Goal: Task Accomplishment & Management: Manage account settings

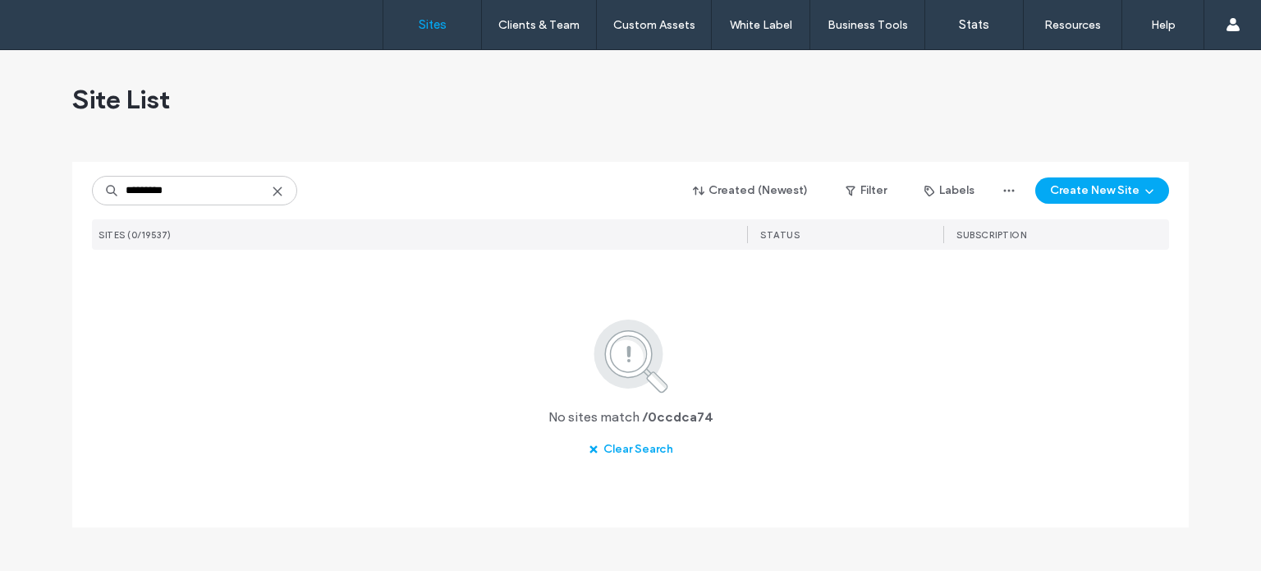
click at [133, 186] on input "*********" at bounding box center [194, 191] width 205 height 30
type input "********"
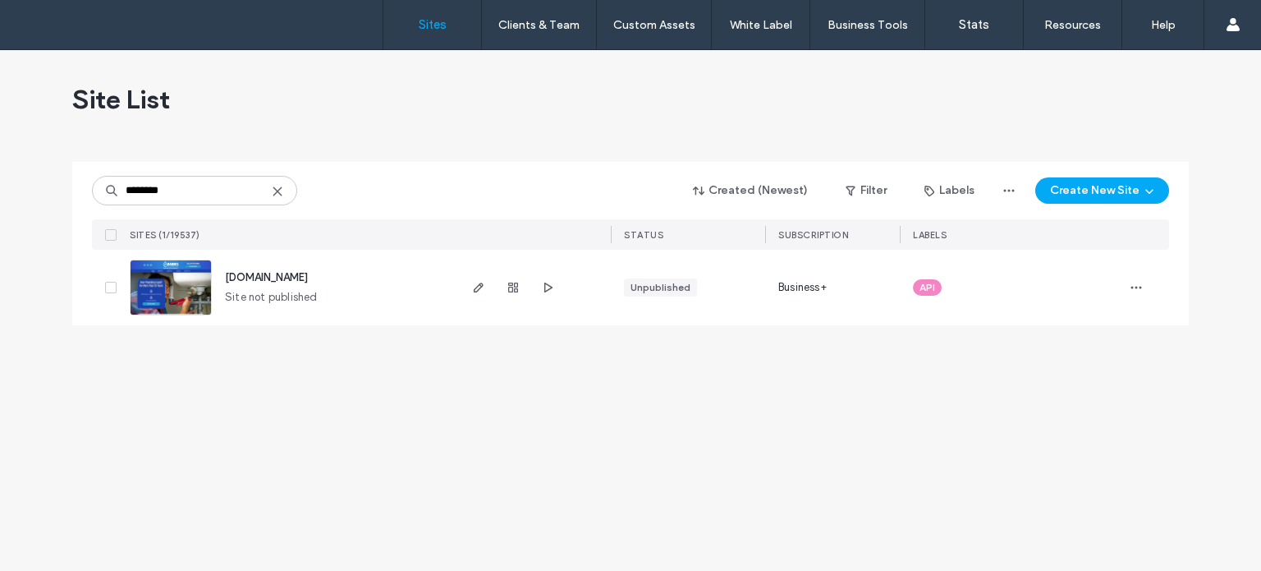
click at [174, 295] on img at bounding box center [171, 316] width 80 height 112
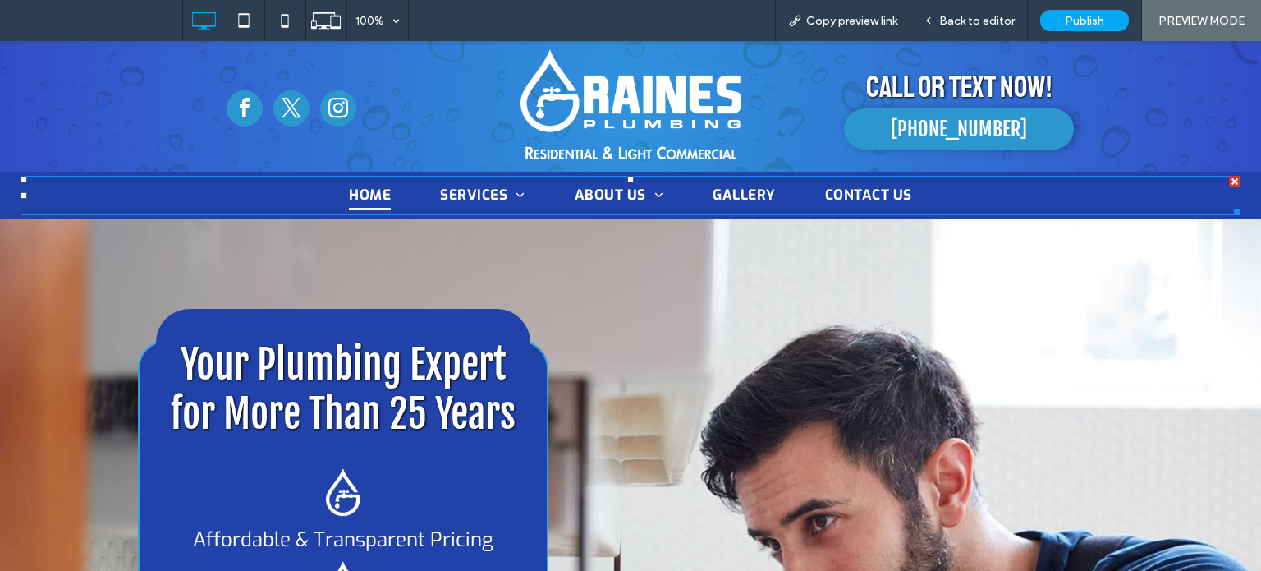
drag, startPoint x: 0, startPoint y: 41, endPoint x: 508, endPoint y: 277, distance: 560.1
click at [486, 229] on span "Residential Plumbing" at bounding box center [543, 219] width 182 height 19
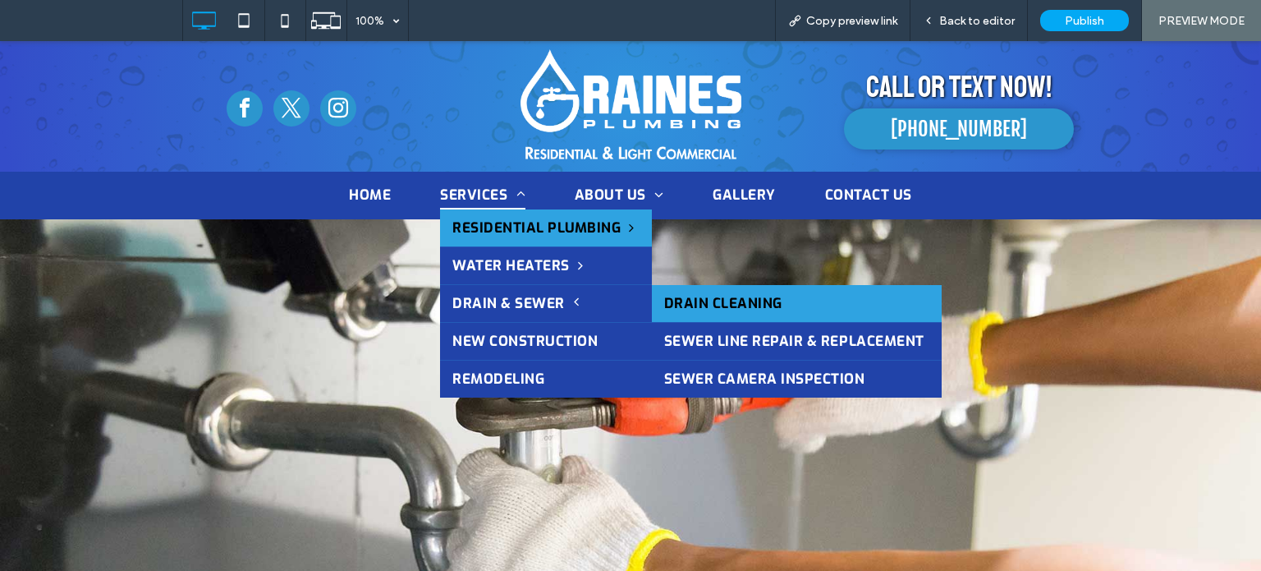
click at [707, 300] on link "Drain Cleaning" at bounding box center [797, 303] width 290 height 37
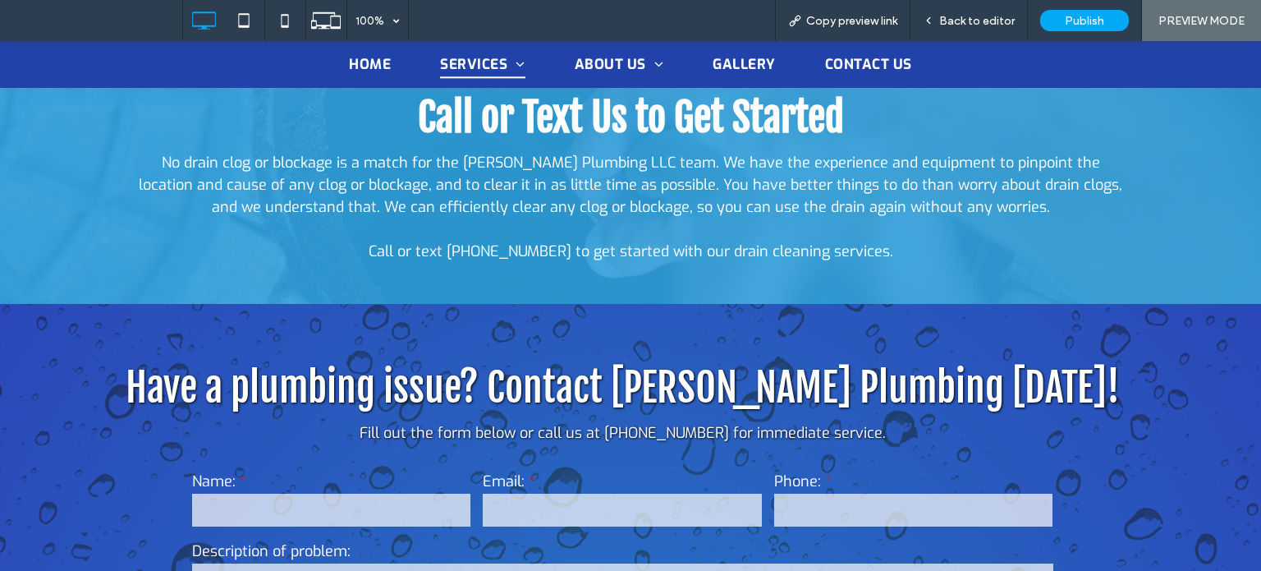
scroll to position [1314, 0]
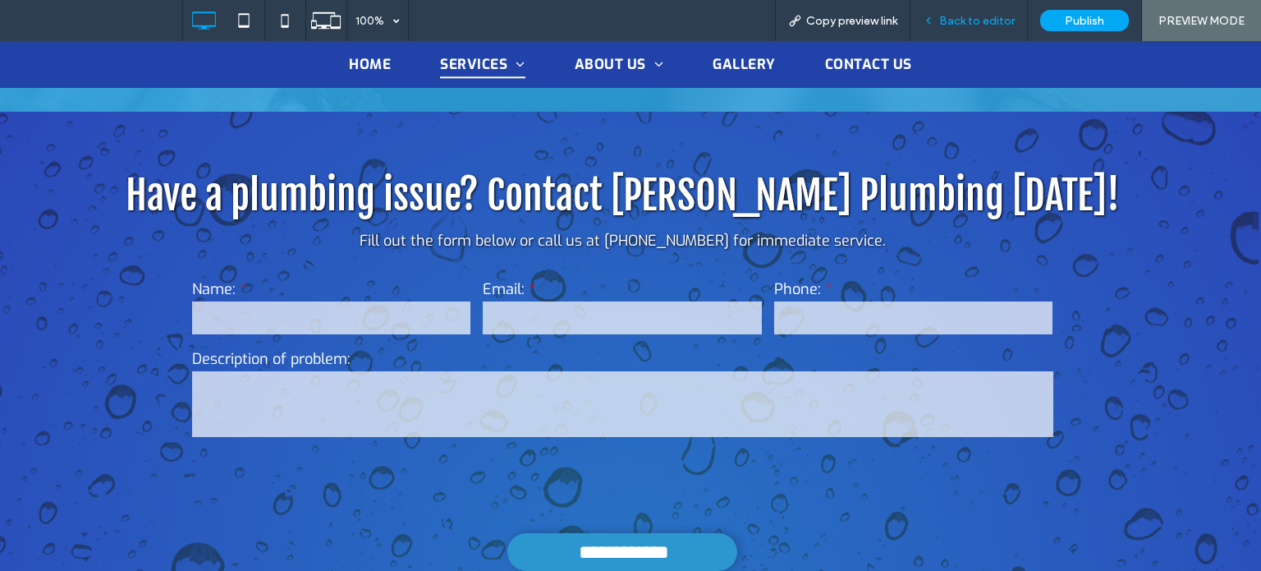
click at [942, 15] on span "Back to editor" at bounding box center [977, 21] width 76 height 14
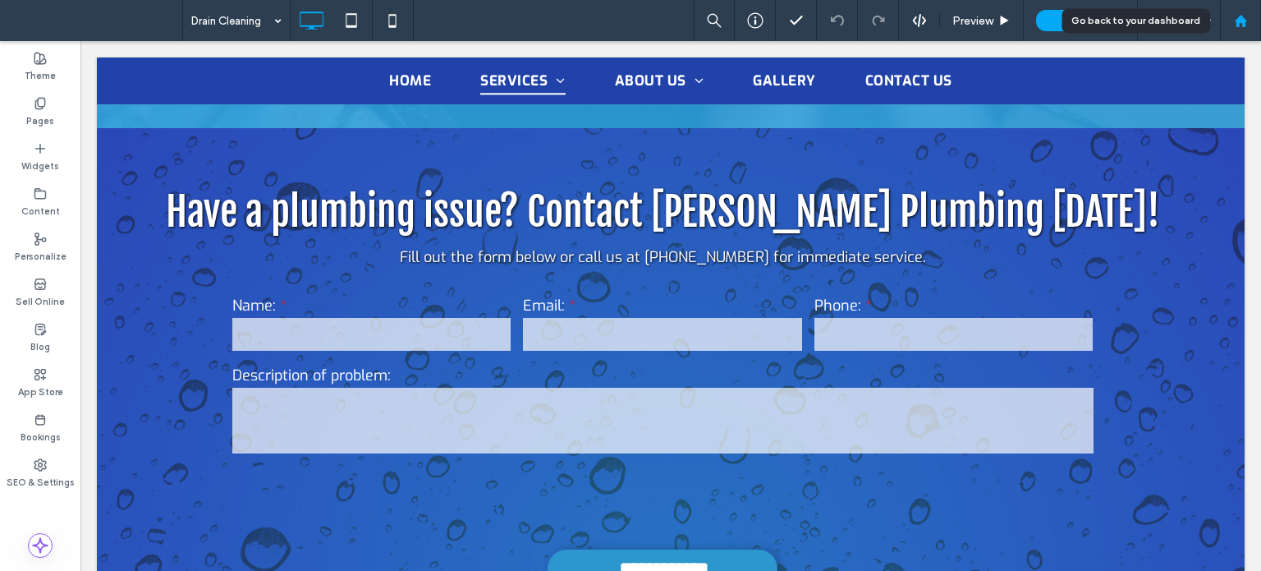
click at [1248, 21] on div at bounding box center [1240, 21] width 39 height 14
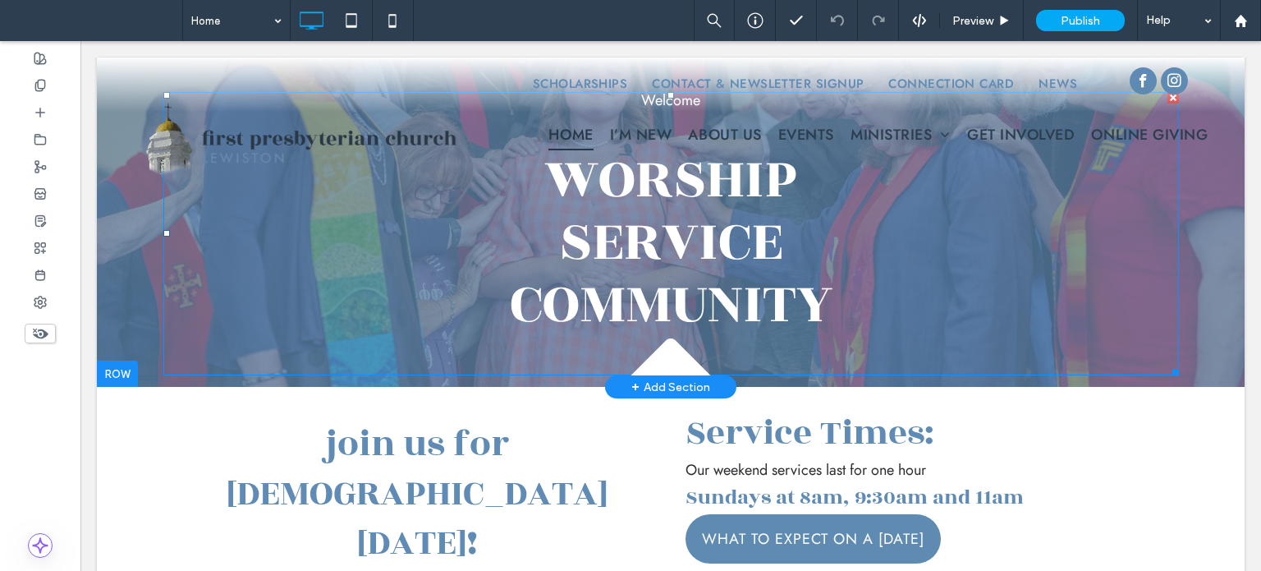
scroll to position [82, 0]
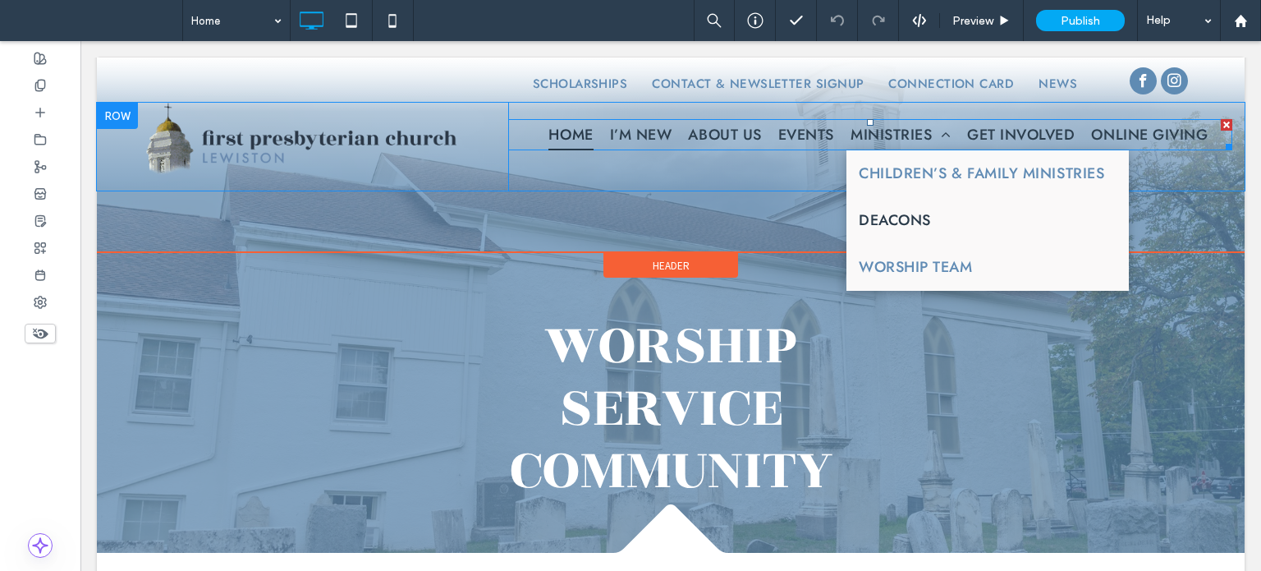
click at [876, 219] on span "Deacons" at bounding box center [895, 220] width 72 height 22
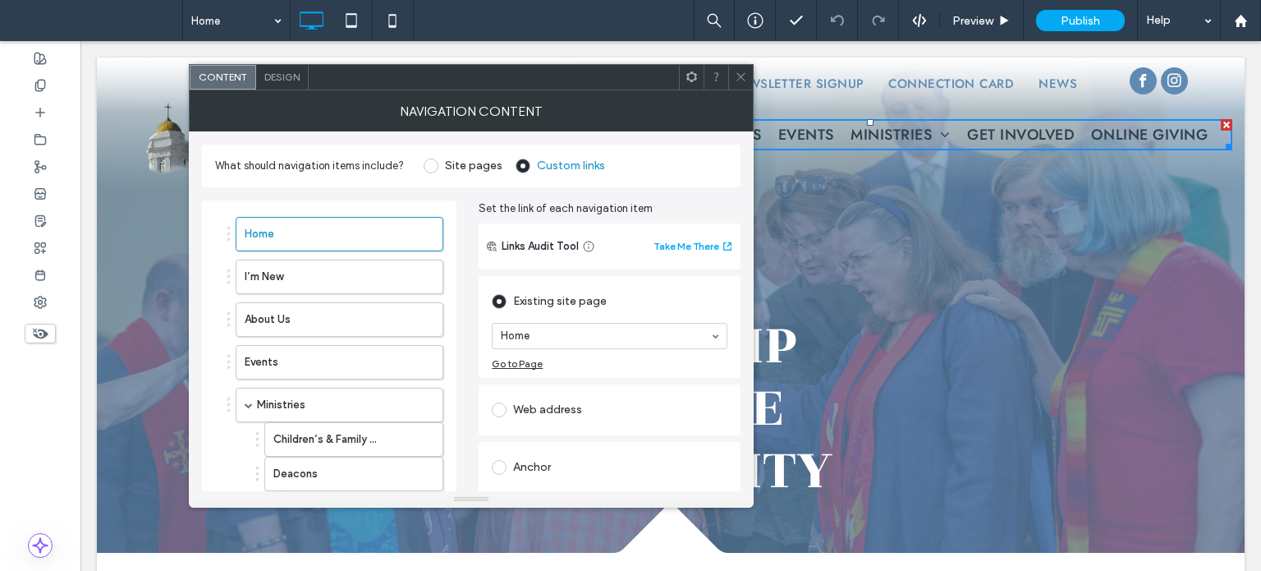
click at [277, 66] on div "Design" at bounding box center [282, 77] width 53 height 25
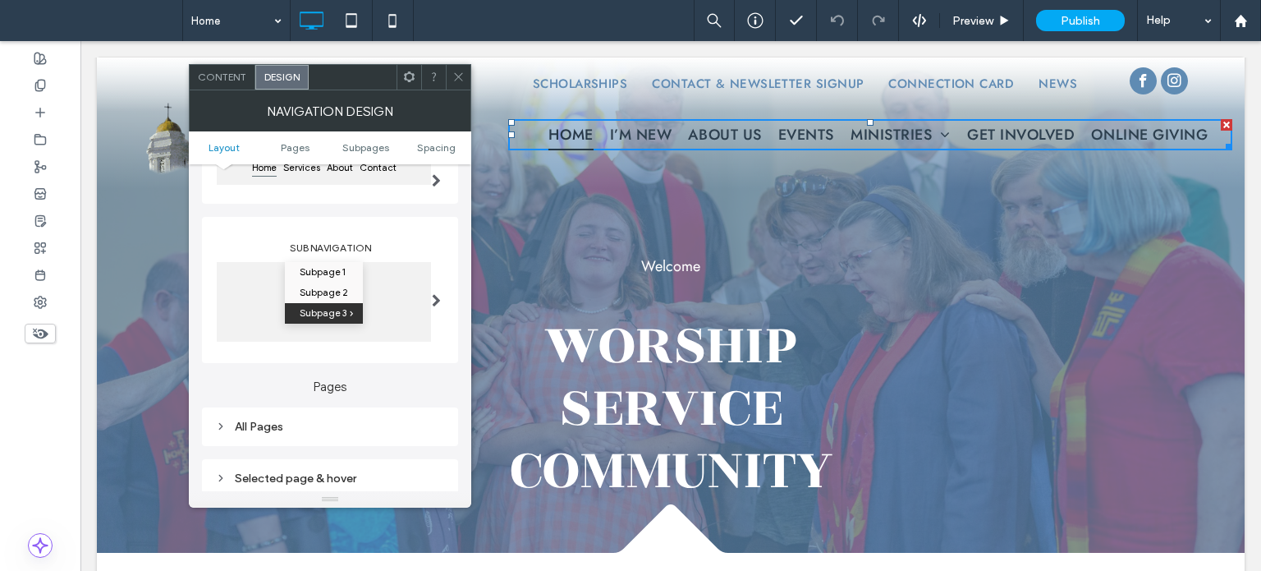
scroll to position [328, 0]
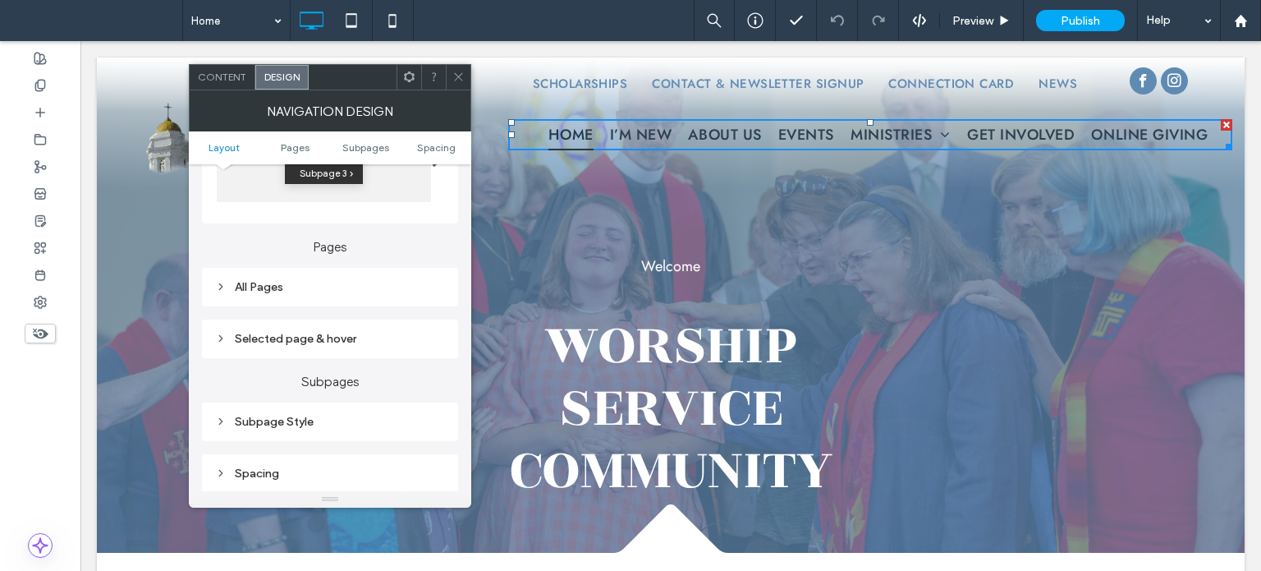
click at [296, 428] on div "Subpage Style" at bounding box center [330, 422] width 230 height 14
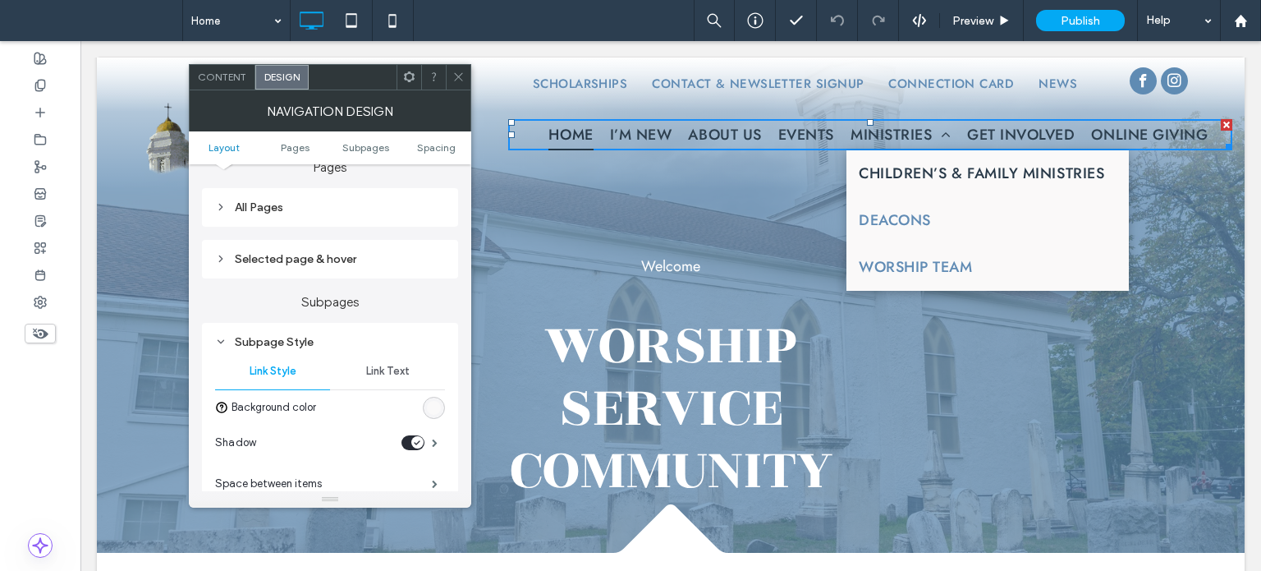
scroll to position [493, 0]
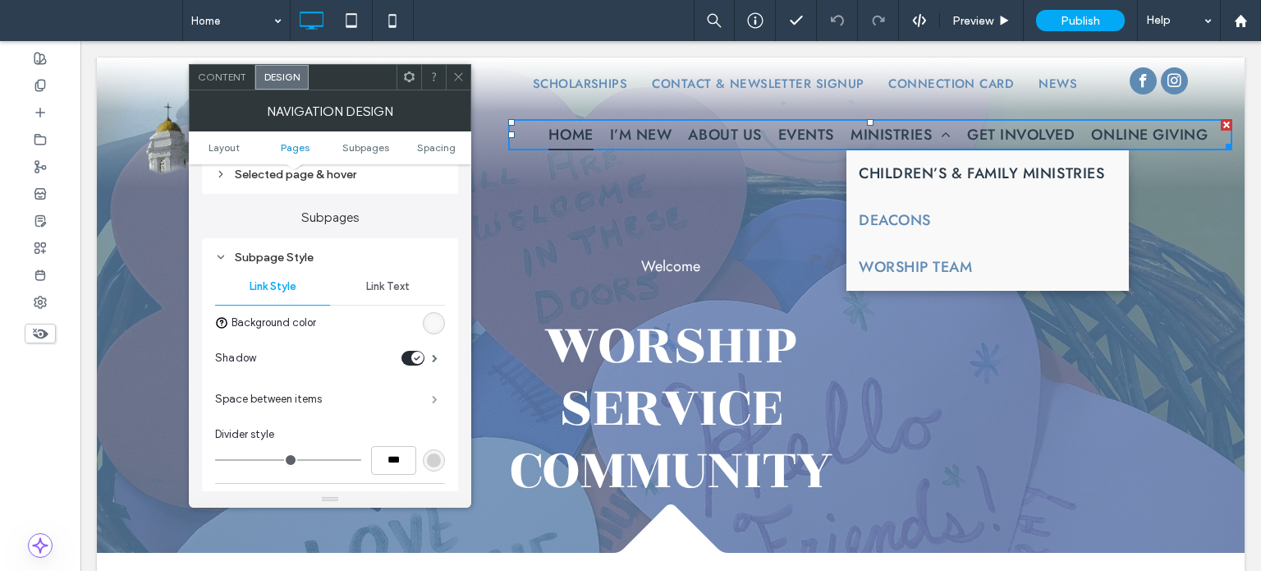
click at [433, 395] on span at bounding box center [435, 399] width 6 height 8
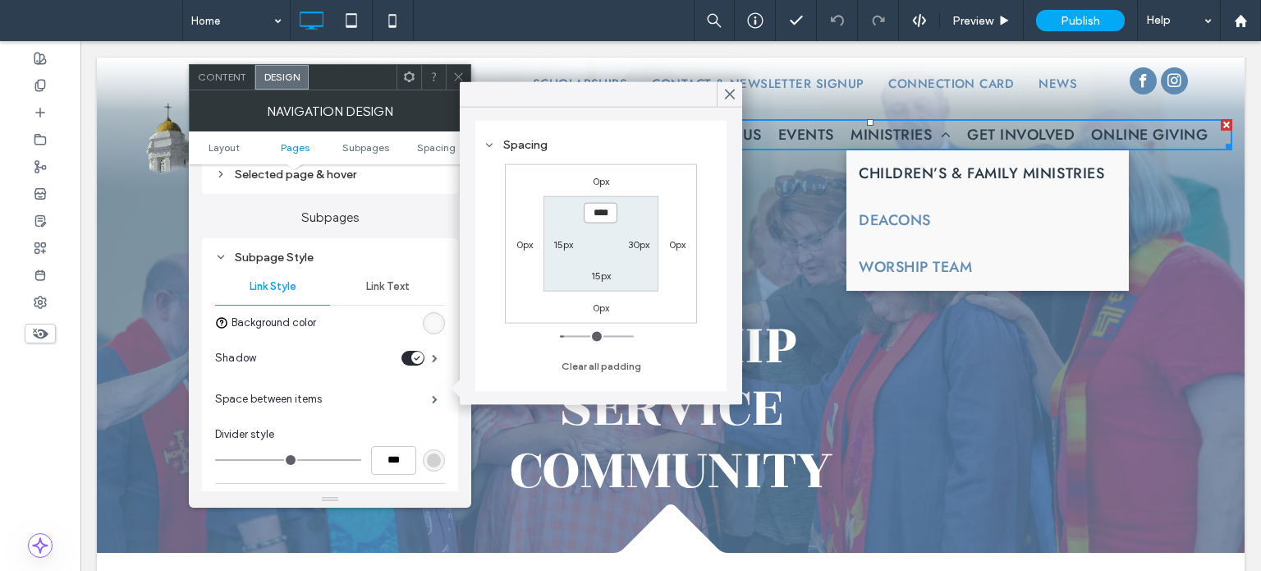
click at [592, 217] on input "****" at bounding box center [601, 212] width 34 height 21
type input "*"
type input "**"
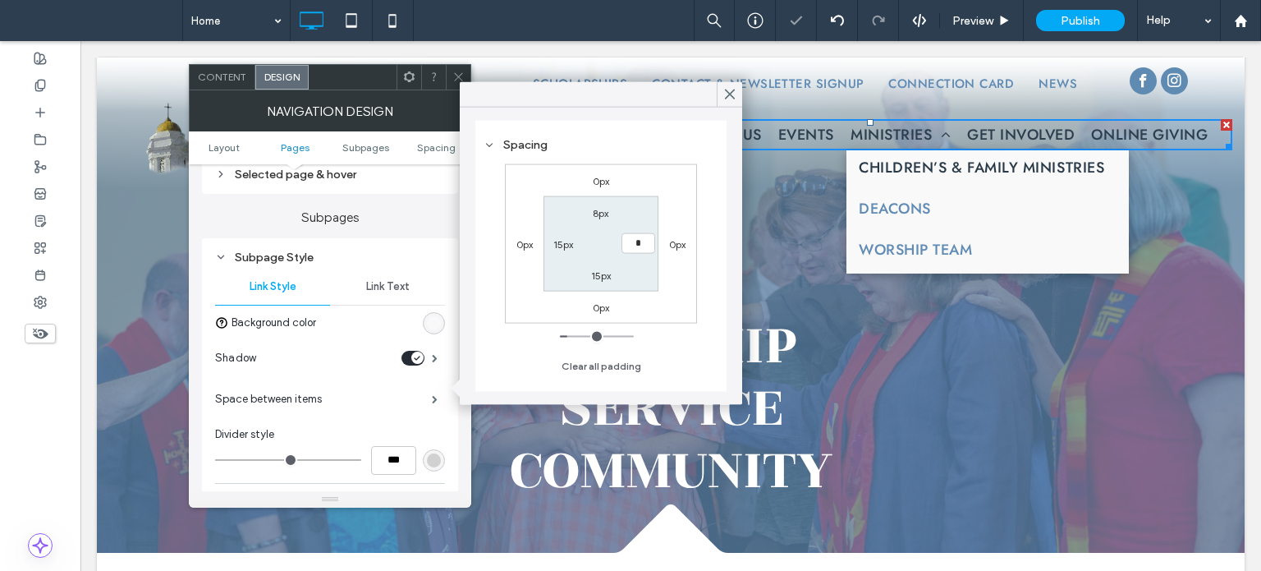
type input "**"
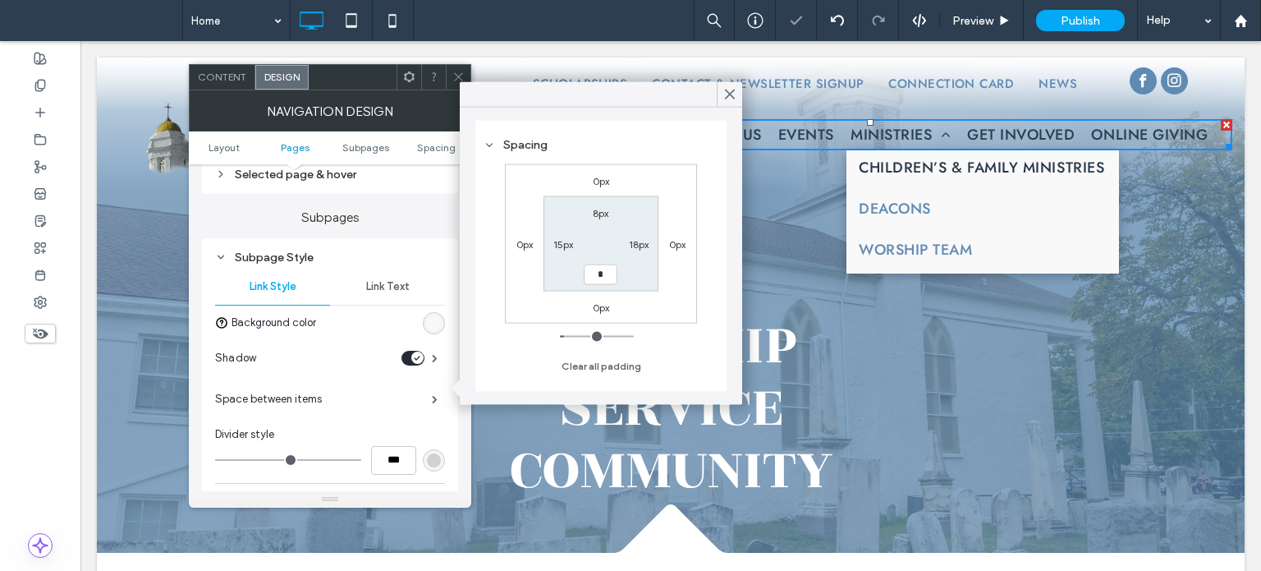
type input "*"
type input "***"
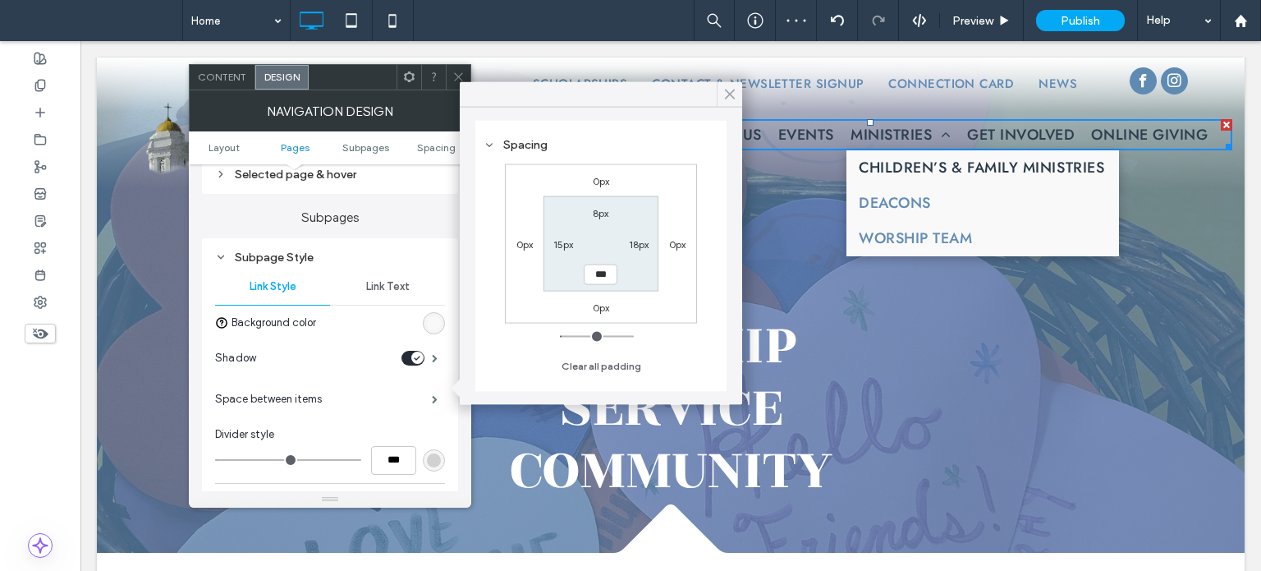
click at [731, 90] on icon at bounding box center [729, 94] width 15 height 15
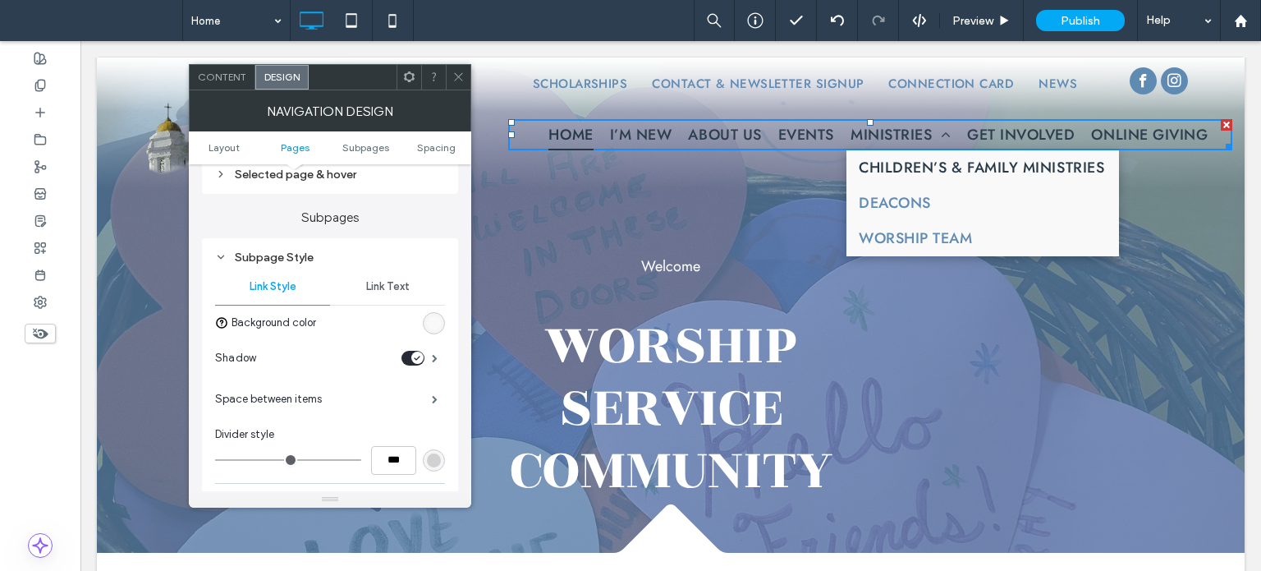
click at [457, 71] on icon at bounding box center [458, 77] width 12 height 12
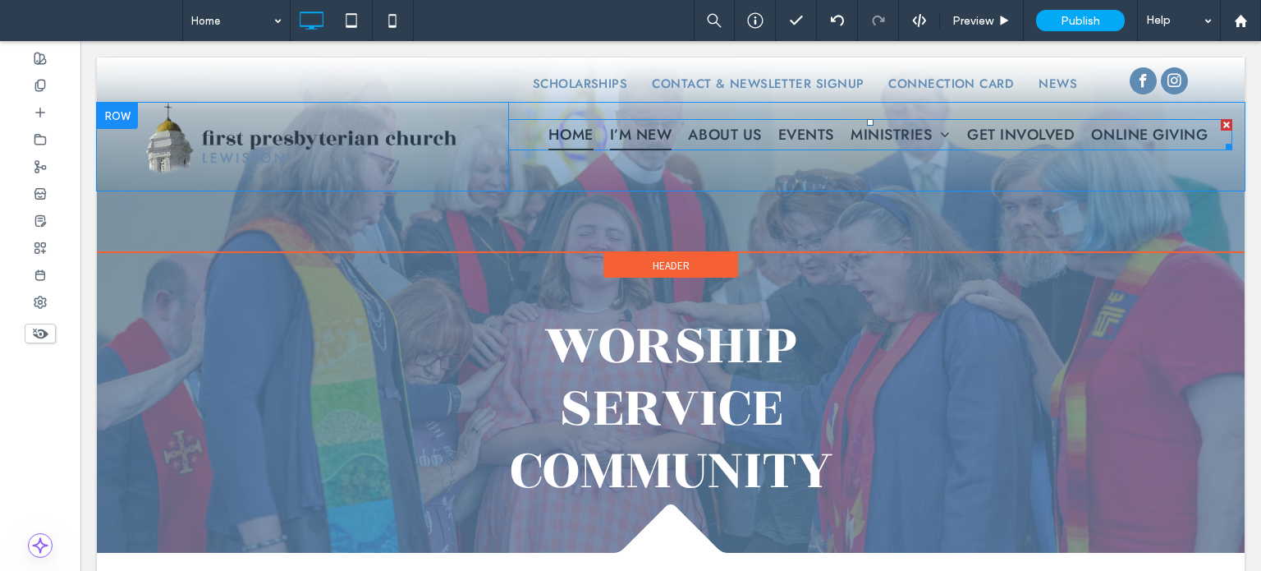
click at [642, 137] on span "I’m New" at bounding box center [641, 134] width 62 height 31
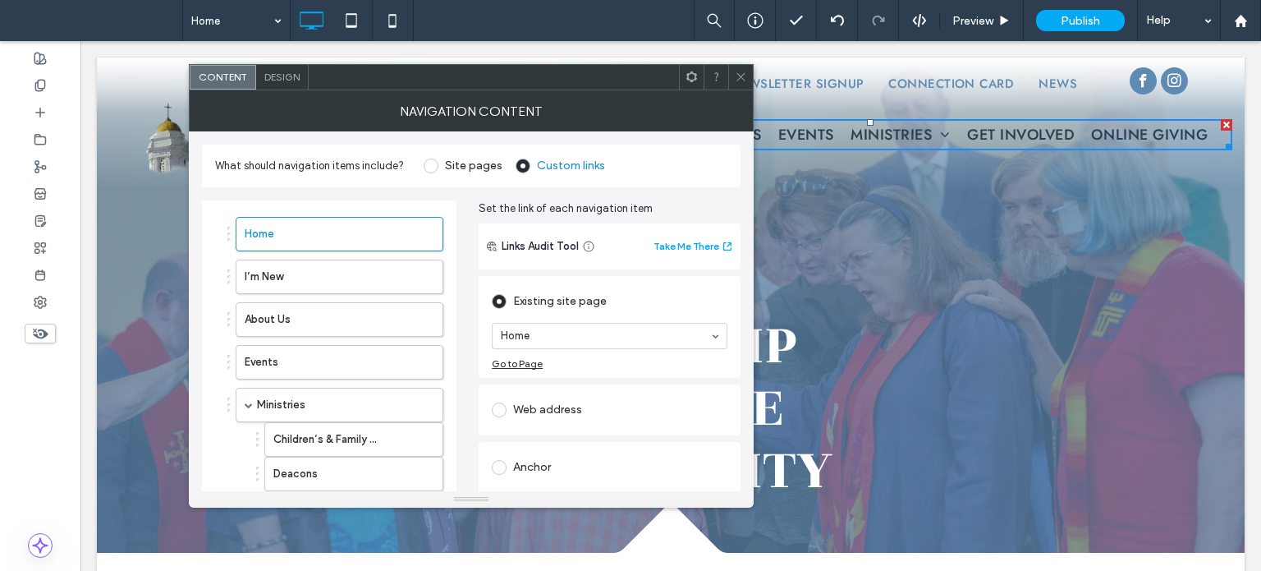
click at [740, 68] on span at bounding box center [741, 77] width 12 height 25
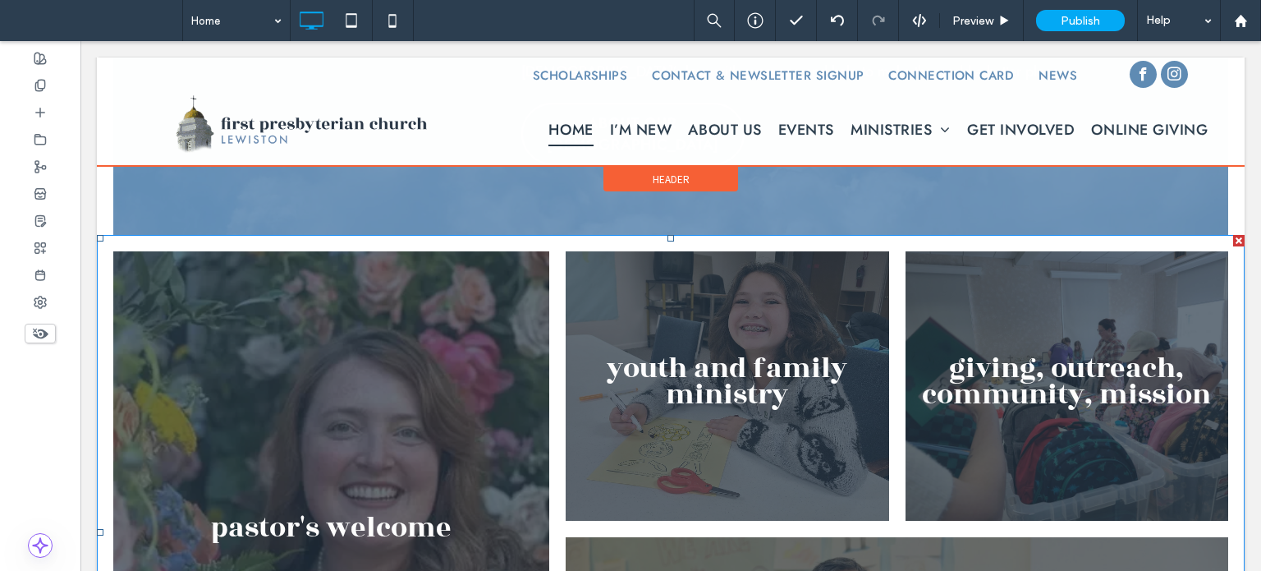
scroll to position [1566, 0]
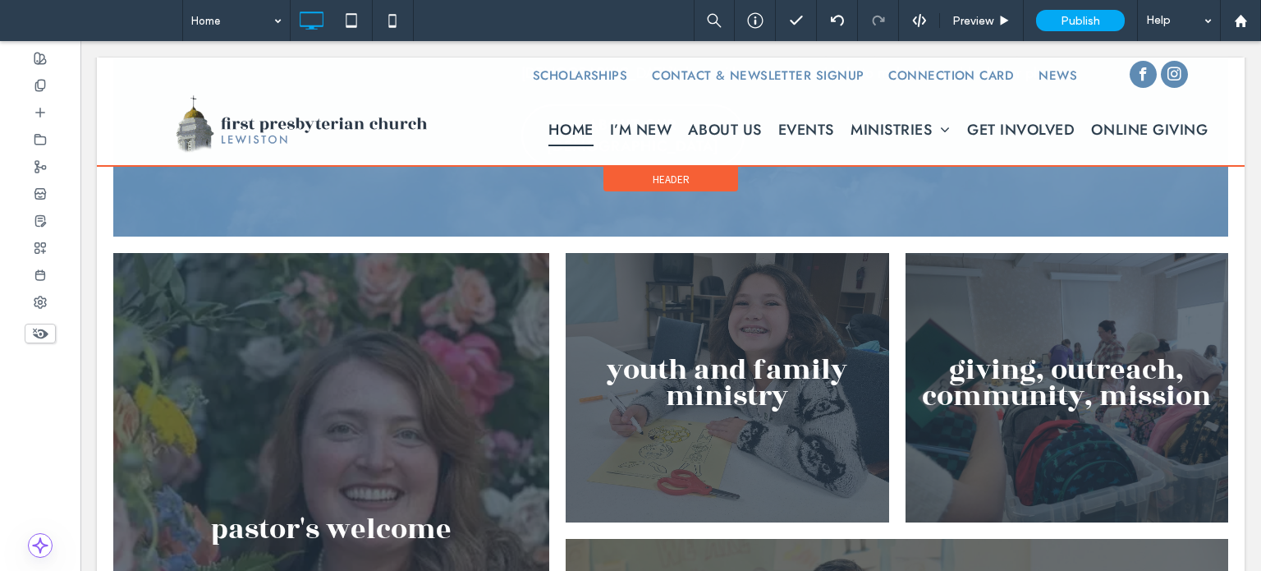
click at [1106, 121] on div at bounding box center [671, 111] width 1148 height 108
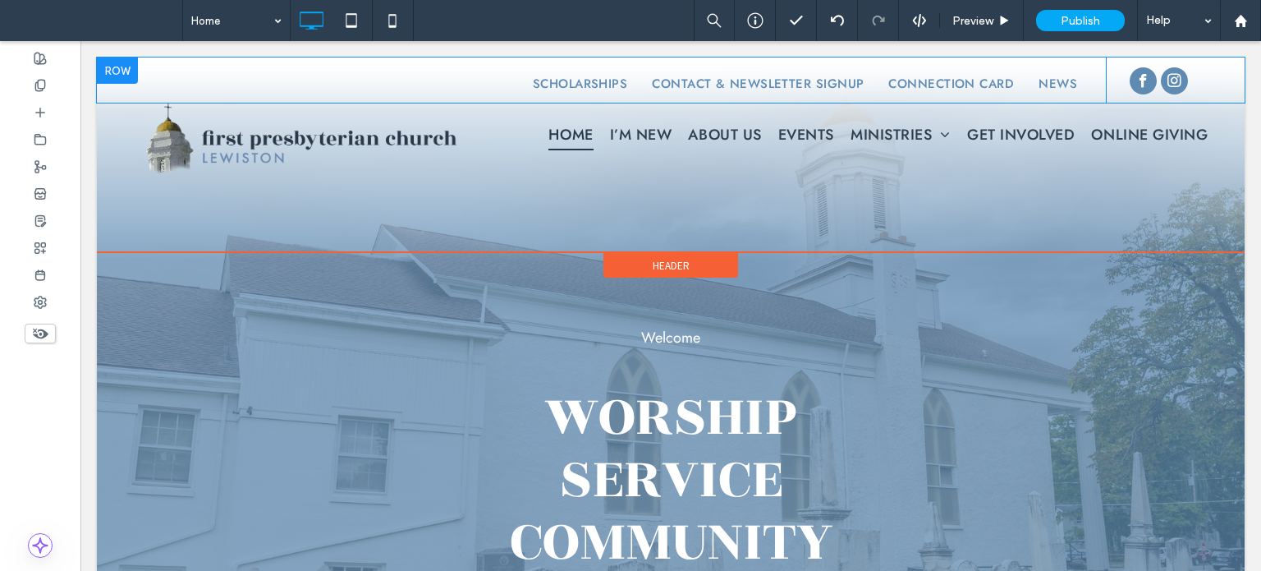
scroll to position [0, 0]
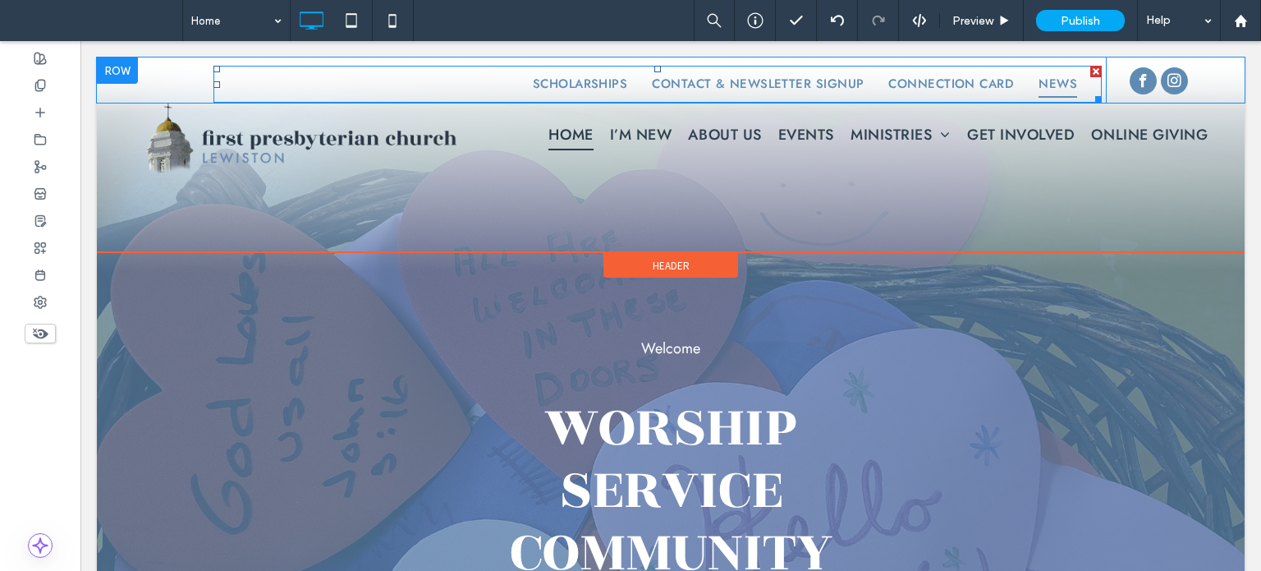
click at [1064, 87] on span "News" at bounding box center [1057, 84] width 39 height 27
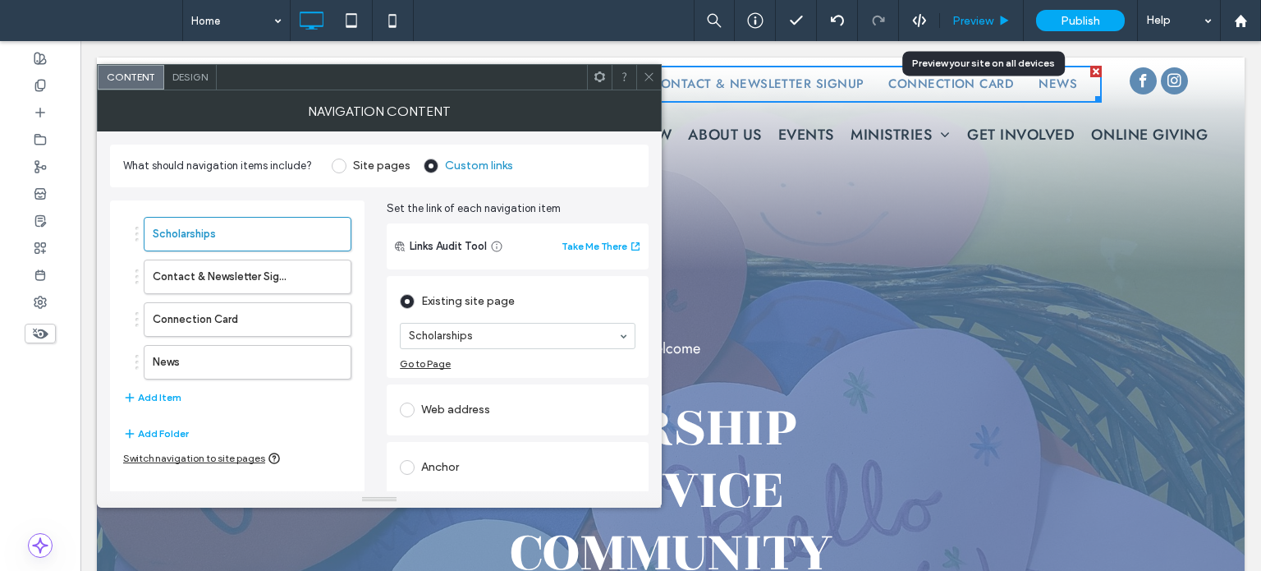
click at [972, 21] on span "Preview" at bounding box center [972, 21] width 41 height 14
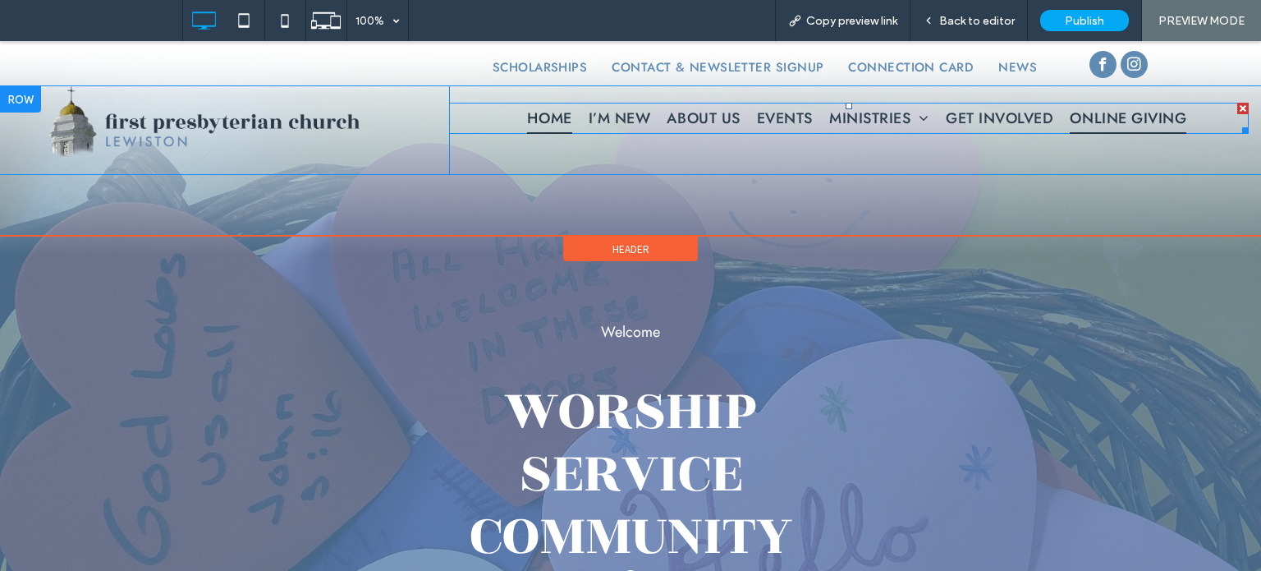
drag, startPoint x: 1103, startPoint y: 110, endPoint x: 1103, endPoint y: 160, distance: 50.1
click at [1103, 110] on span "Online Giving" at bounding box center [1128, 118] width 117 height 31
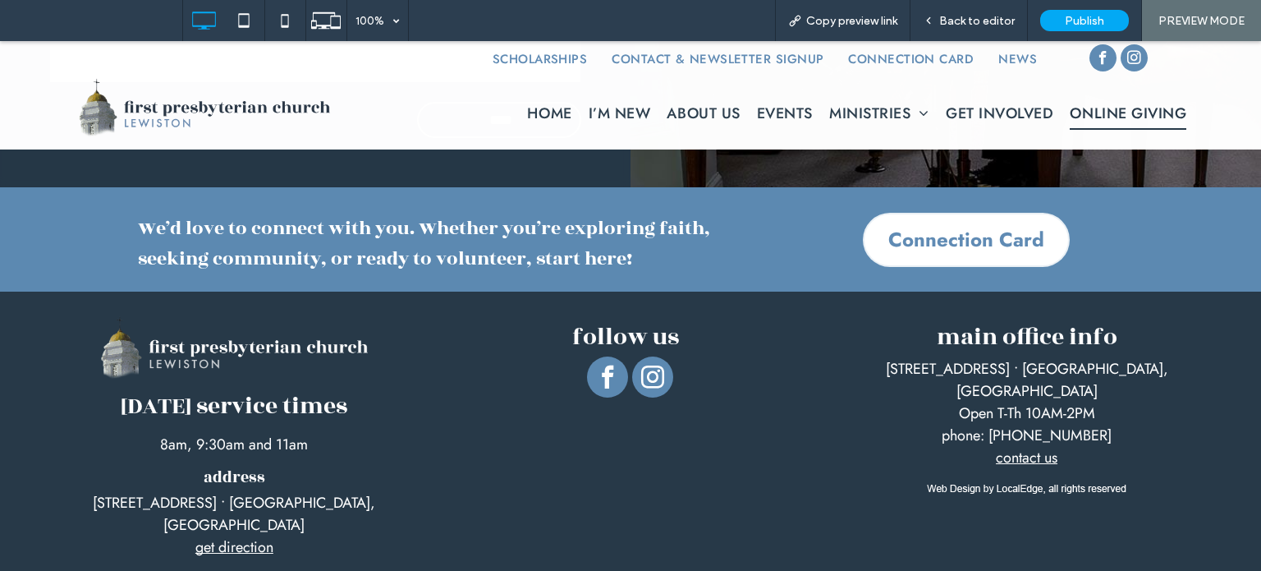
scroll to position [687, 0]
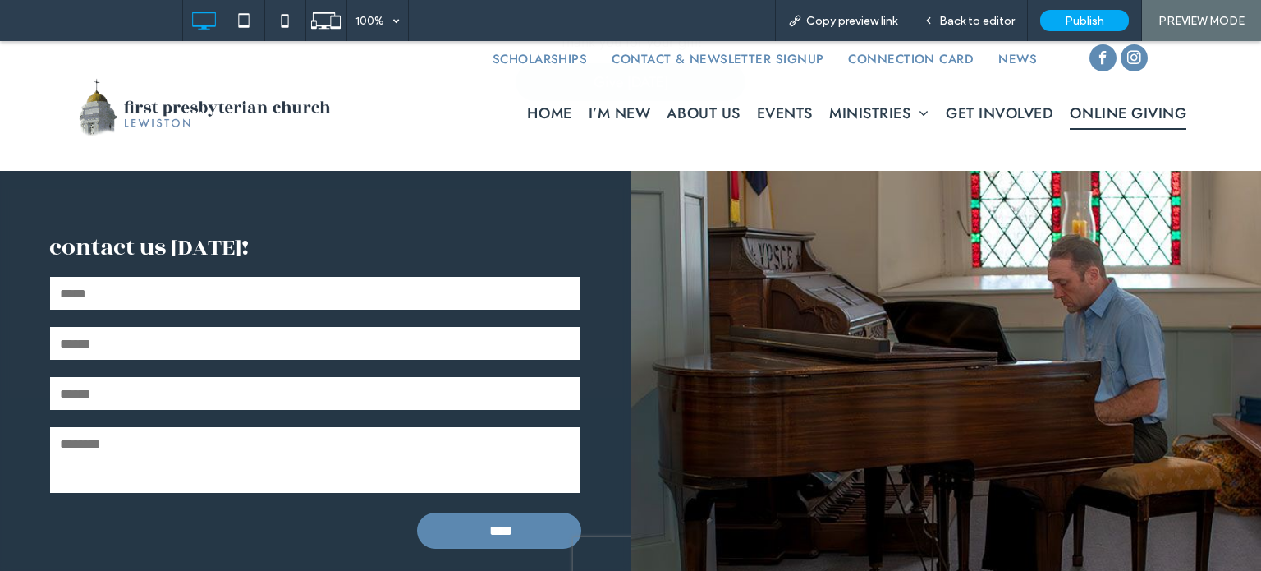
click at [531, 518] on input "****" at bounding box center [501, 530] width 158 height 33
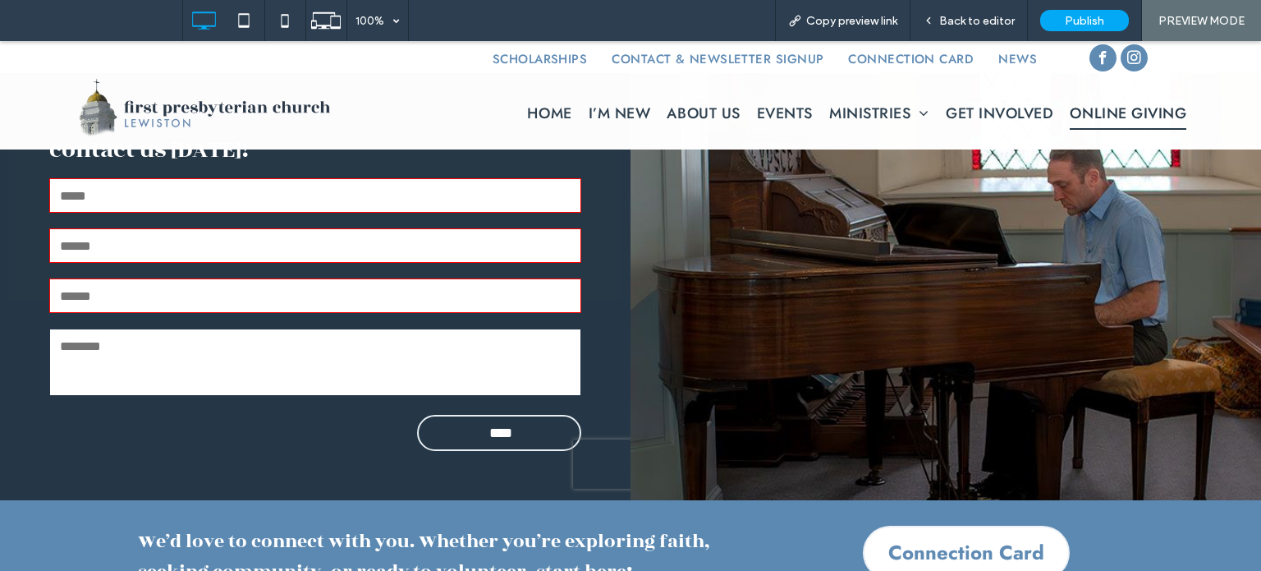
scroll to position [796, 0]
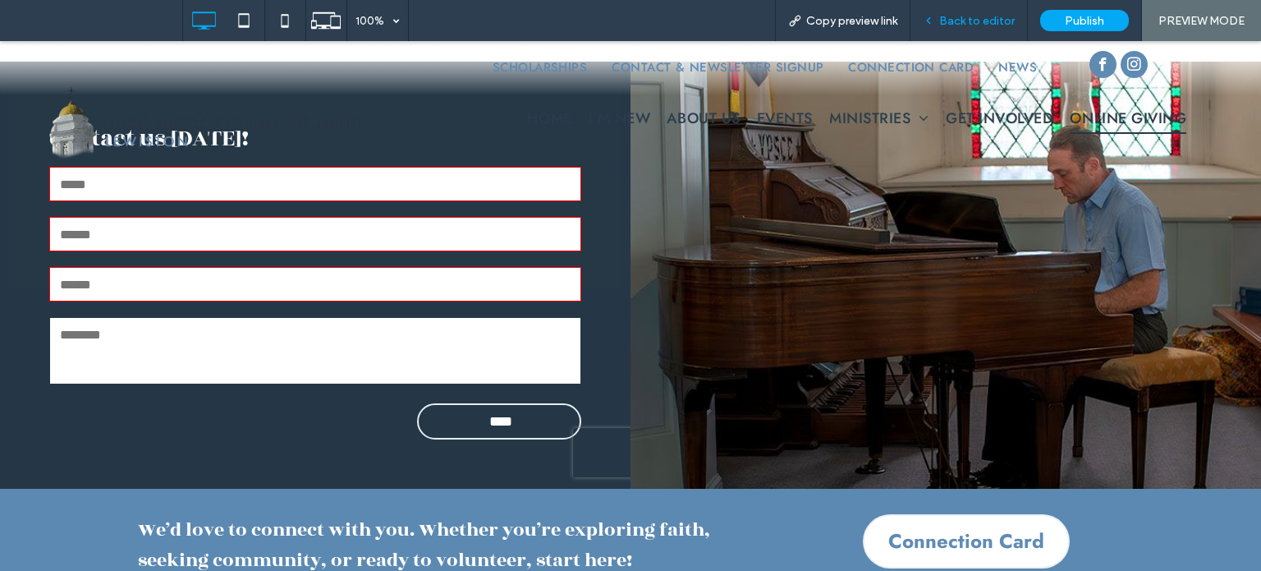
click at [940, 16] on div "Back to editor" at bounding box center [968, 21] width 117 height 14
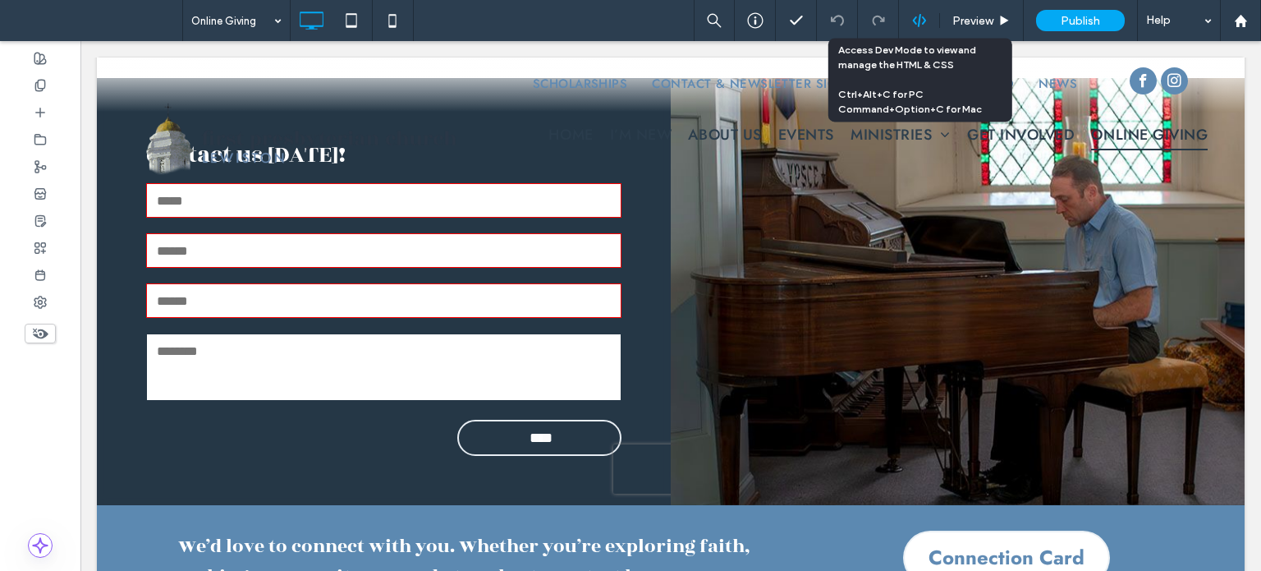
click at [916, 20] on icon at bounding box center [919, 20] width 15 height 15
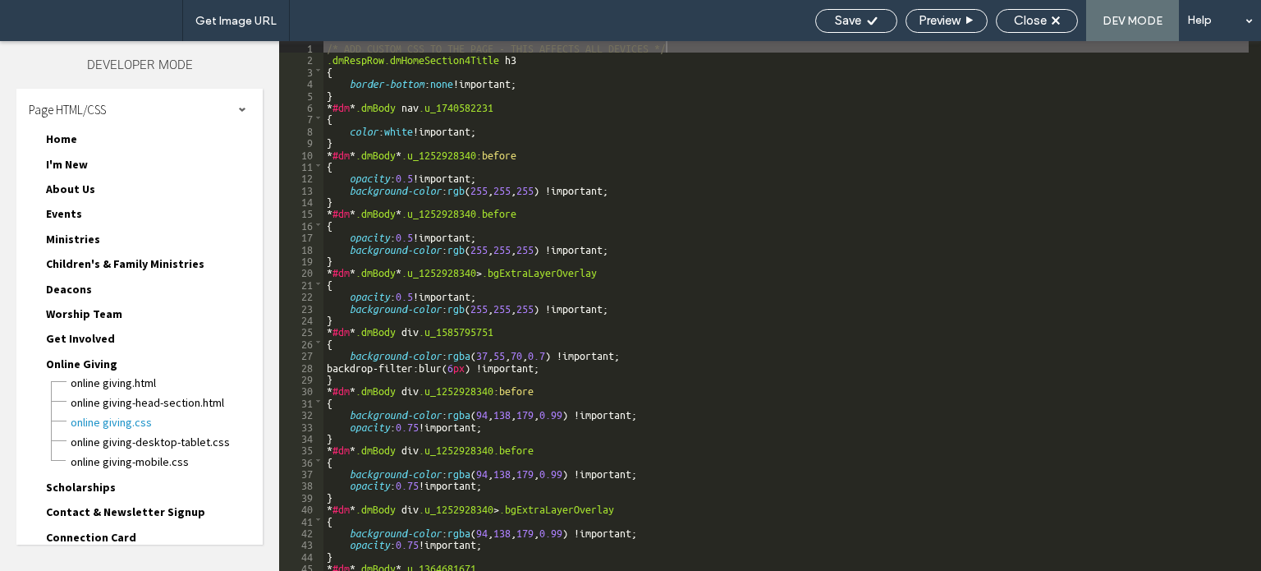
scroll to position [121, 0]
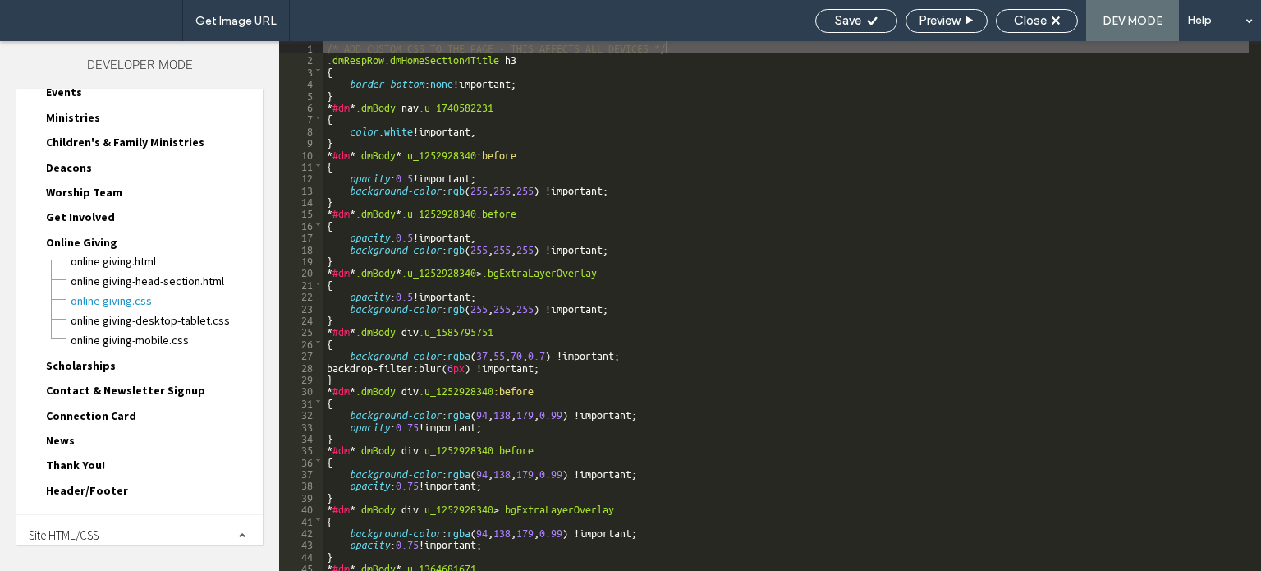
click at [93, 527] on span "Site HTML/CSS" at bounding box center [64, 535] width 70 height 16
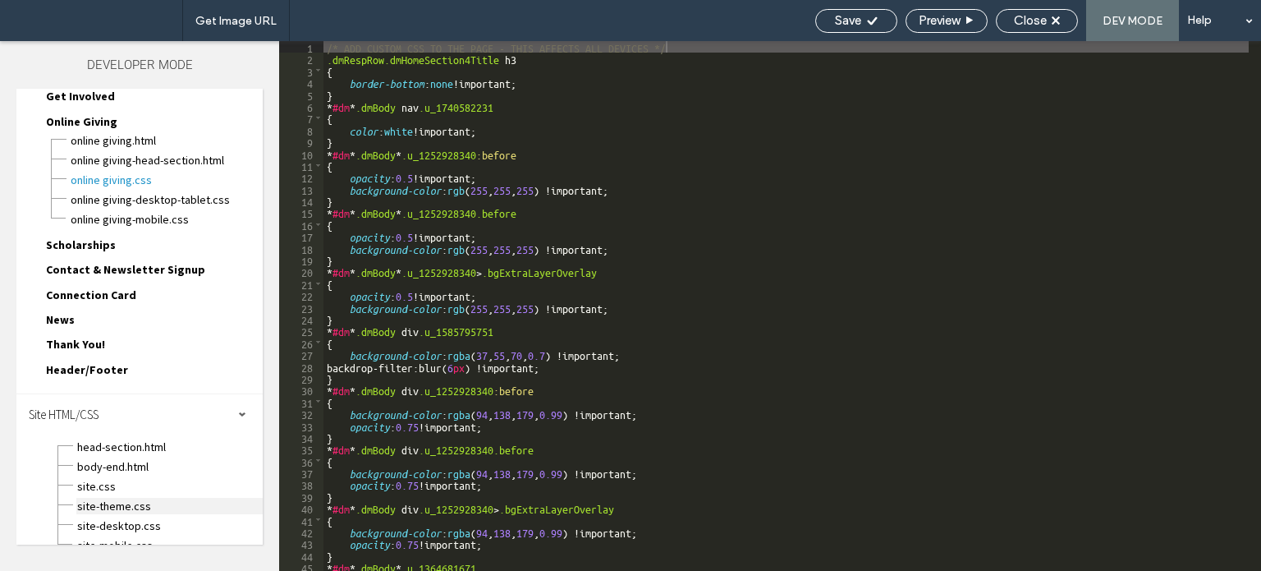
scroll to position [248, 0]
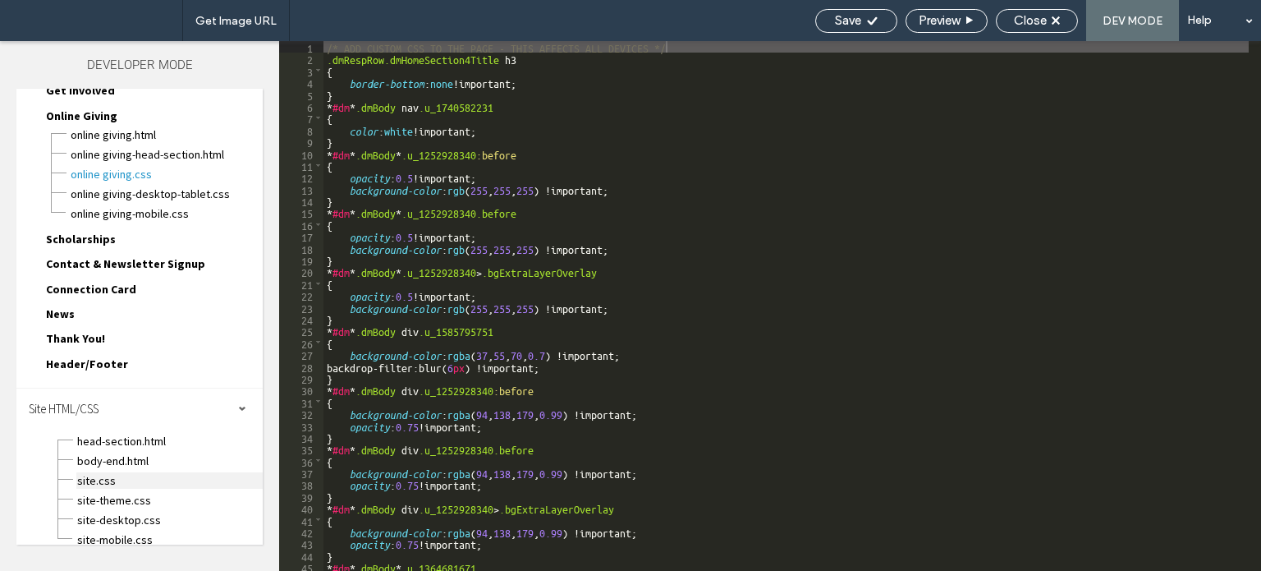
click at [85, 472] on span "site.css" at bounding box center [169, 480] width 186 height 16
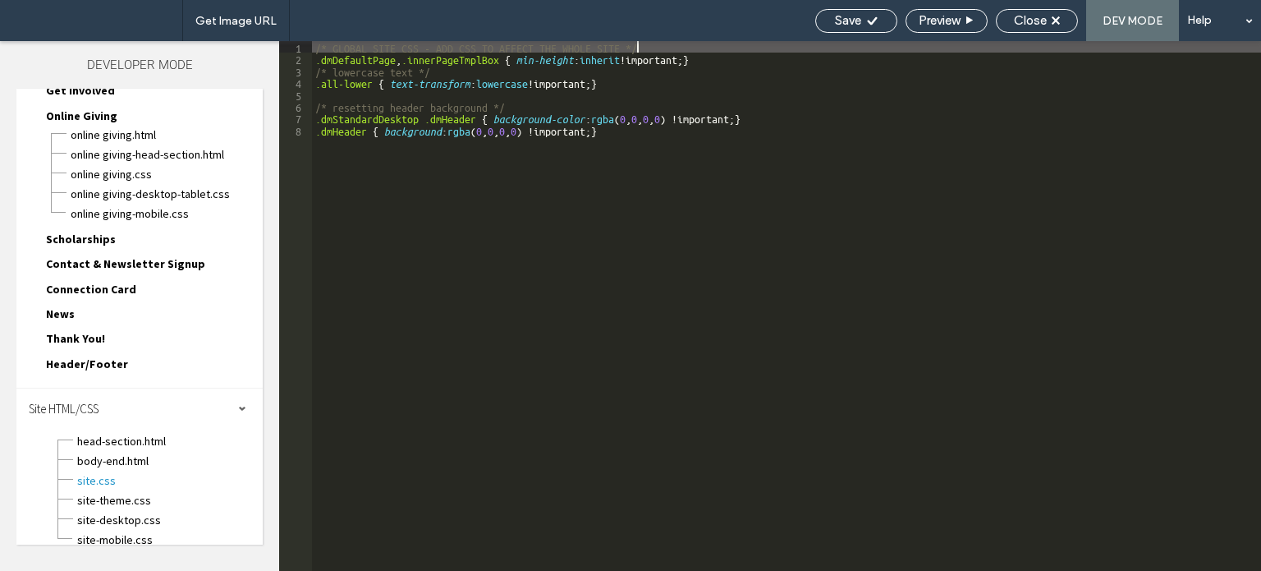
click at [626, 140] on div "/* GLOBAL SITE CSS - ADD CSS TO AFFECT THE WHOLE SITE */ .dmDefaultPage , .inne…" at bounding box center [786, 317] width 949 height 553
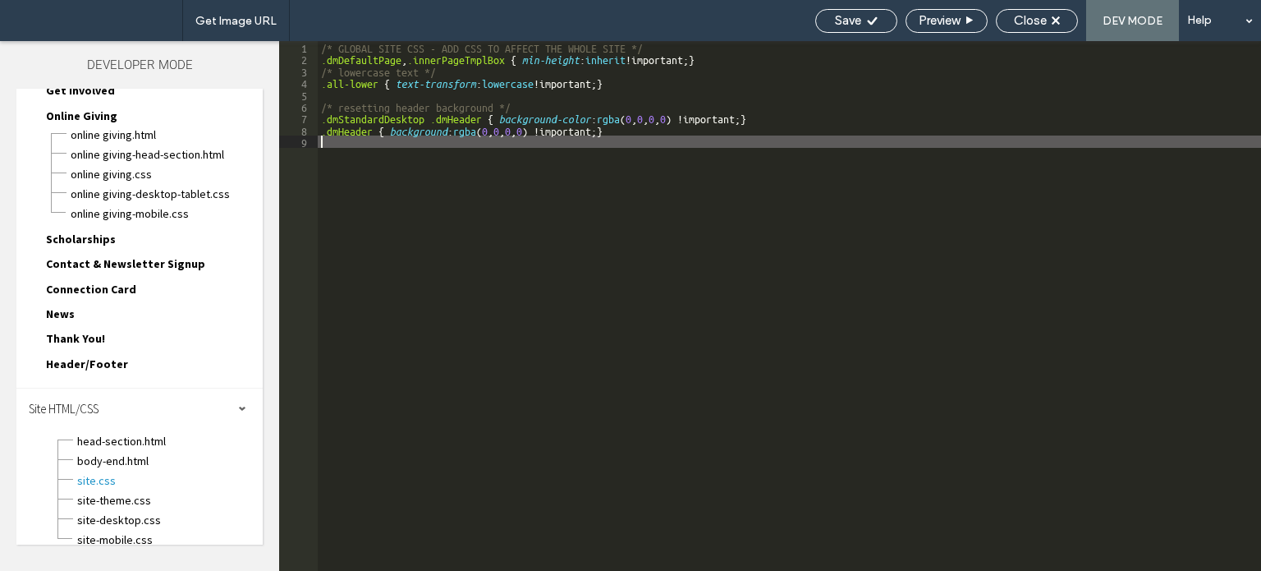
type textarea "**"
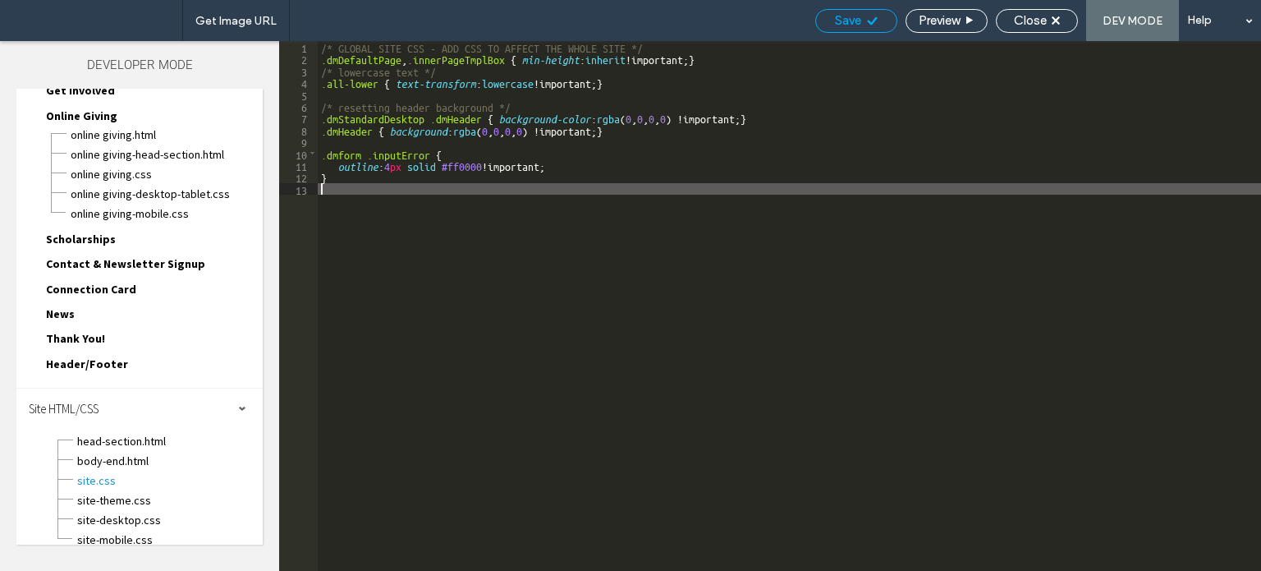
click at [855, 17] on span "Save" at bounding box center [848, 20] width 26 height 15
click at [1014, 18] on span "Close" at bounding box center [1030, 20] width 33 height 15
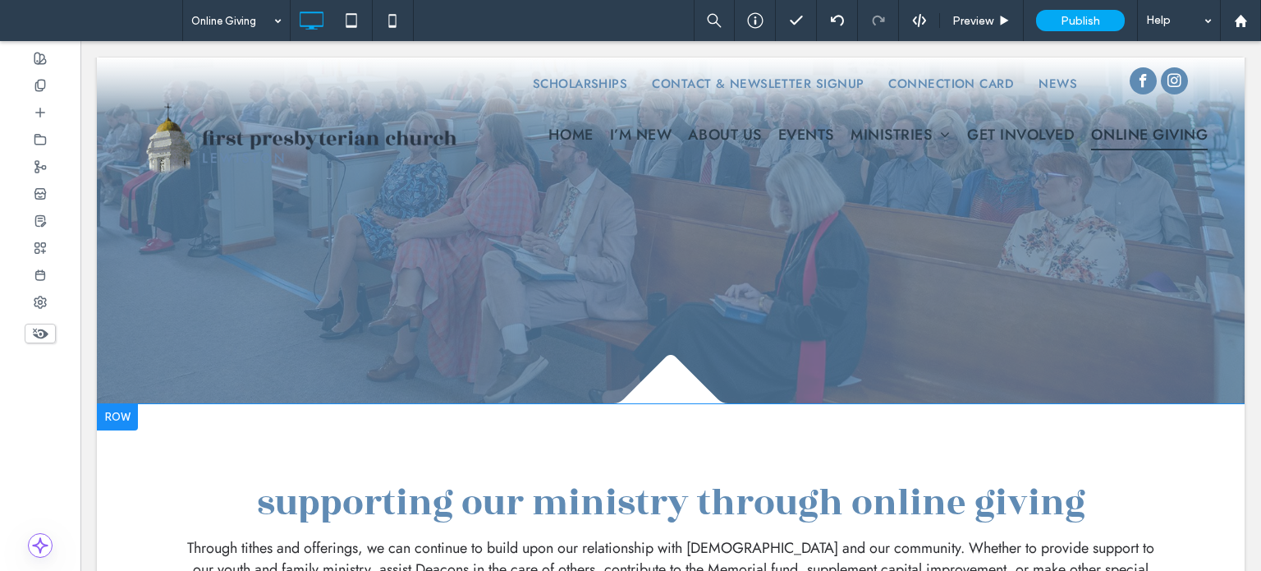
scroll to position [0, 0]
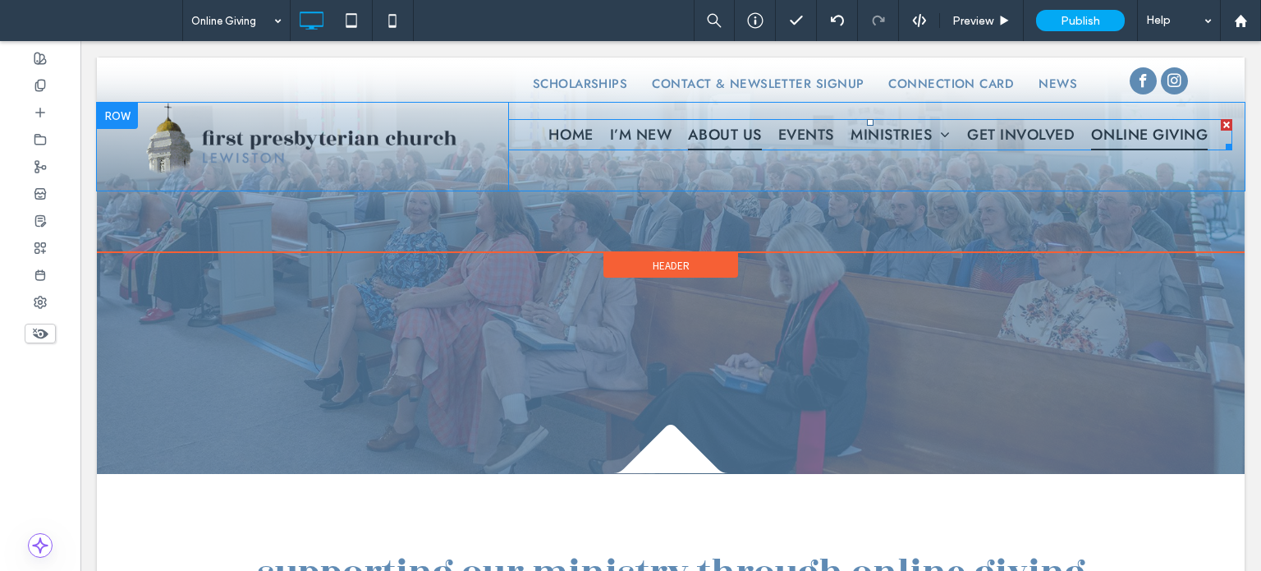
click at [732, 128] on span "About Us" at bounding box center [724, 134] width 73 height 31
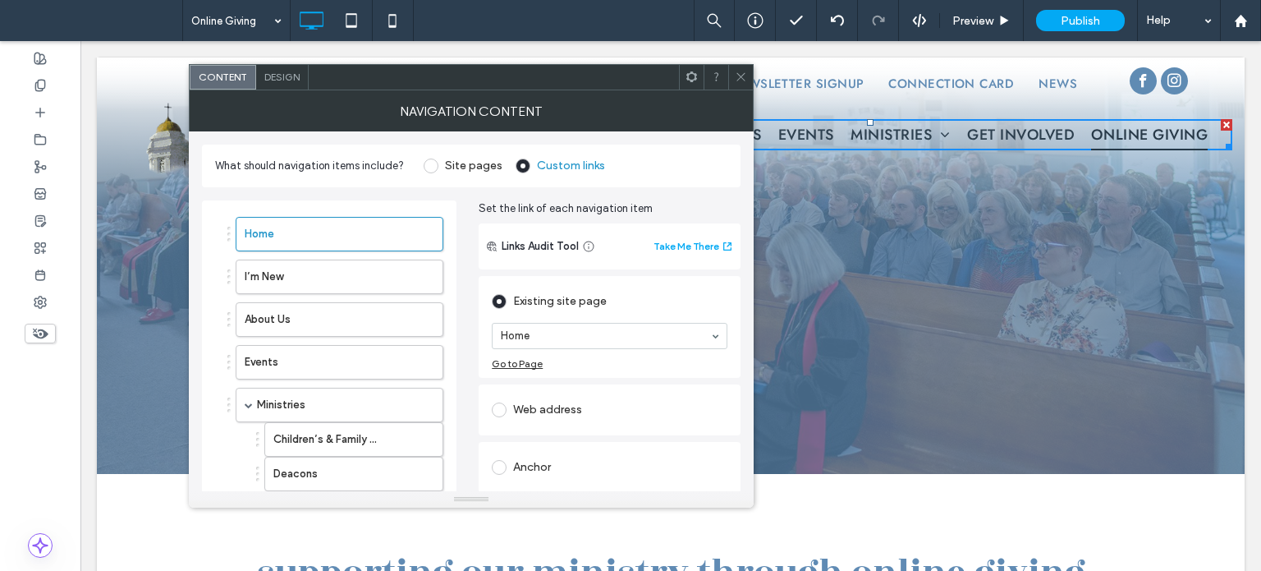
click at [736, 81] on icon at bounding box center [741, 77] width 12 height 12
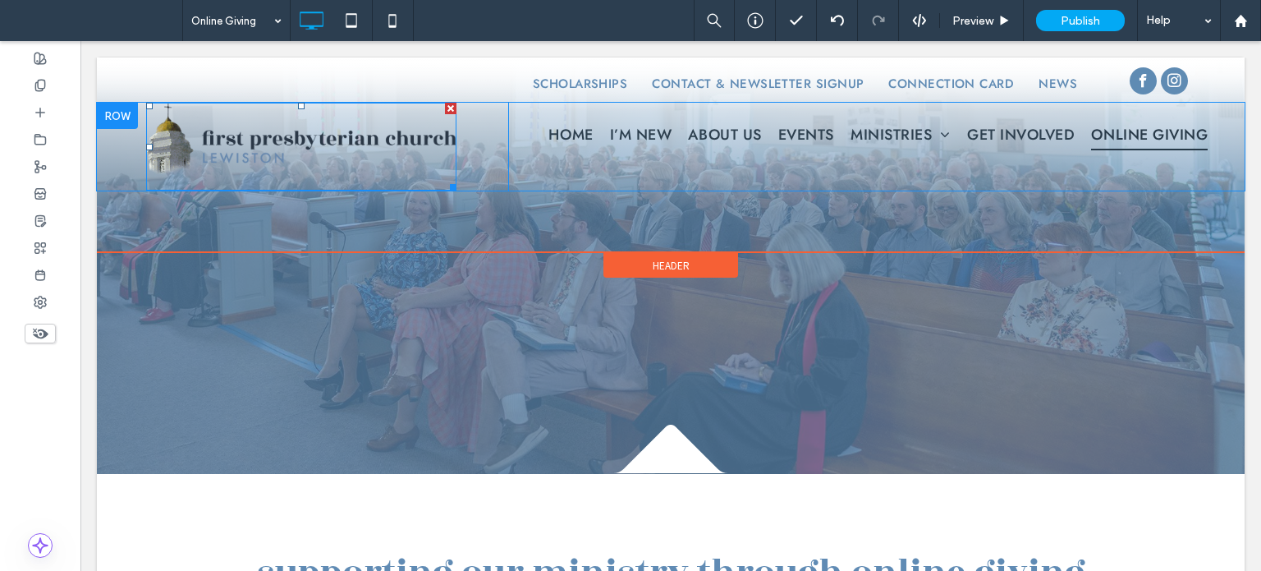
click at [309, 158] on img at bounding box center [301, 147] width 310 height 88
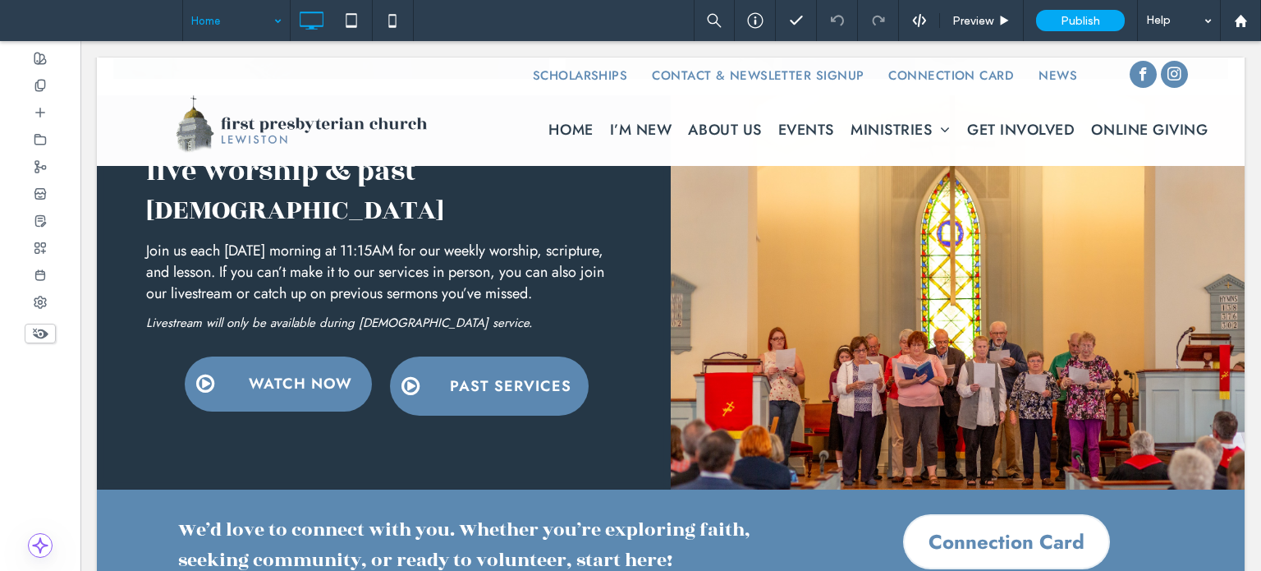
scroll to position [2305, 0]
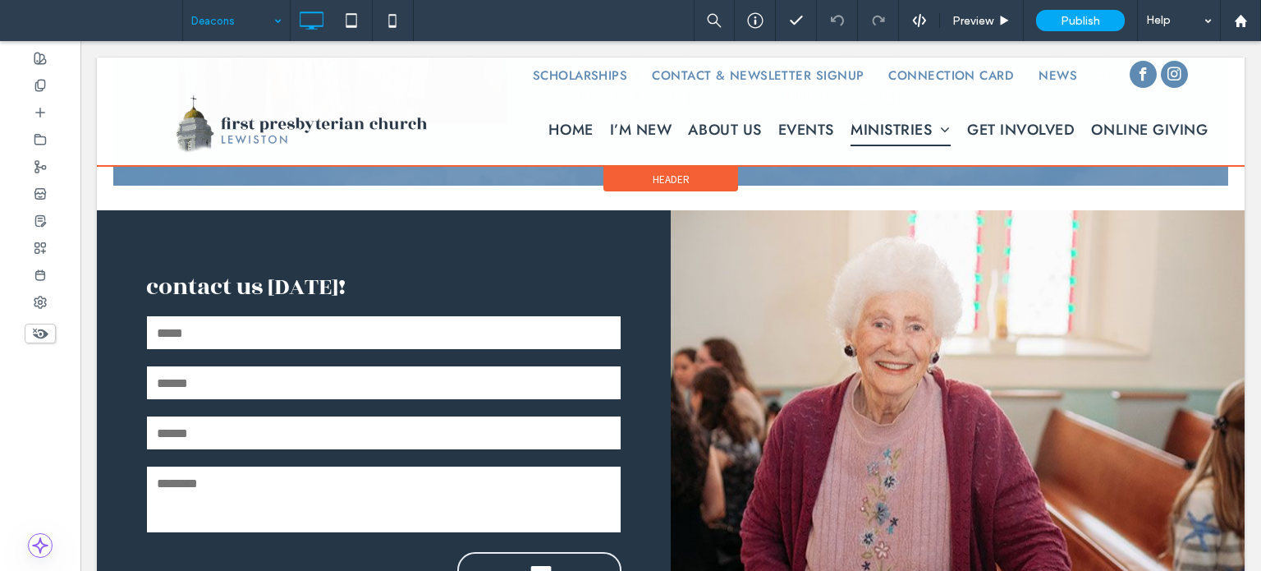
scroll to position [856, 0]
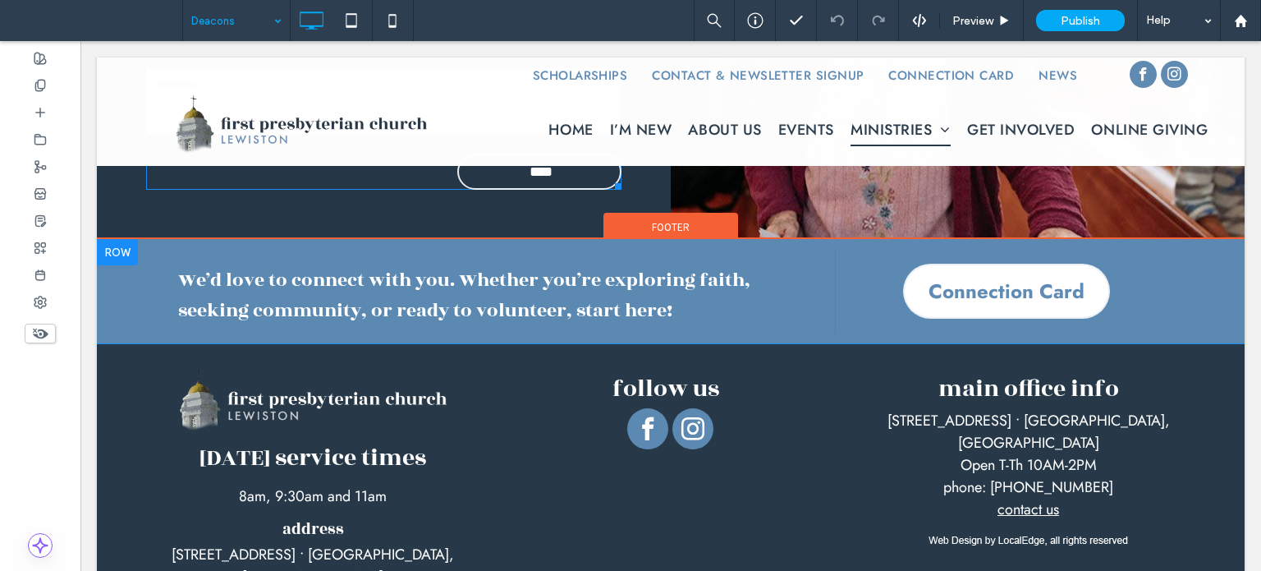
scroll to position [1513, 0]
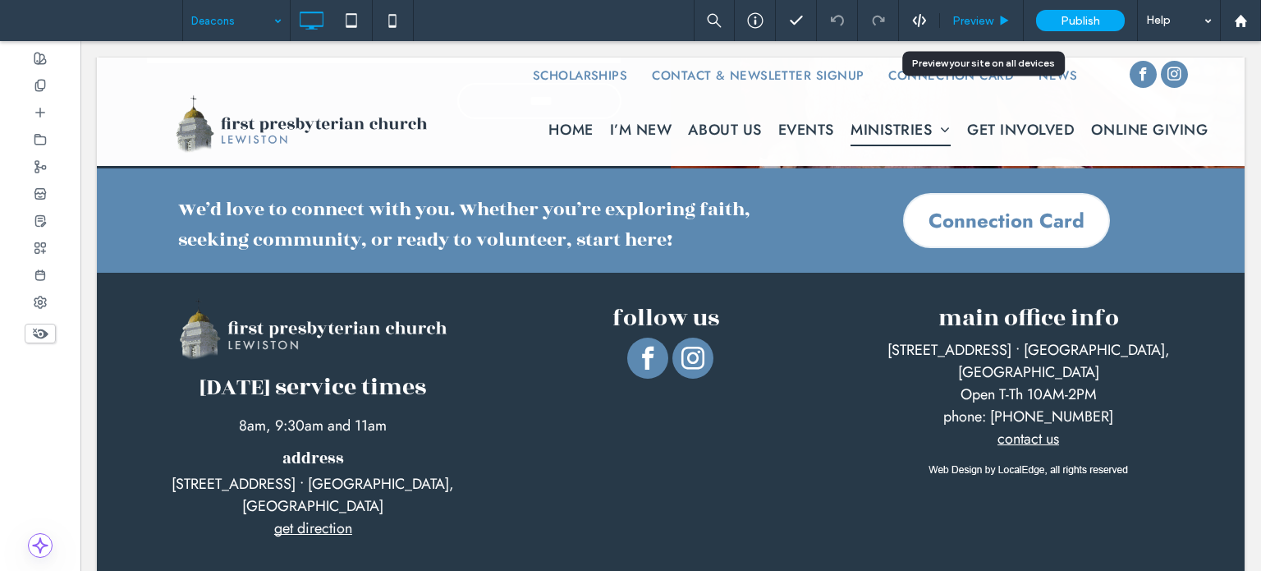
click at [960, 27] on div "Preview" at bounding box center [982, 20] width 84 height 41
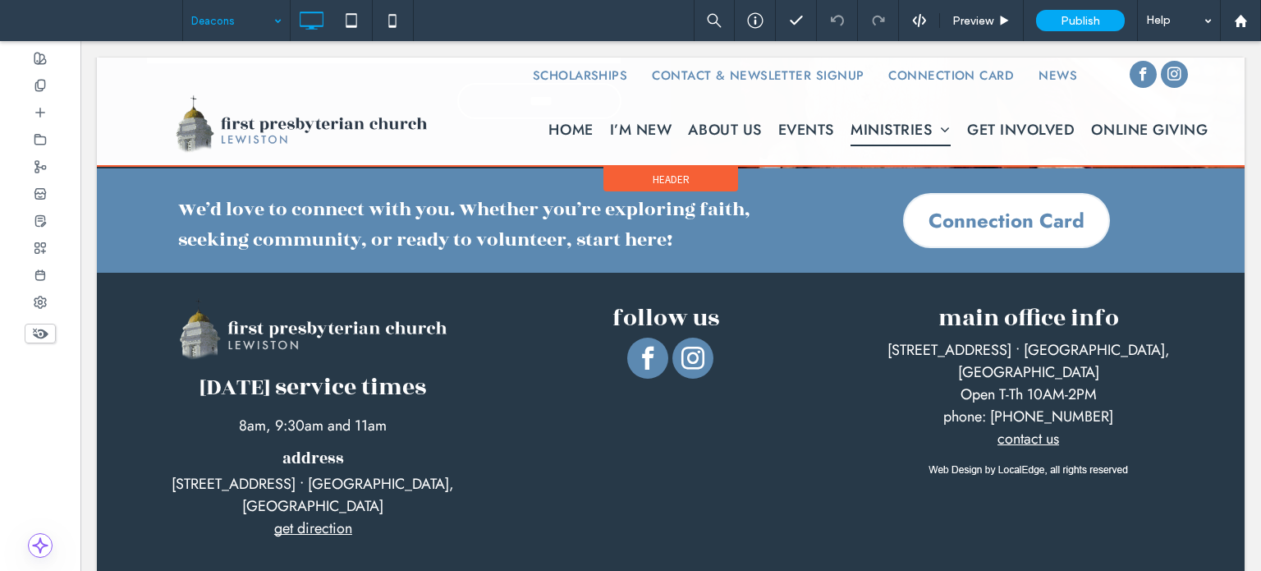
click at [395, 124] on div at bounding box center [671, 111] width 1148 height 108
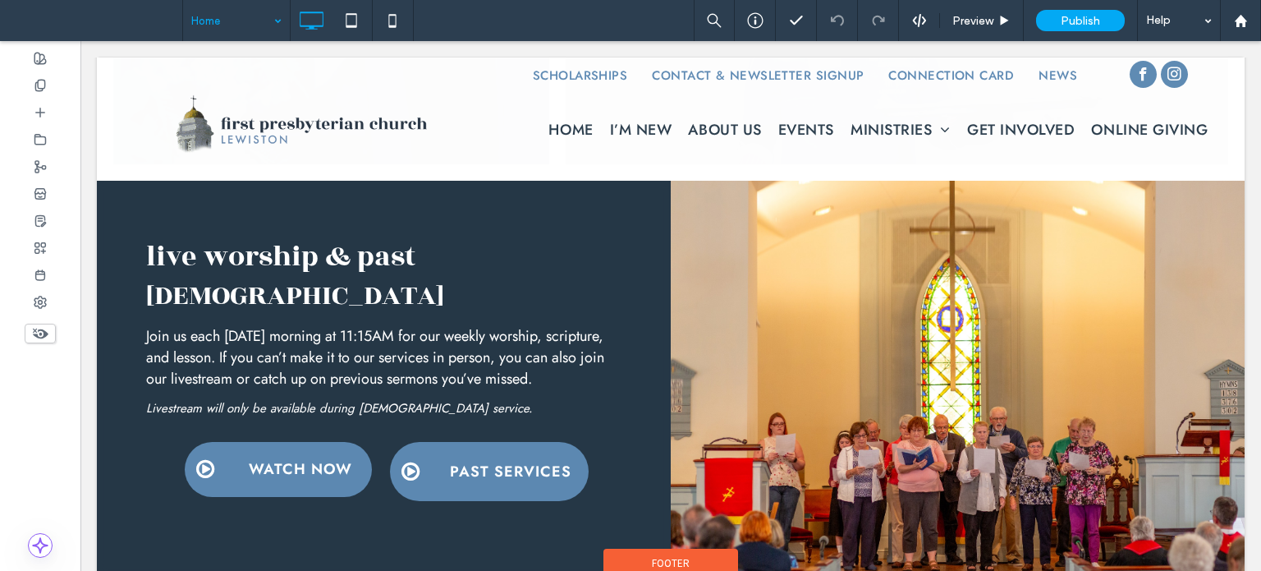
scroll to position [11, 0]
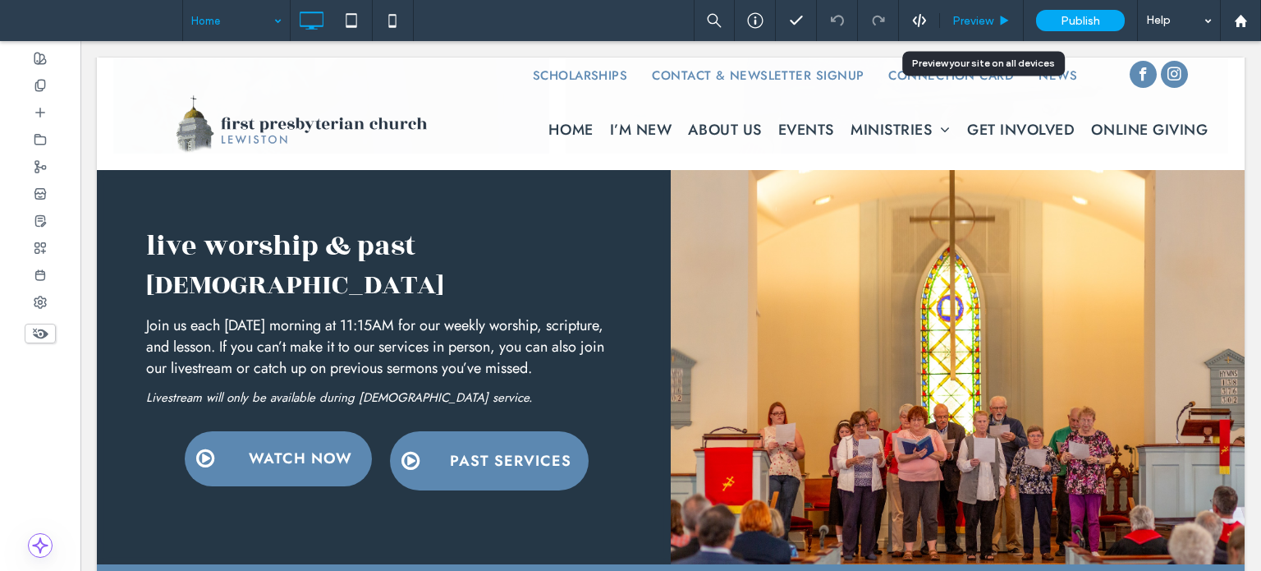
click at [974, 18] on span "Preview" at bounding box center [972, 21] width 41 height 14
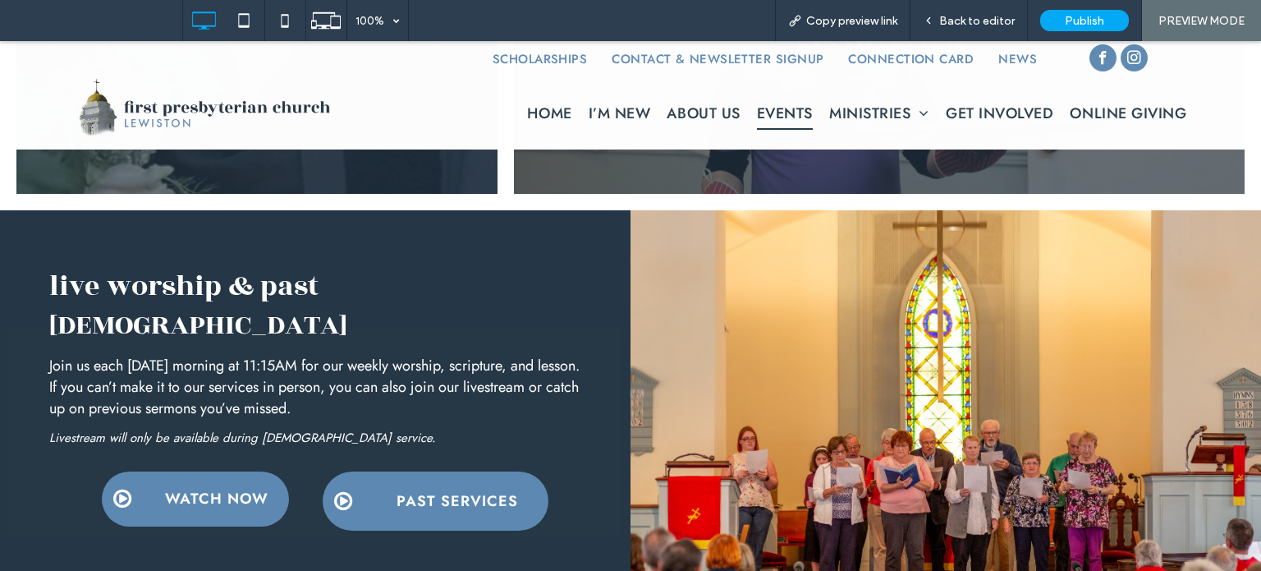
click at [768, 114] on span "Events" at bounding box center [785, 113] width 56 height 31
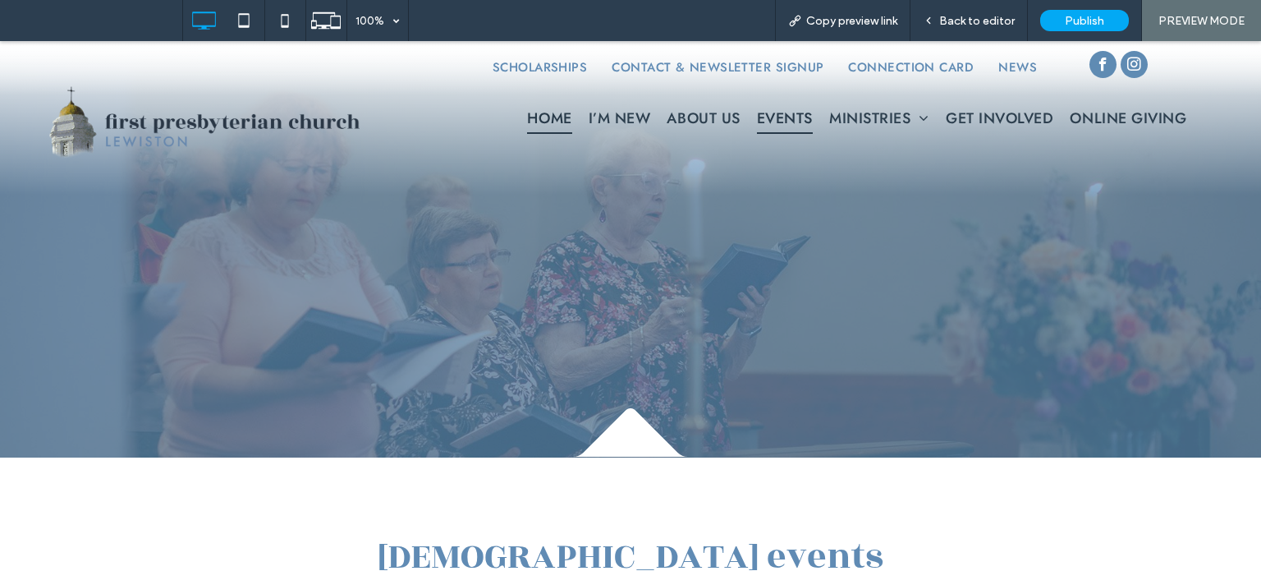
click at [535, 118] on span "Home" at bounding box center [549, 118] width 44 height 31
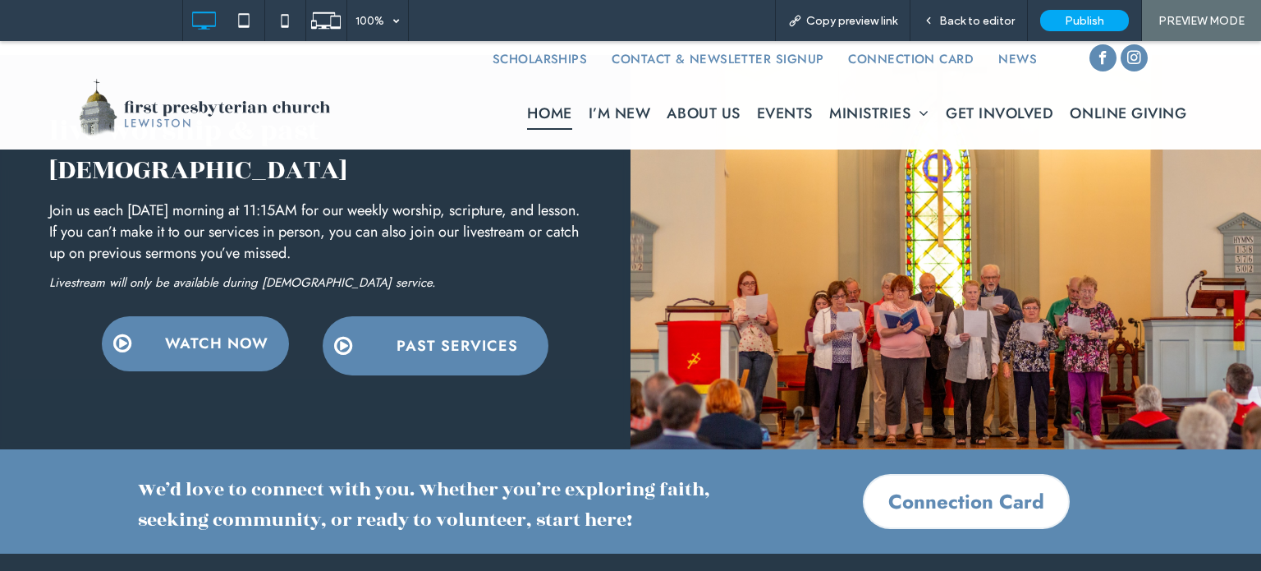
scroll to position [11, 0]
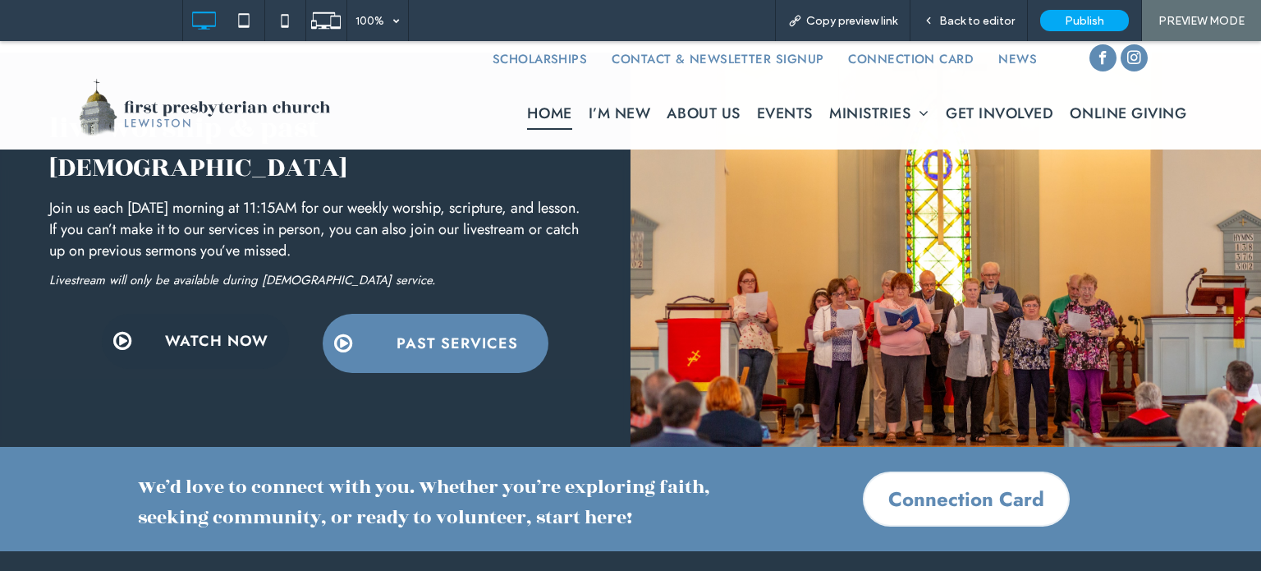
scroll to position [2487, 0]
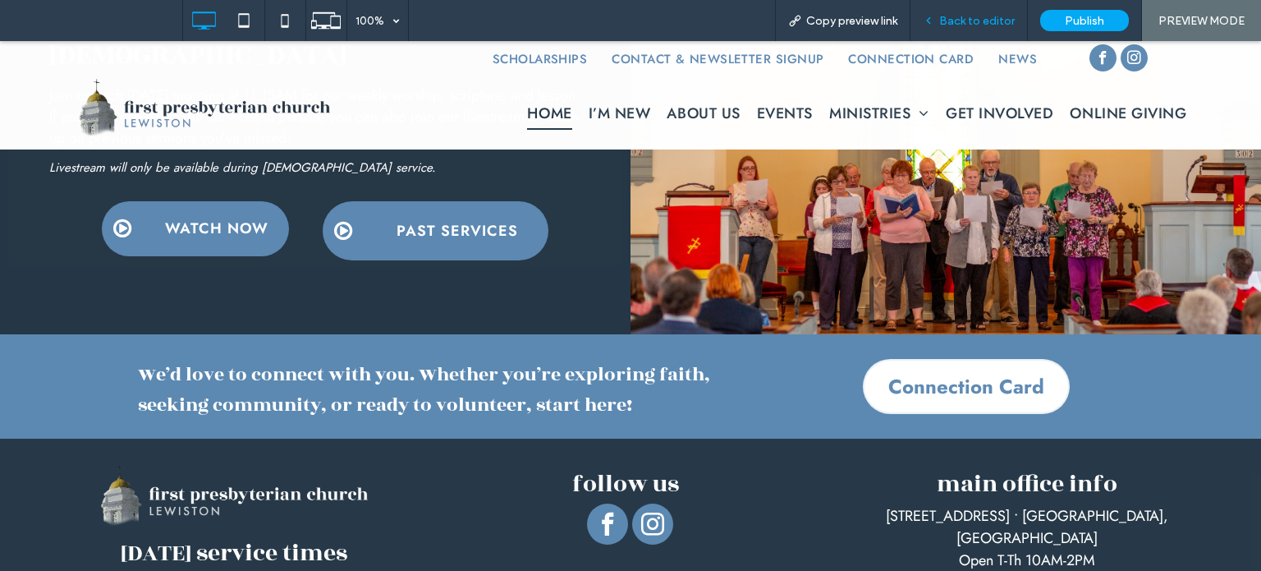
click at [979, 29] on div "Back to editor" at bounding box center [968, 20] width 117 height 41
click at [963, 19] on span "Back to editor" at bounding box center [977, 21] width 76 height 14
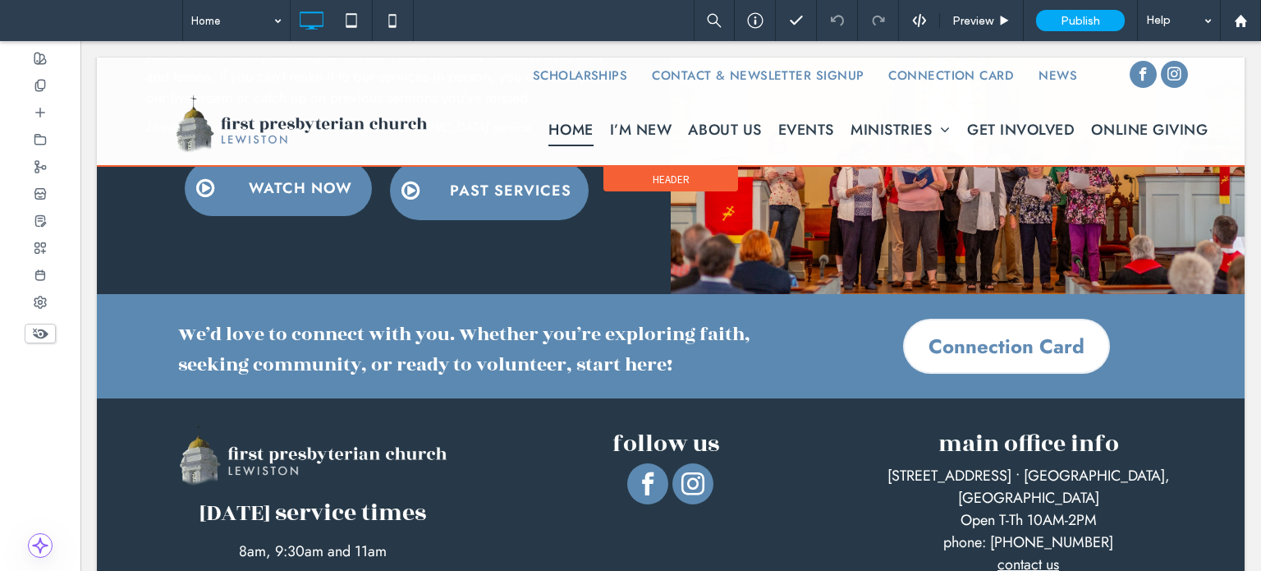
scroll to position [2468, 0]
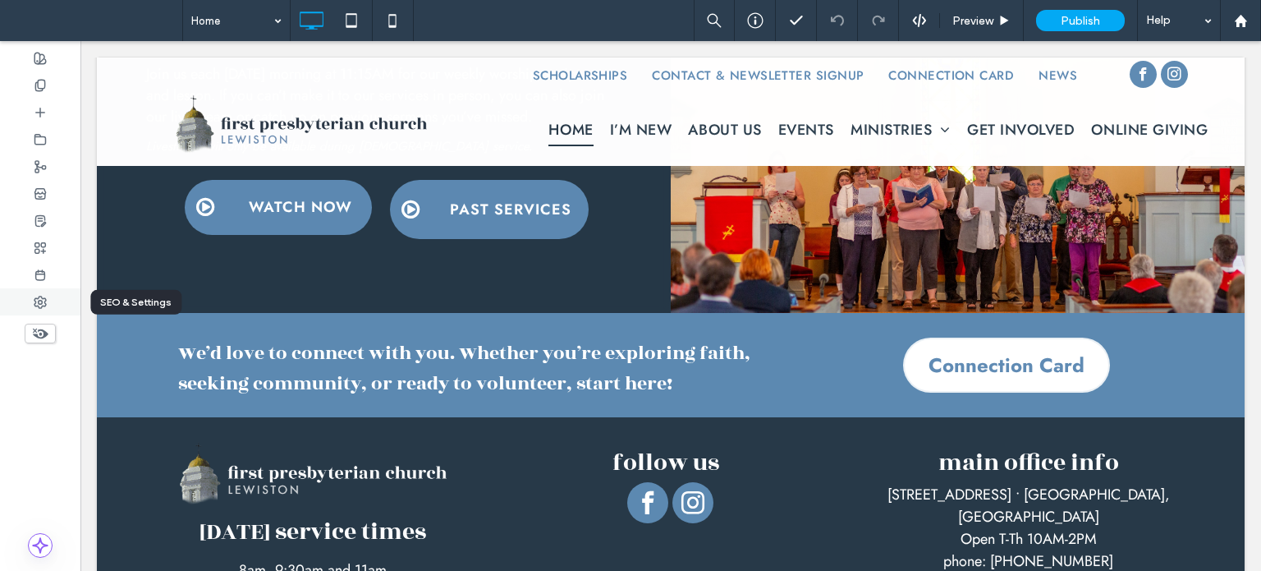
click at [33, 296] on div at bounding box center [40, 301] width 80 height 27
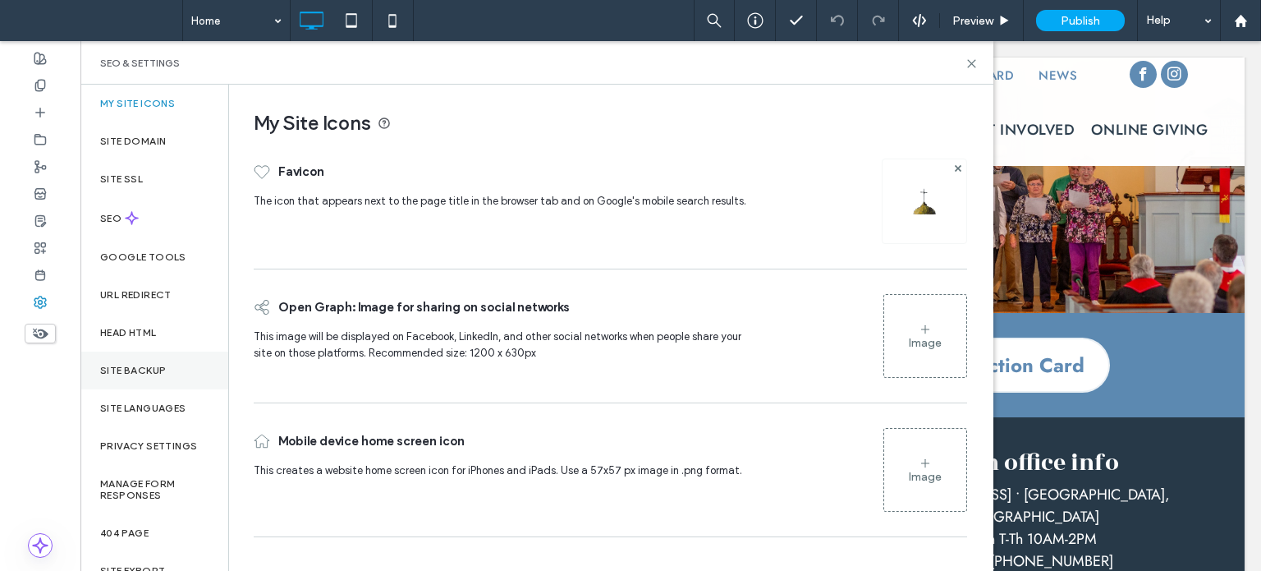
click at [156, 370] on label "Site Backup" at bounding box center [133, 369] width 66 height 11
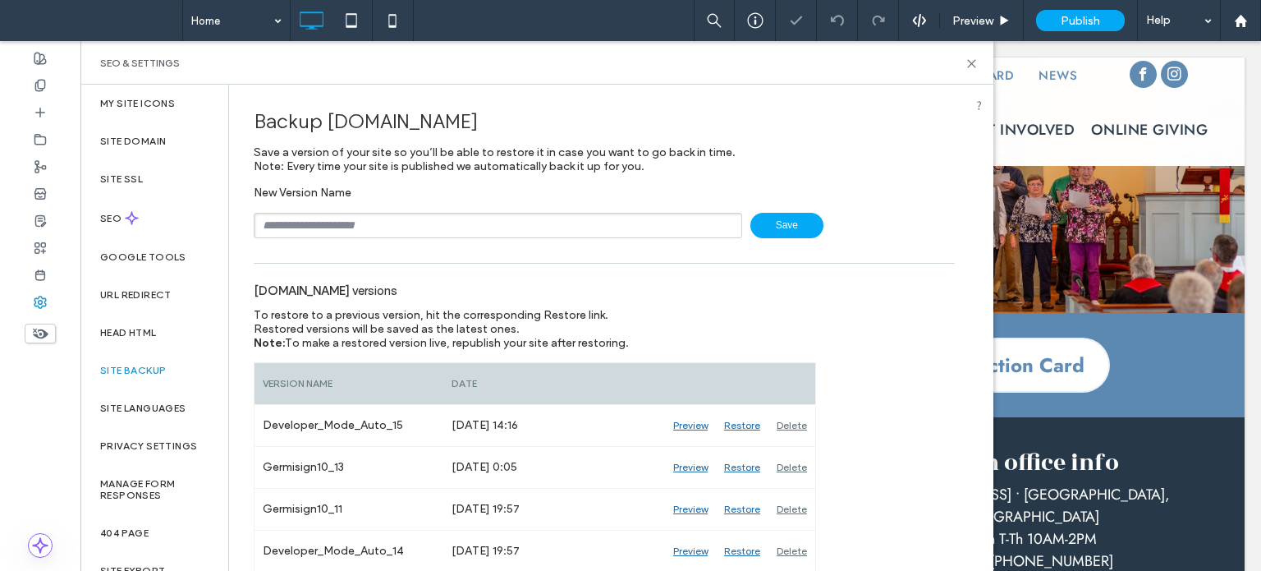
click at [327, 228] on input "text" at bounding box center [498, 225] width 488 height 25
type input "*****"
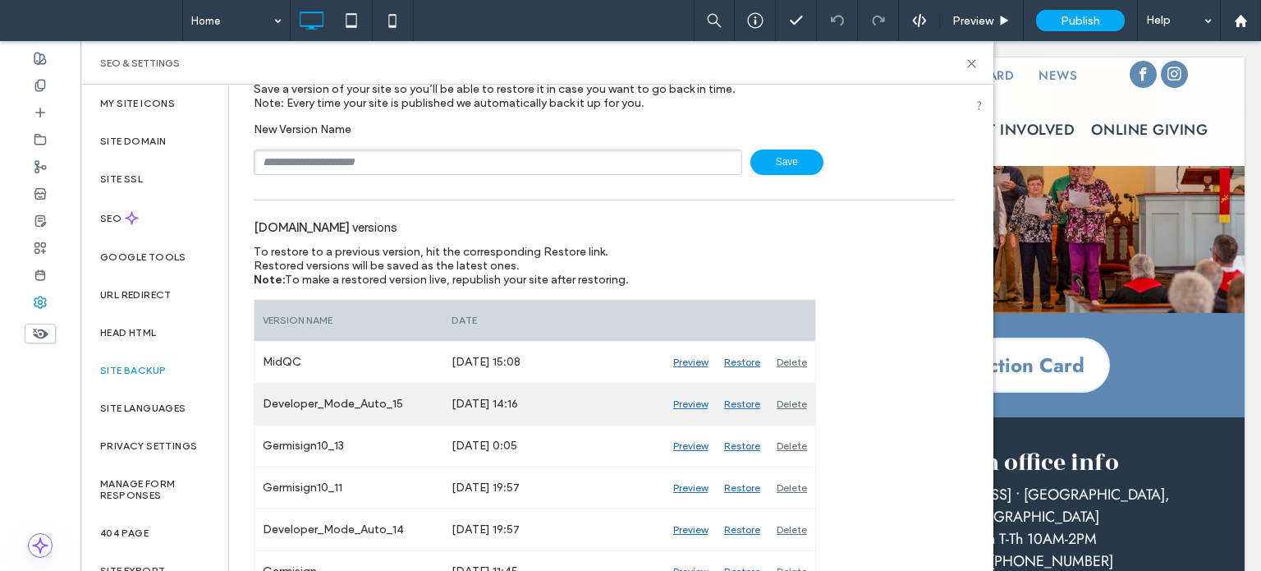
scroll to position [164, 0]
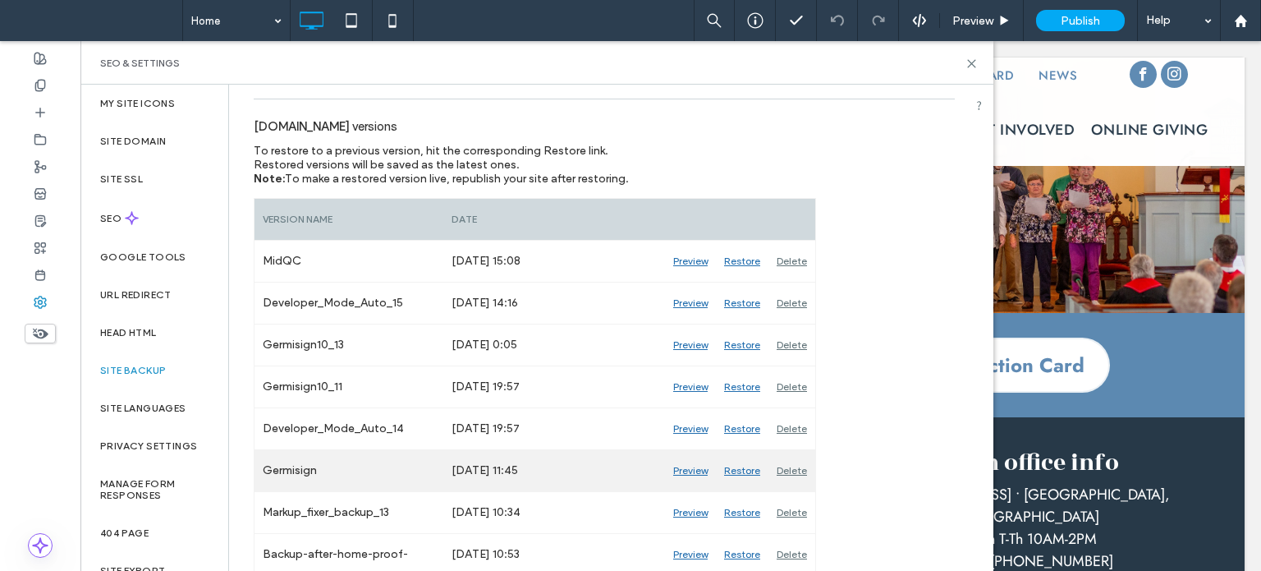
click at [689, 469] on div "Preview" at bounding box center [690, 470] width 51 height 41
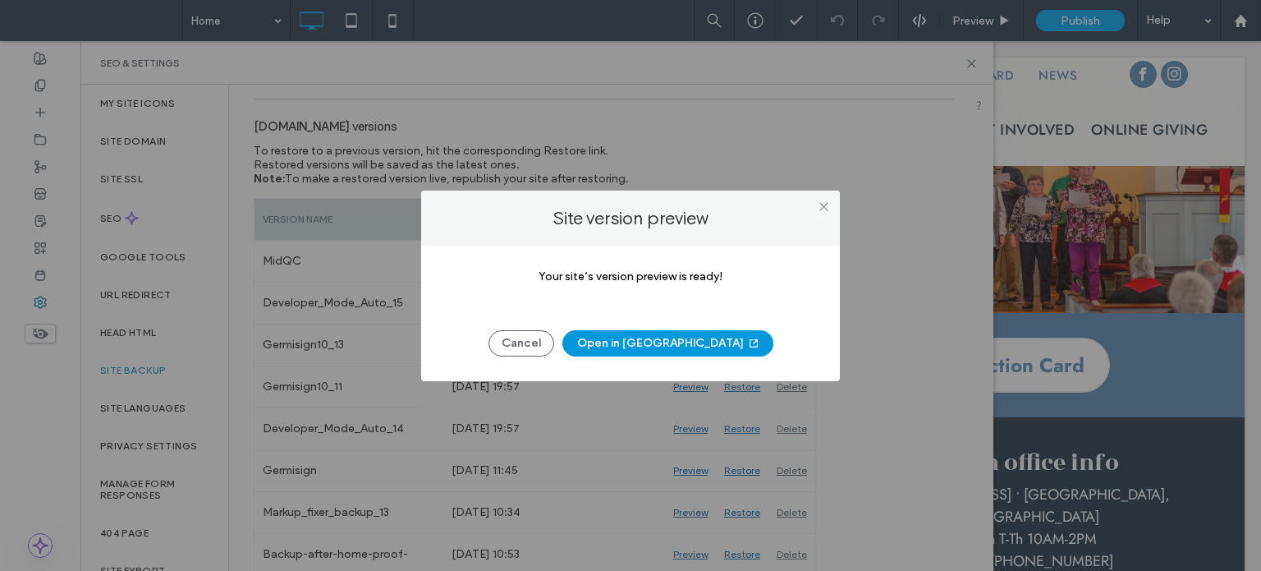
click at [652, 341] on button "Open in [GEOGRAPHIC_DATA]" at bounding box center [667, 343] width 211 height 26
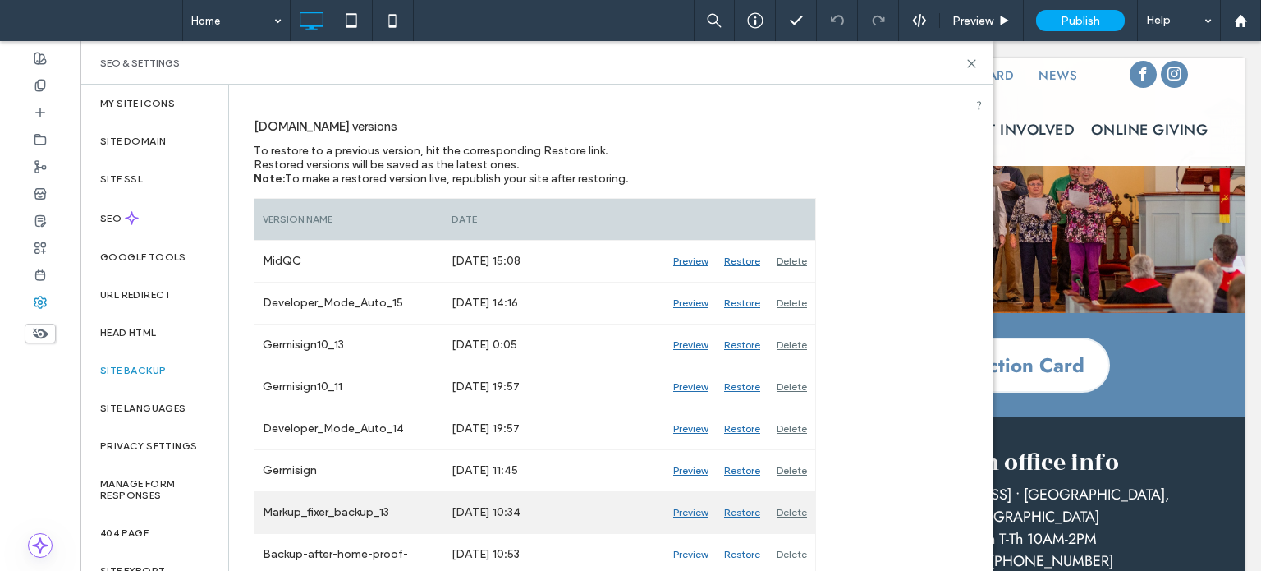
click at [690, 511] on div "Preview" at bounding box center [690, 512] width 51 height 41
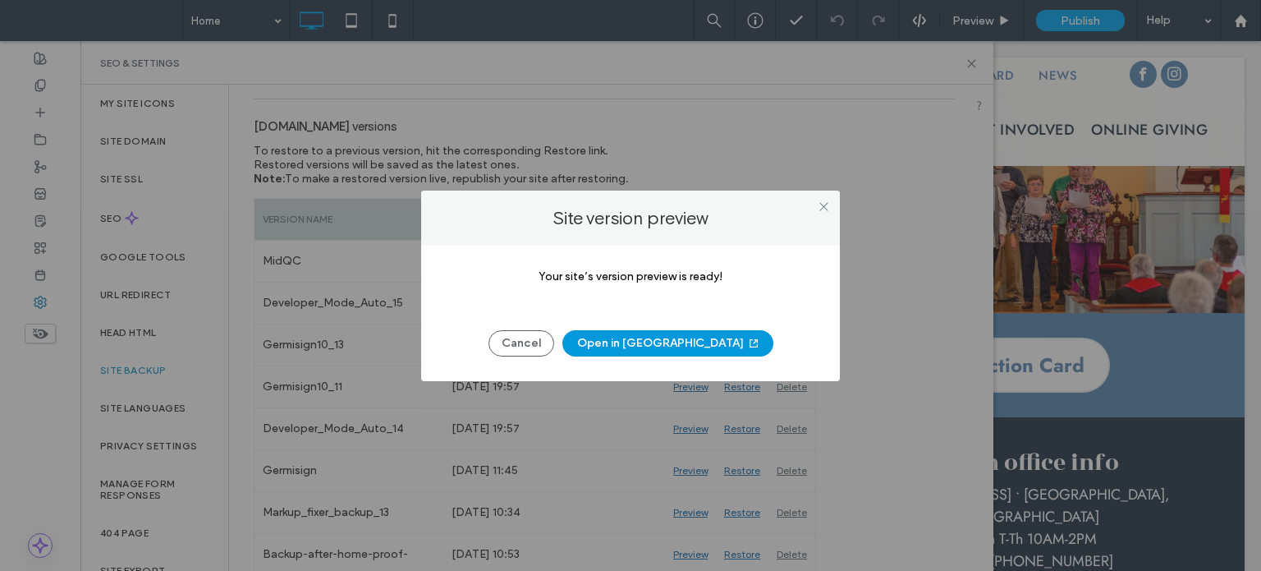
click at [641, 344] on button "Open in [GEOGRAPHIC_DATA]" at bounding box center [667, 343] width 211 height 26
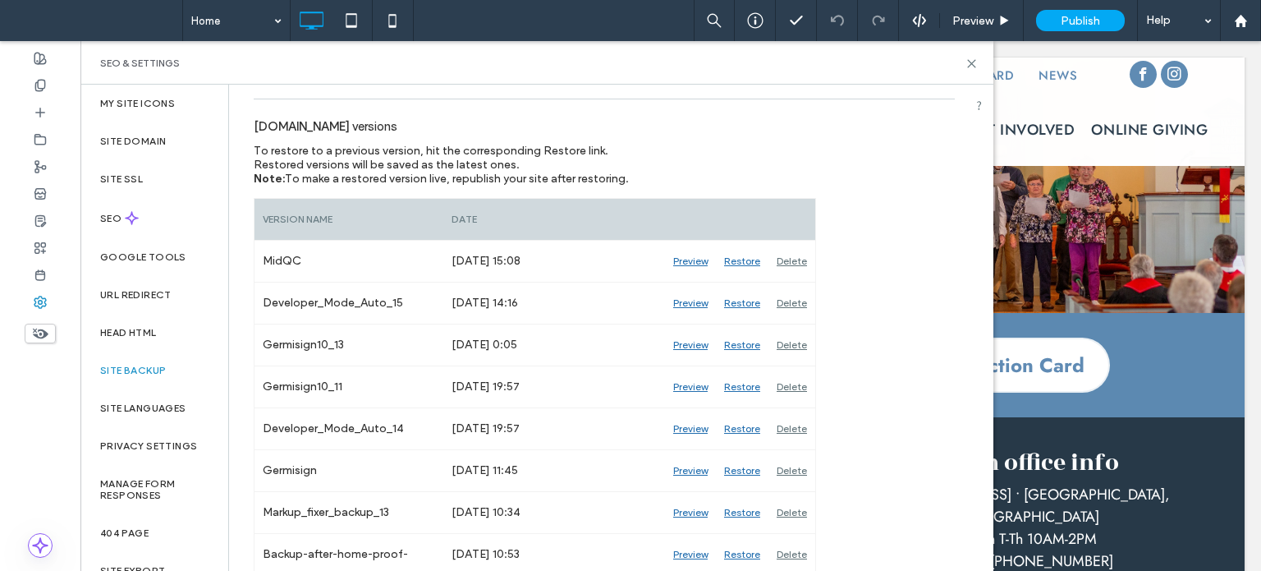
click at [978, 65] on div "SEO & Settings" at bounding box center [536, 63] width 913 height 44
click at [969, 58] on icon at bounding box center [971, 63] width 12 height 12
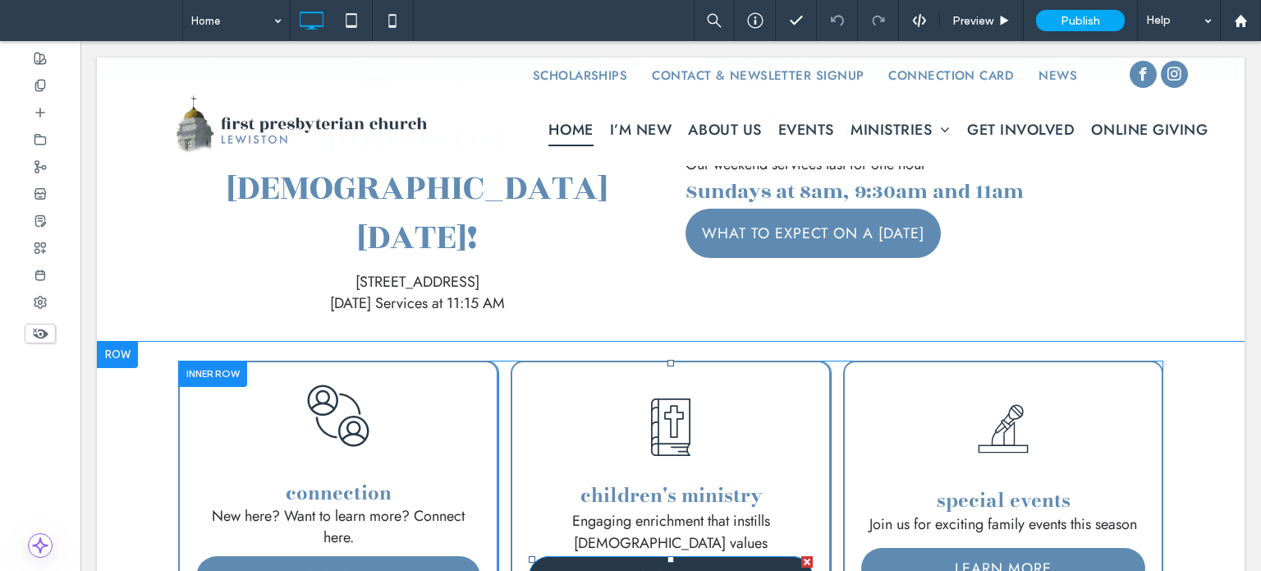
scroll to position [432, 0]
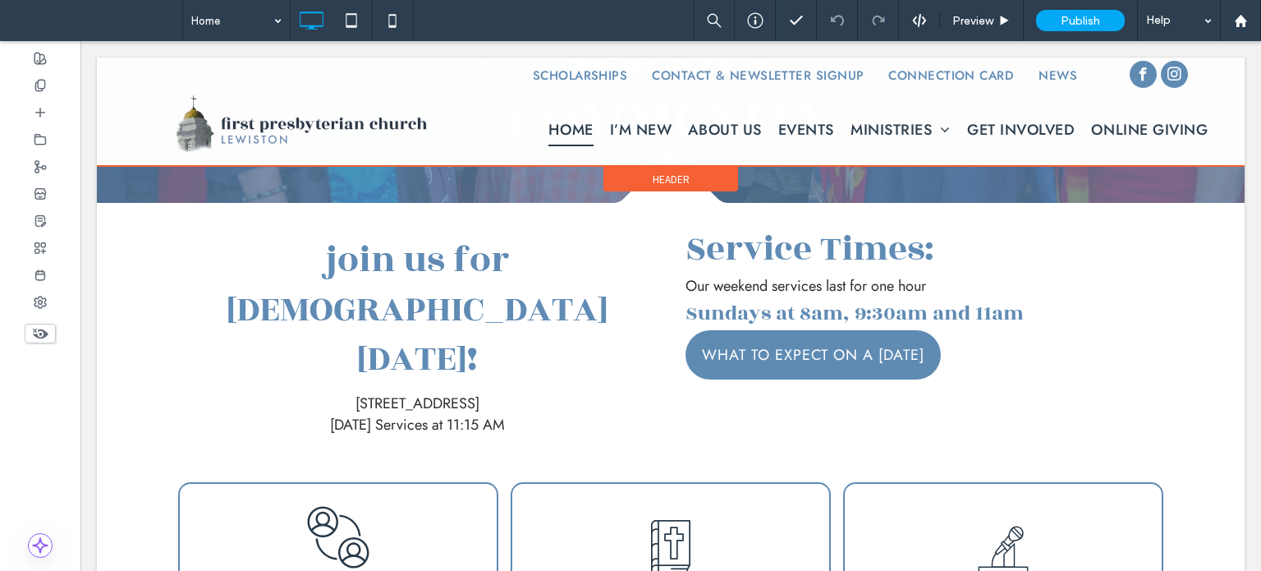
click at [704, 78] on div at bounding box center [671, 111] width 1148 height 108
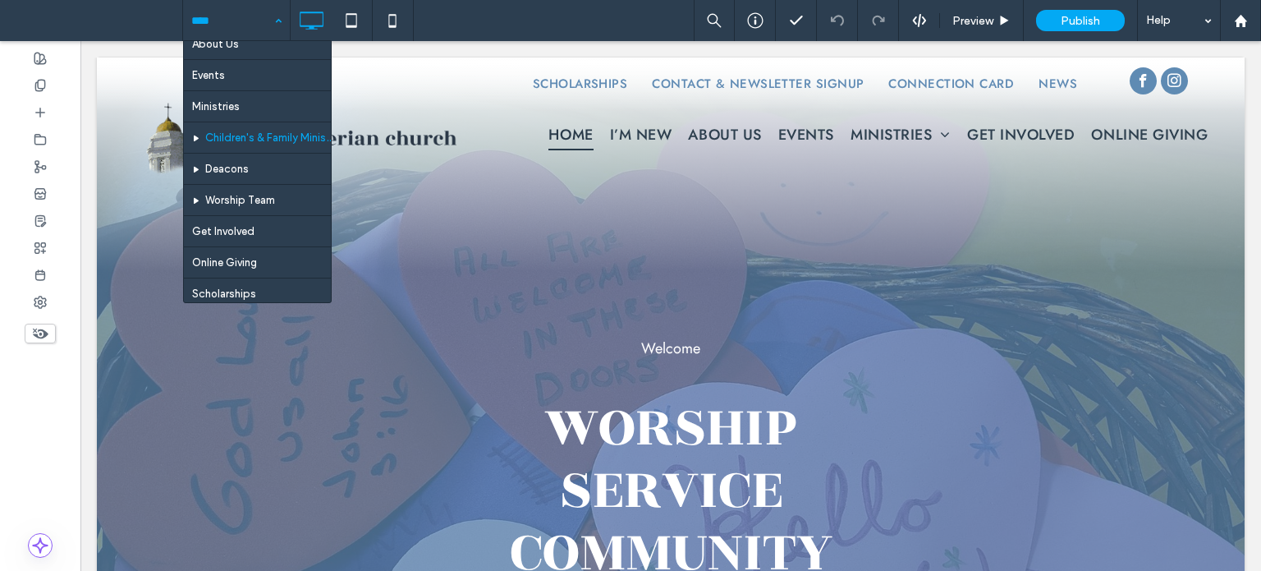
scroll to position [164, 0]
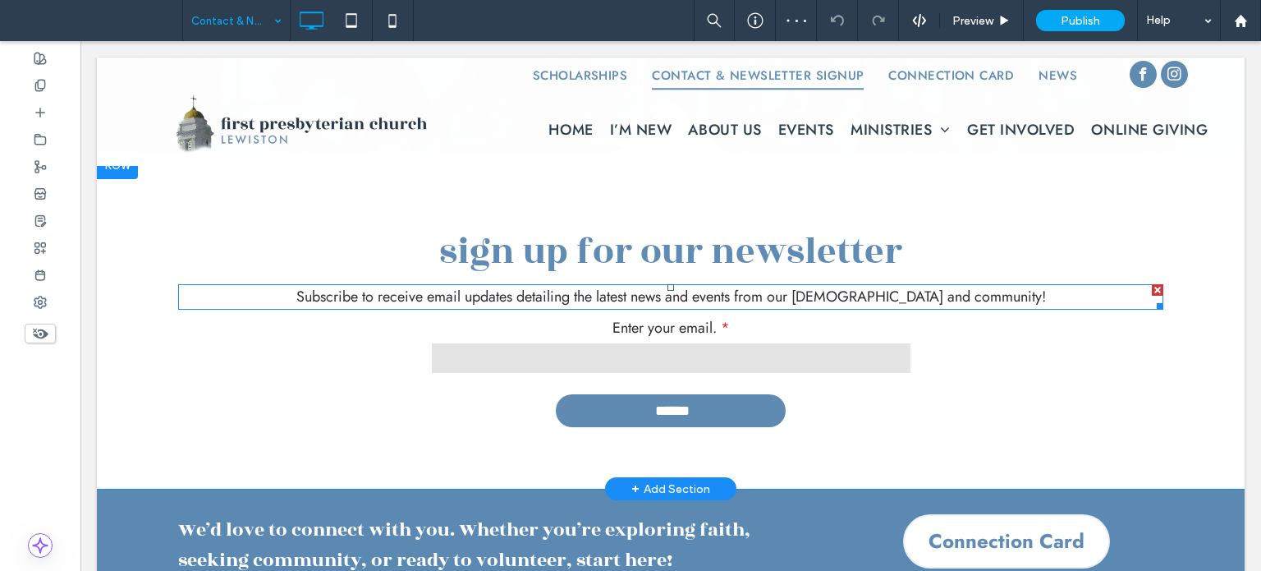
scroll to position [11, 0]
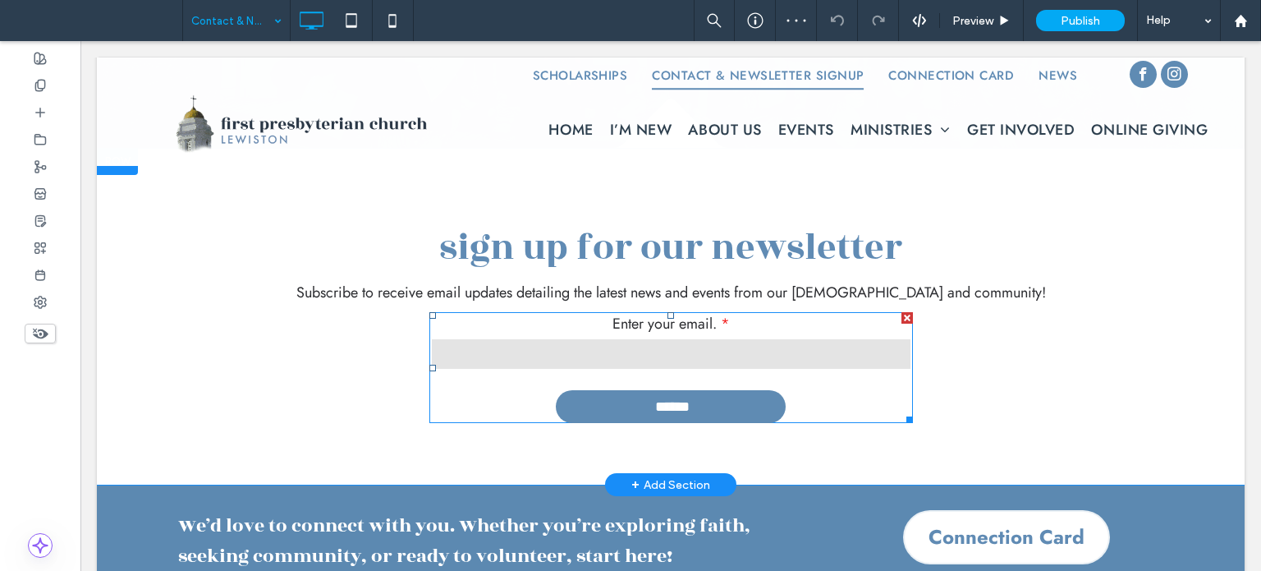
click at [545, 360] on input "text" at bounding box center [671, 353] width 482 height 33
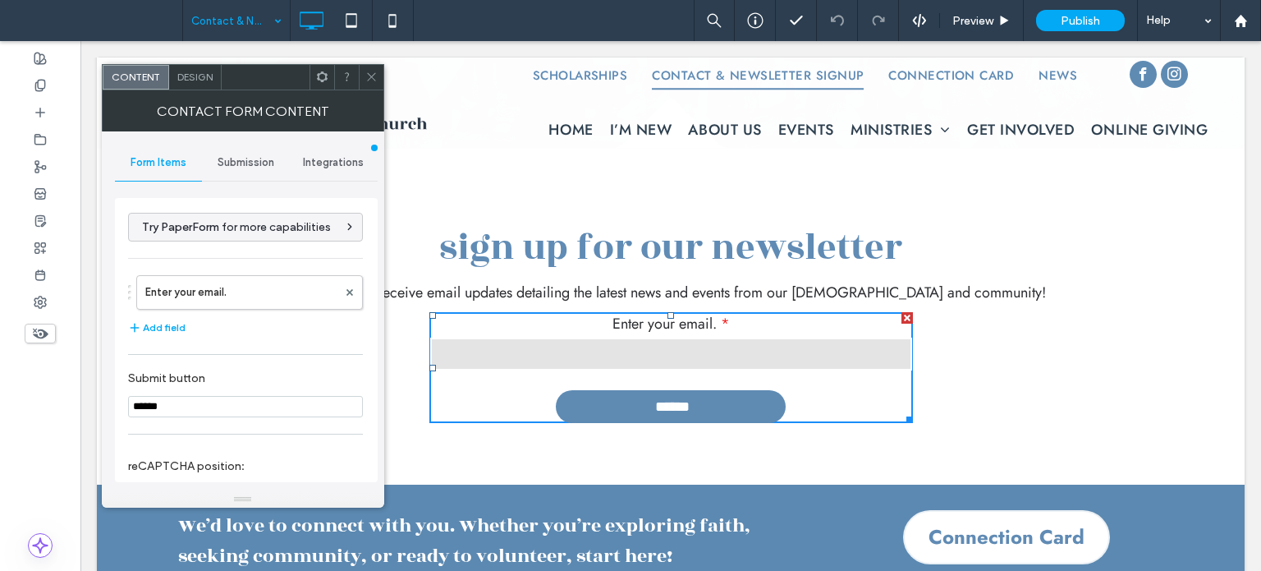
click at [251, 172] on div "Submission" at bounding box center [246, 162] width 88 height 36
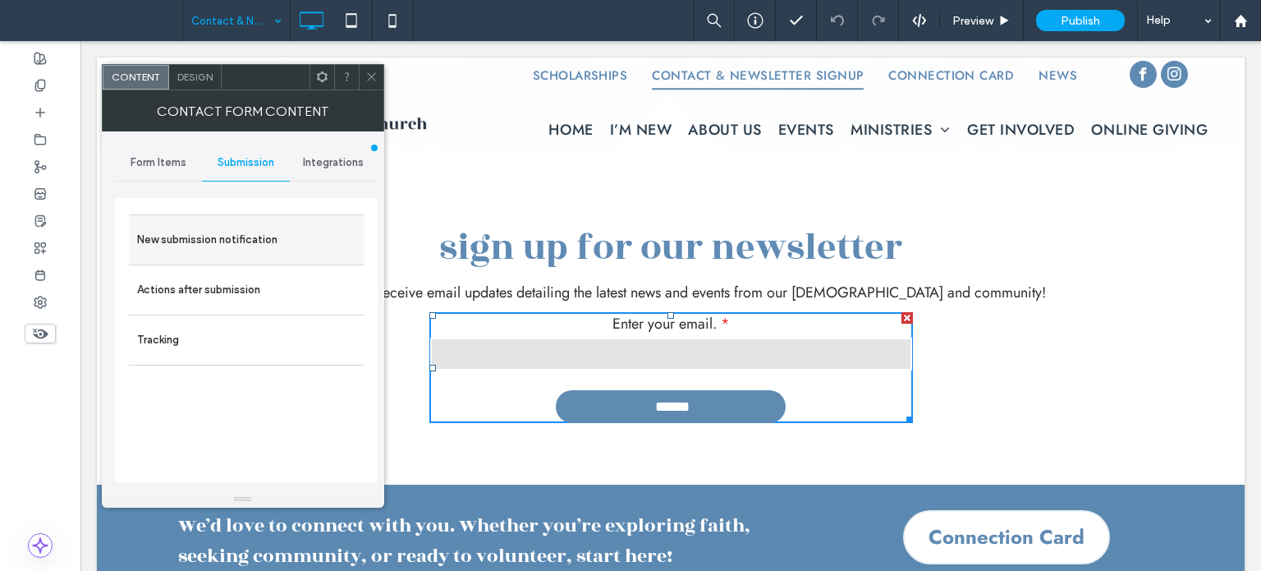
click at [237, 230] on label "New submission notification" at bounding box center [246, 239] width 219 height 33
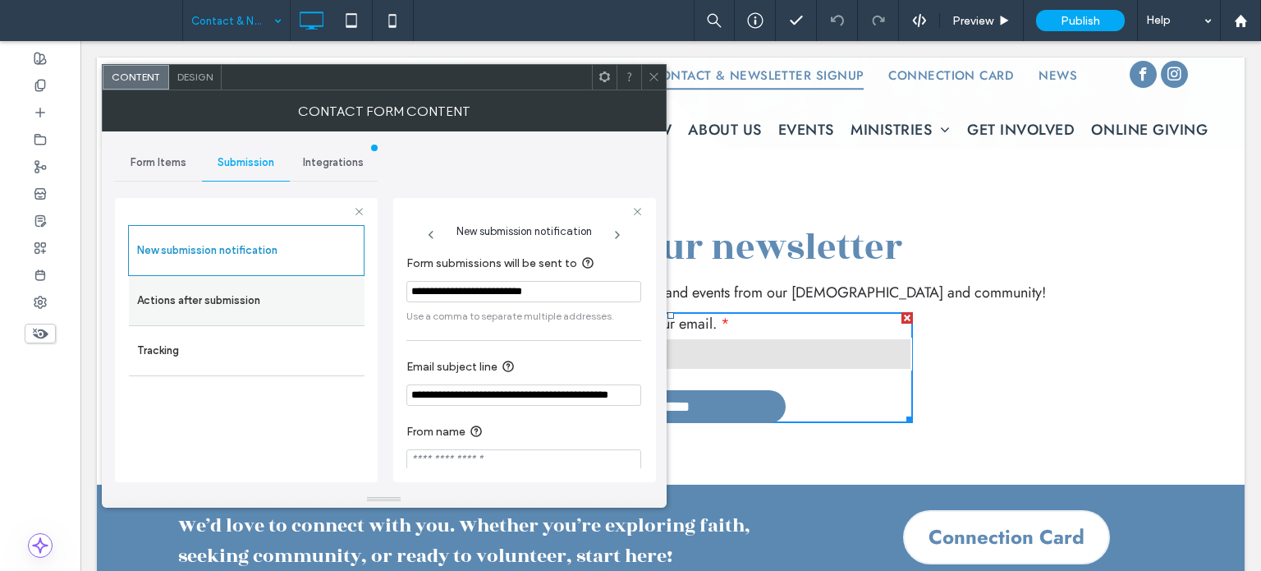
click at [205, 305] on label "Actions after submission" at bounding box center [246, 300] width 219 height 33
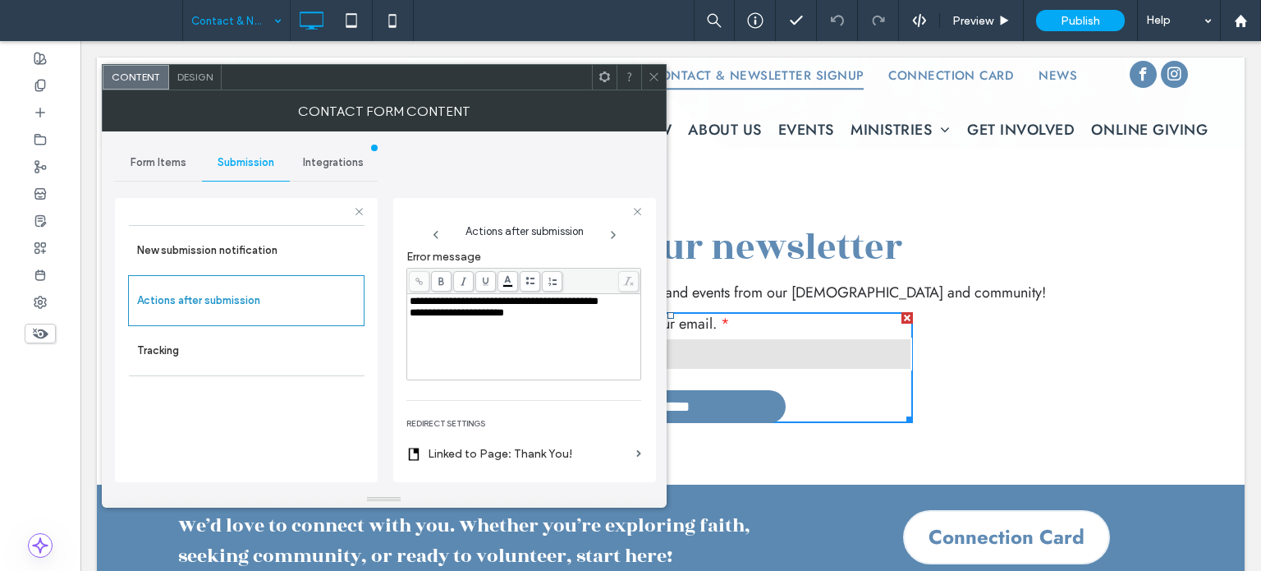
scroll to position [301, 0]
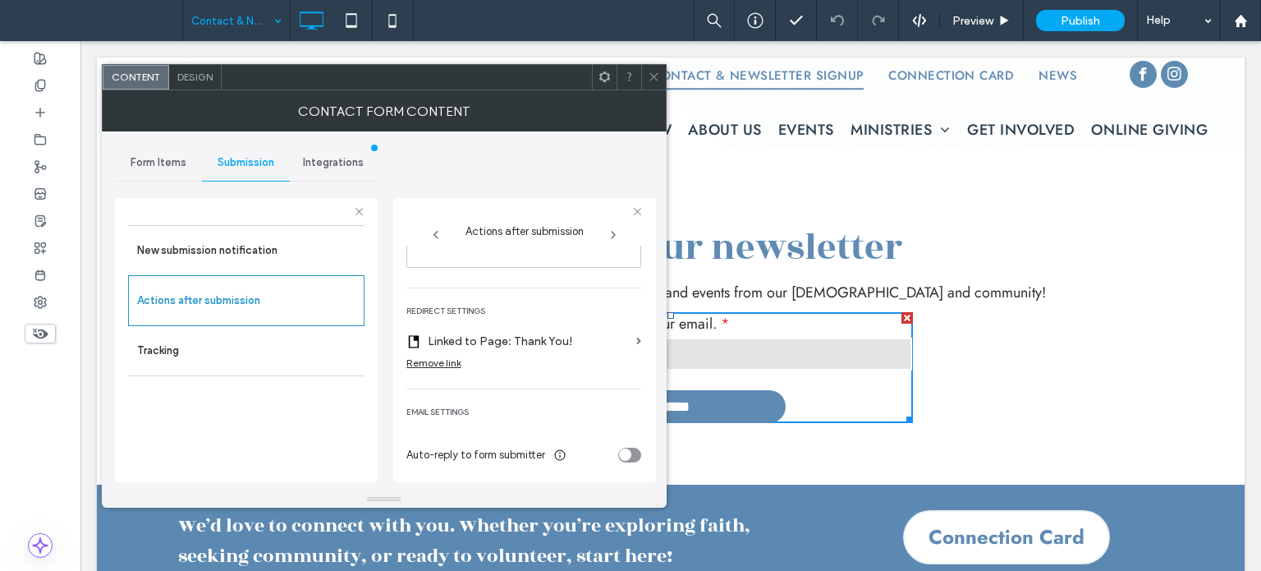
click at [648, 75] on icon at bounding box center [654, 77] width 12 height 12
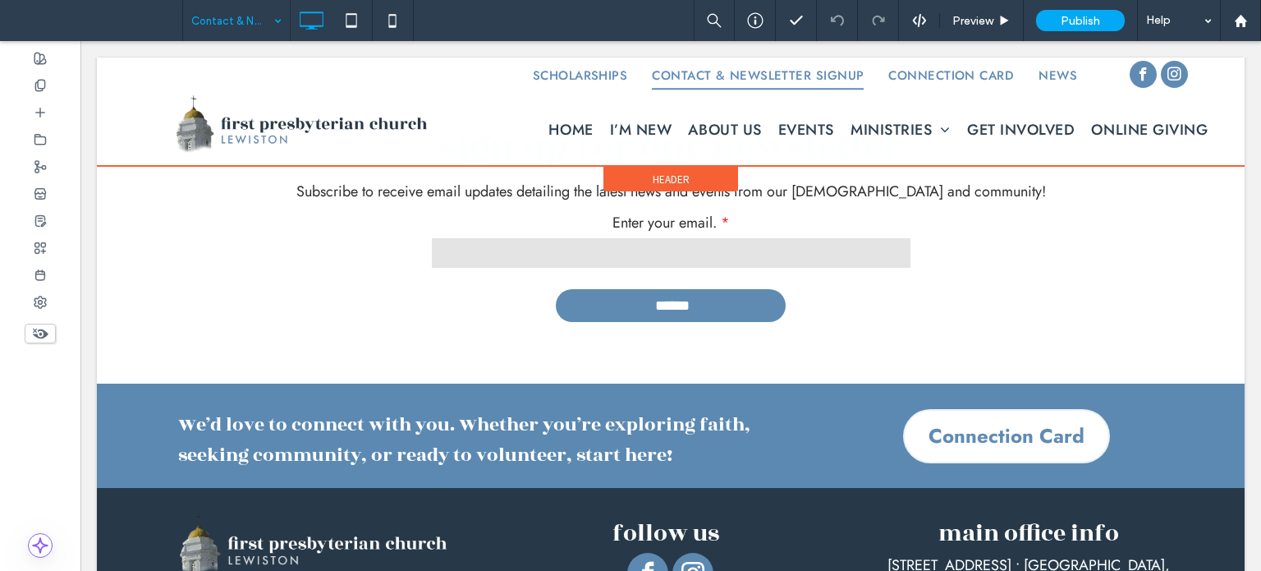
scroll to position [314, 0]
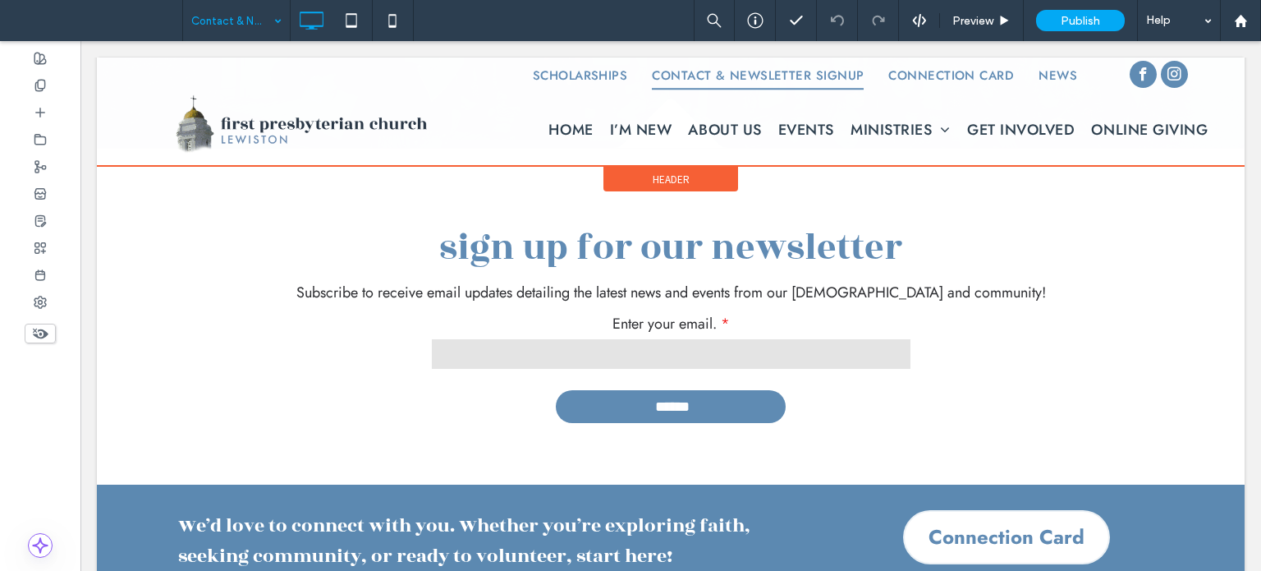
click at [933, 72] on div at bounding box center [671, 111] width 1148 height 108
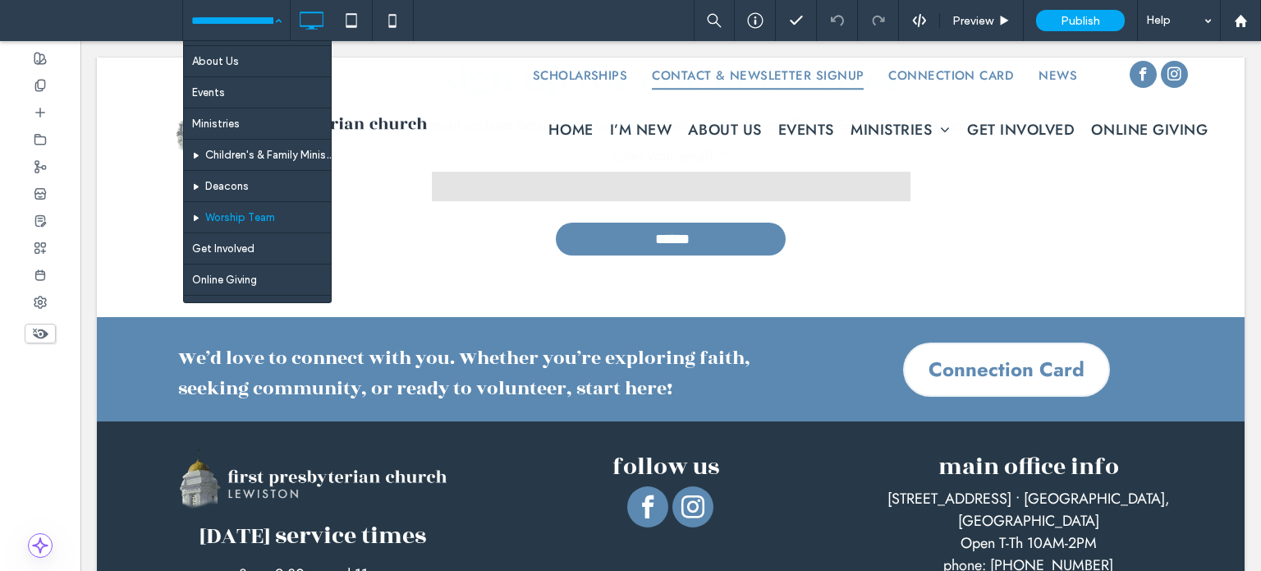
scroll to position [164, 0]
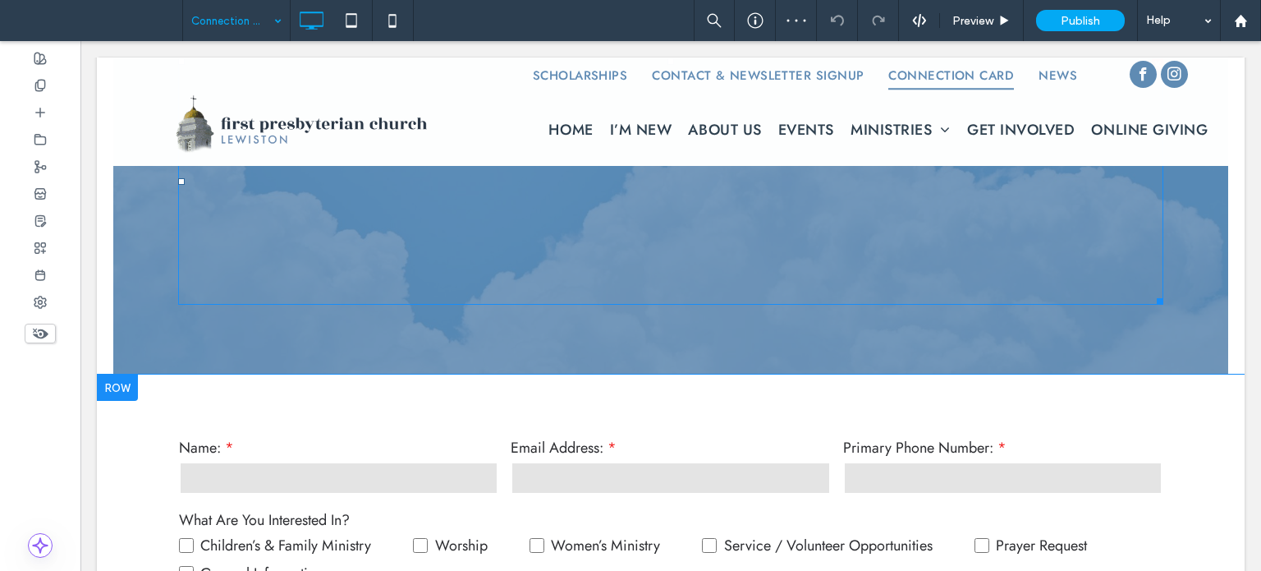
scroll to position [1149, 0]
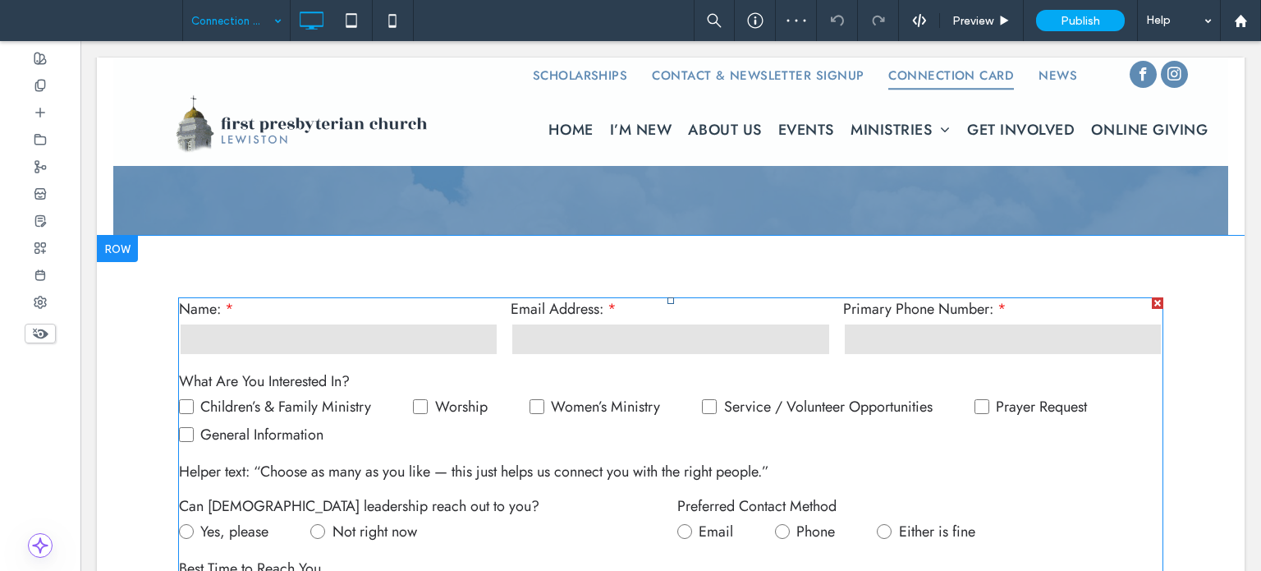
click at [627, 433] on div "Children’s & Family Ministry Worship Women’s Ministry Service / Volunteer Oppor…" at bounding box center [670, 420] width 983 height 56
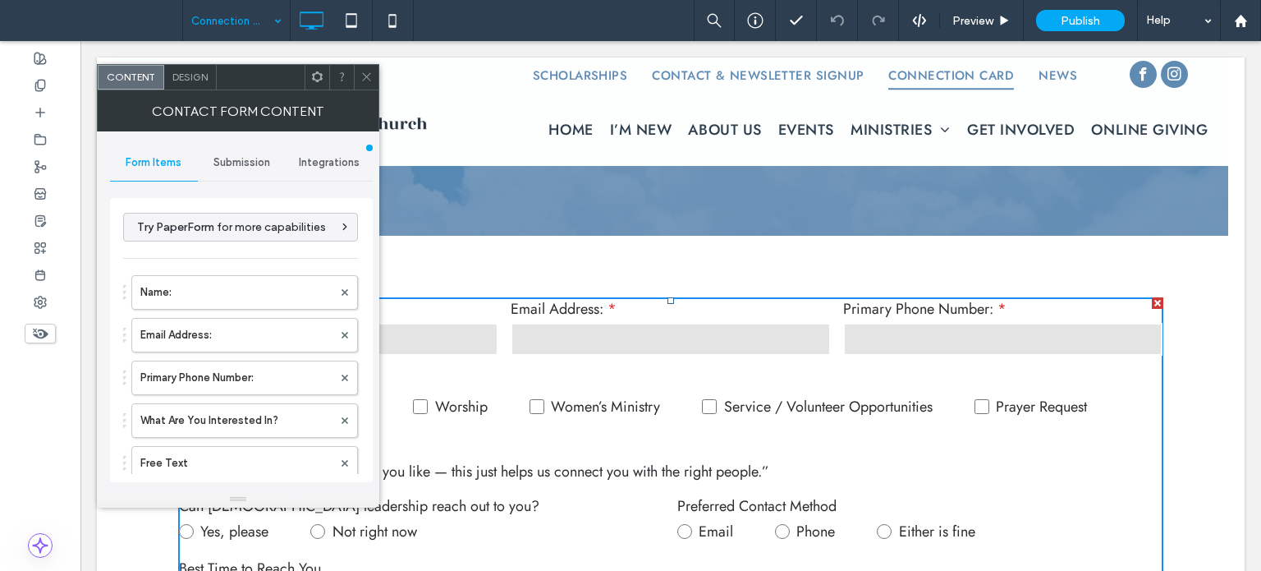
click at [250, 159] on span "Submission" at bounding box center [241, 162] width 57 height 13
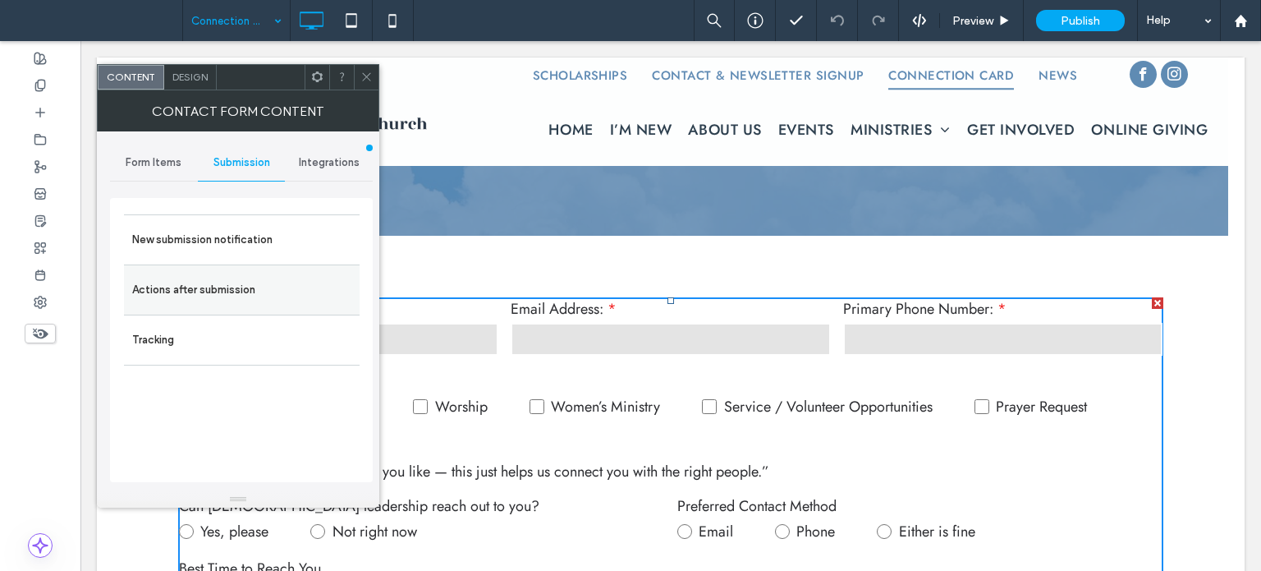
click at [183, 282] on label "Actions after submission" at bounding box center [241, 289] width 219 height 33
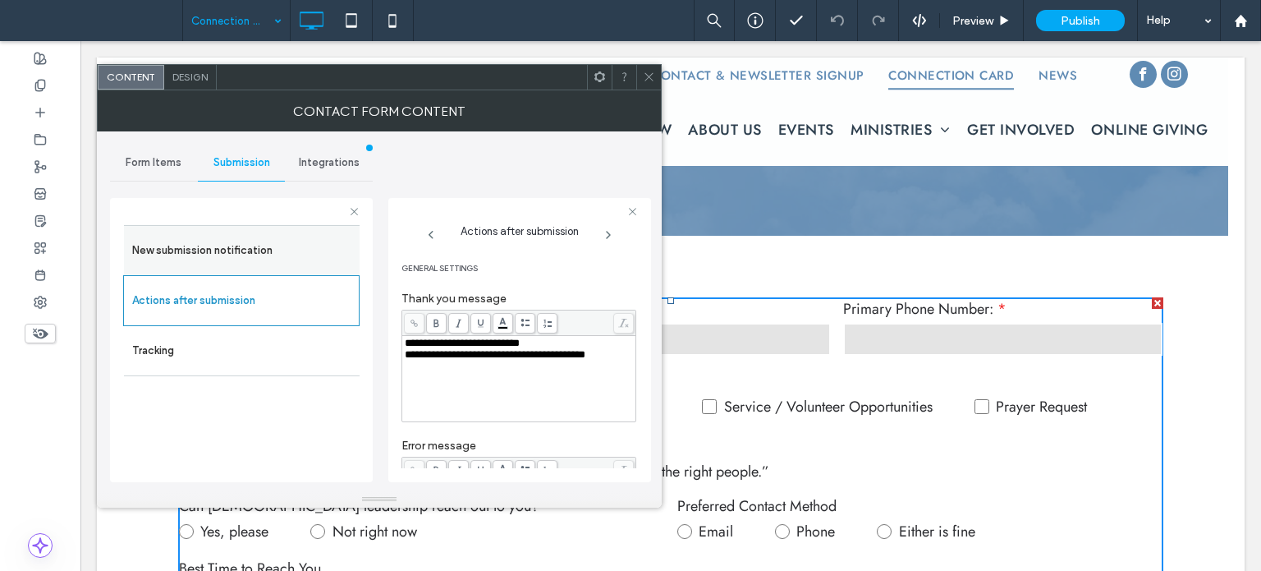
click at [180, 246] on label "New submission notification" at bounding box center [241, 250] width 219 height 33
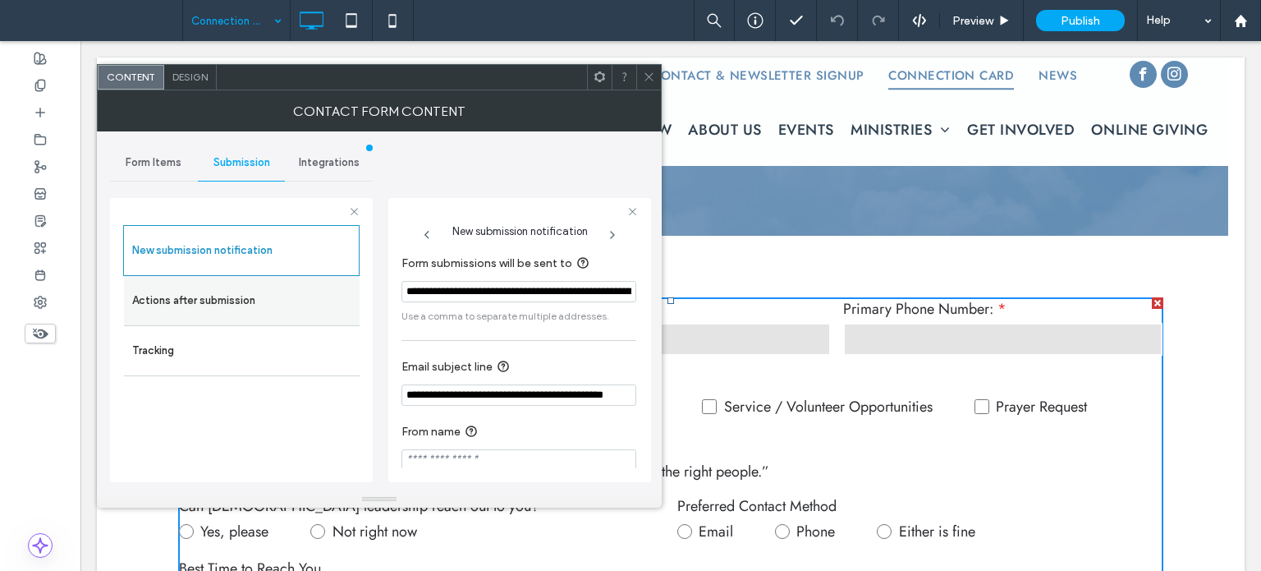
click at [230, 291] on label "Actions after submission" at bounding box center [241, 300] width 219 height 33
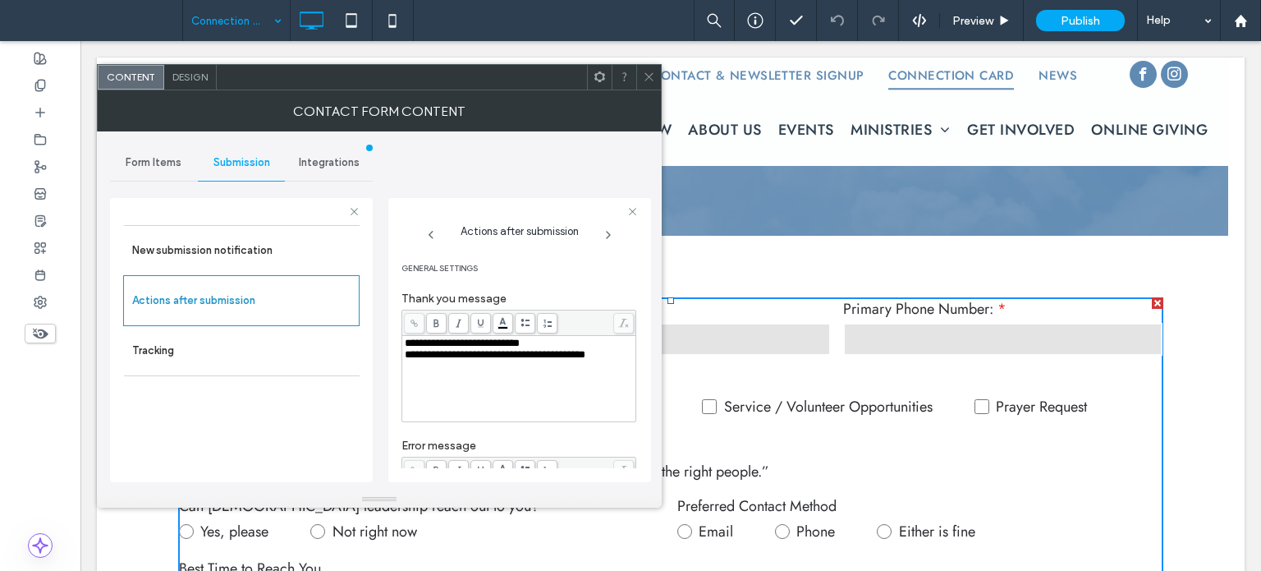
click at [490, 355] on span "**********" at bounding box center [495, 354] width 181 height 11
click at [488, 351] on span "**********" at bounding box center [495, 354] width 181 height 11
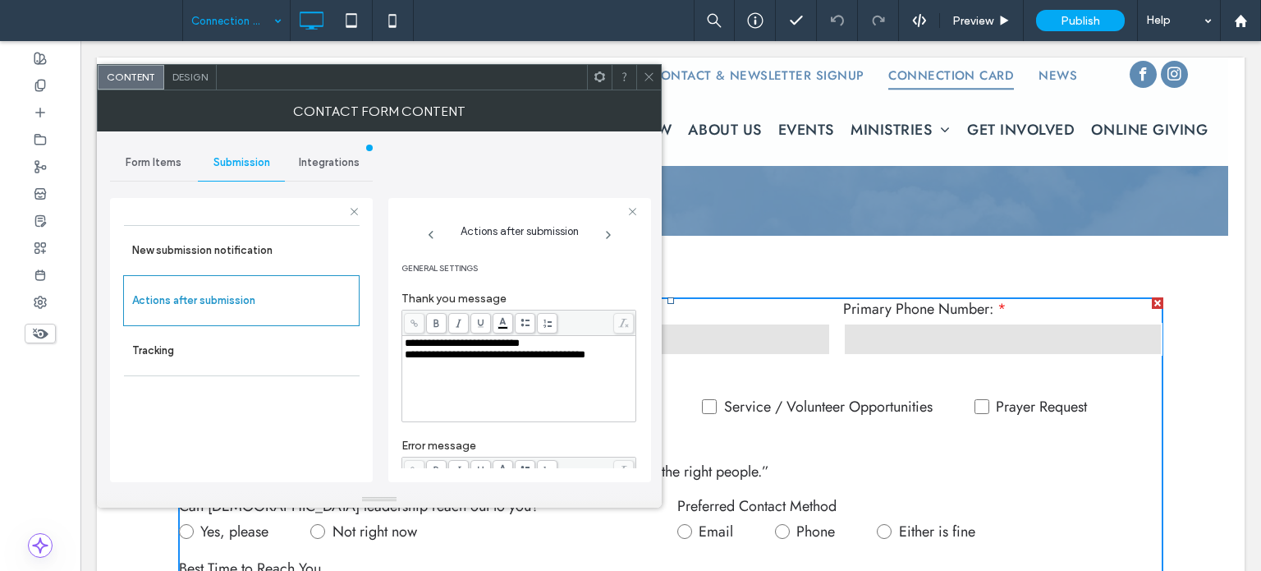
click at [485, 350] on span "**********" at bounding box center [495, 354] width 181 height 11
paste div "Rich Text Editor"
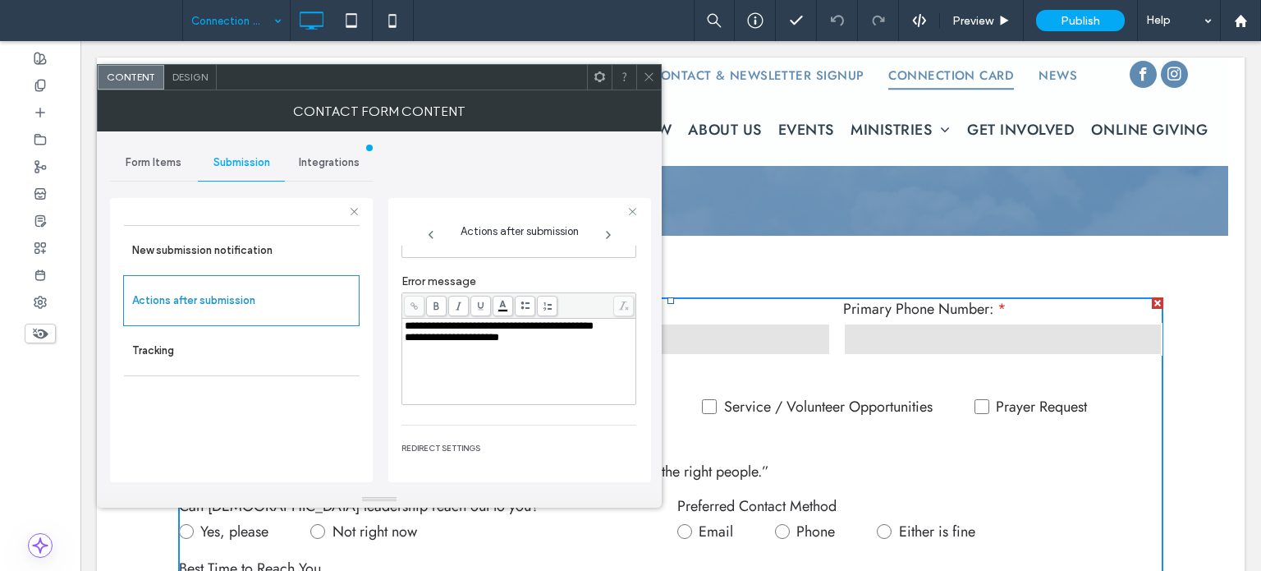
click at [649, 73] on icon at bounding box center [649, 77] width 12 height 12
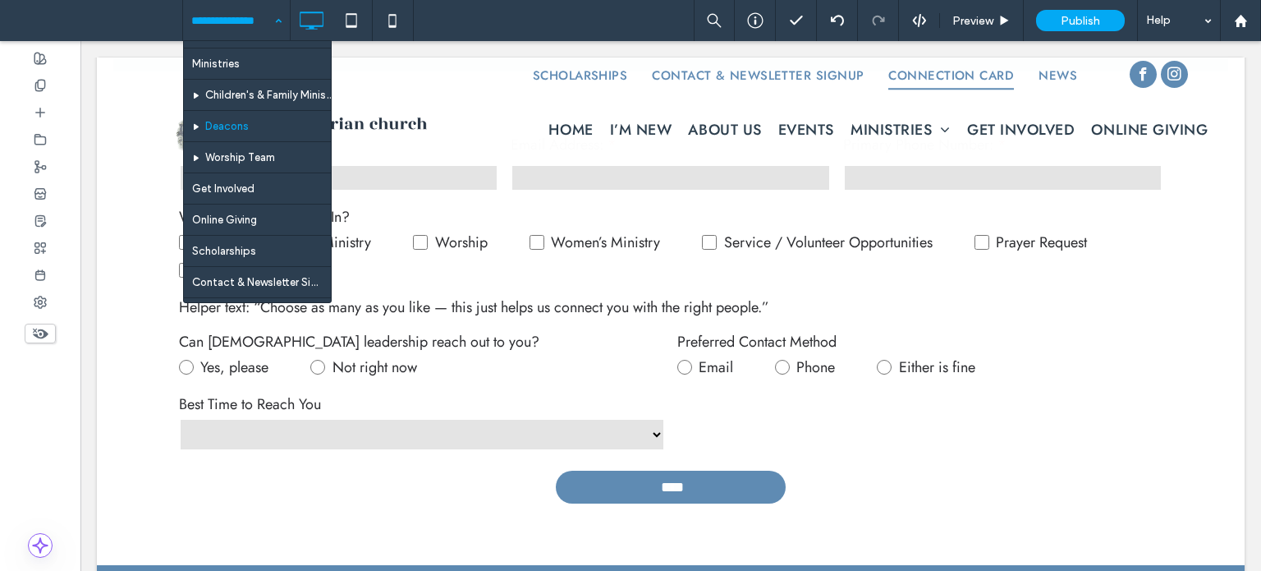
scroll to position [214, 0]
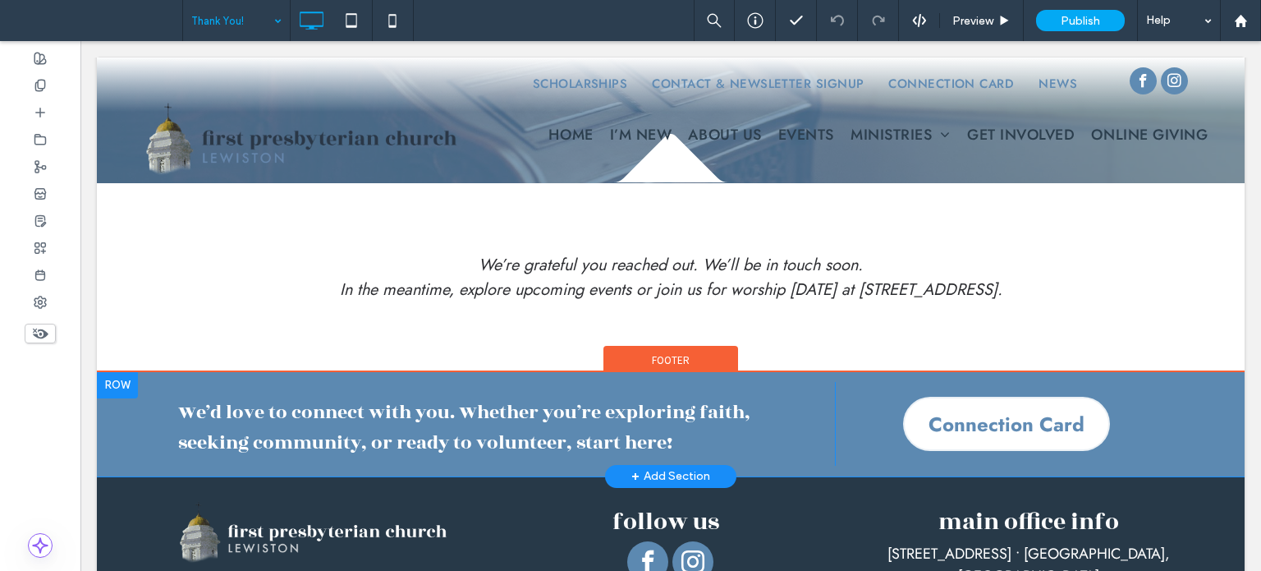
scroll to position [164, 0]
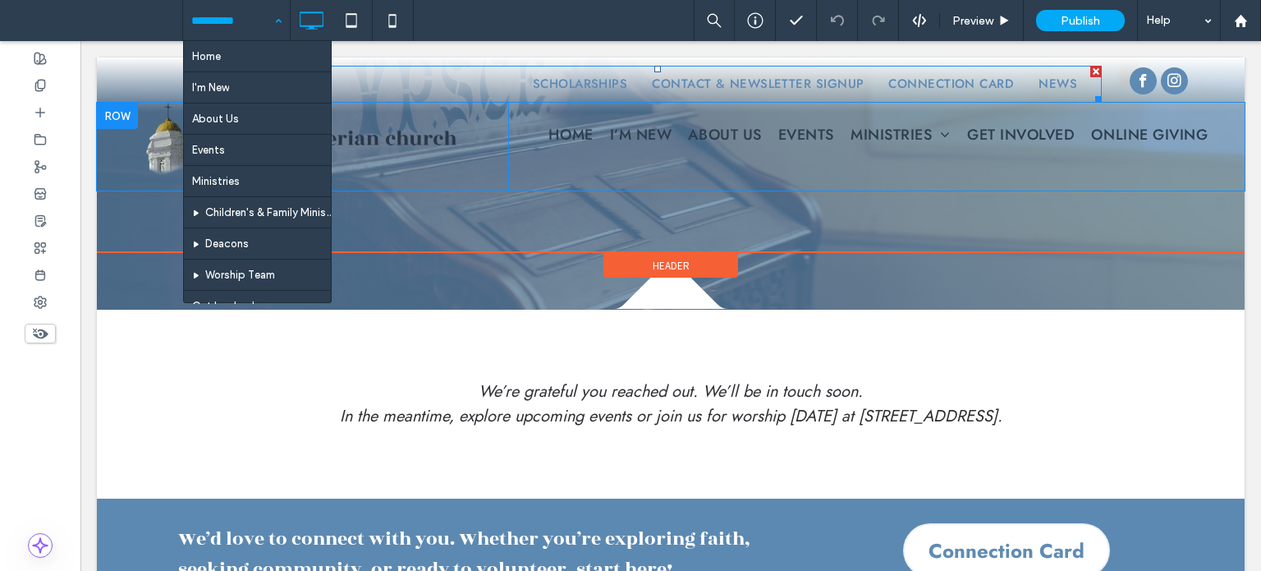
drag, startPoint x: 786, startPoint y: 87, endPoint x: 805, endPoint y: 117, distance: 35.8
click at [786, 87] on span "Contact & Newsletter Signup" at bounding box center [758, 84] width 212 height 27
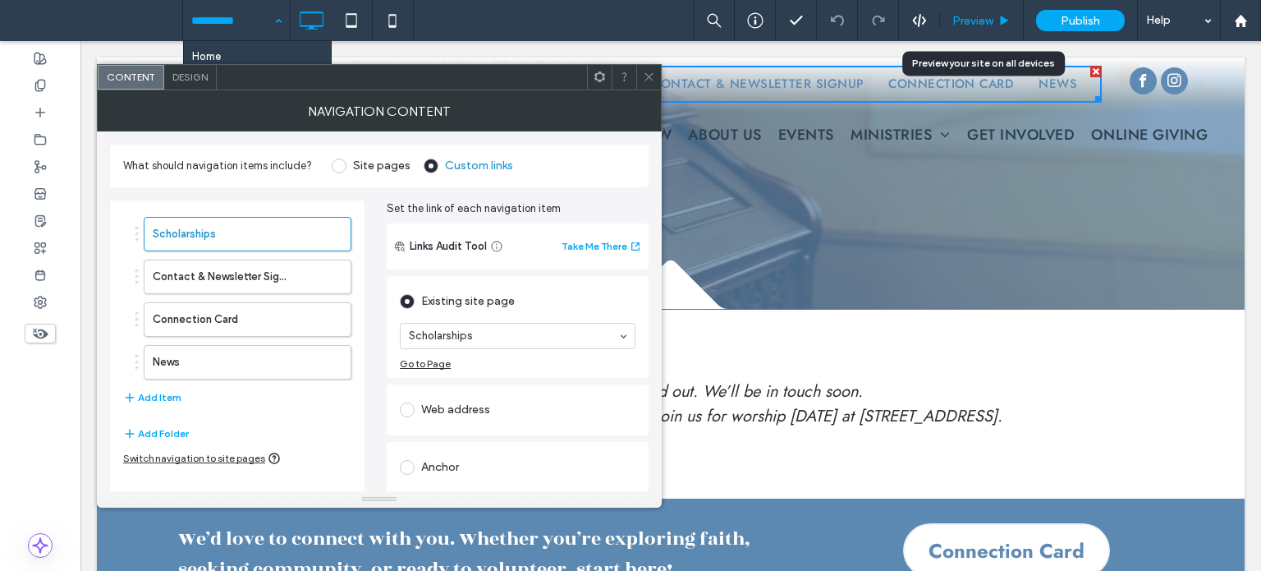
click at [978, 17] on span "Preview" at bounding box center [972, 21] width 41 height 14
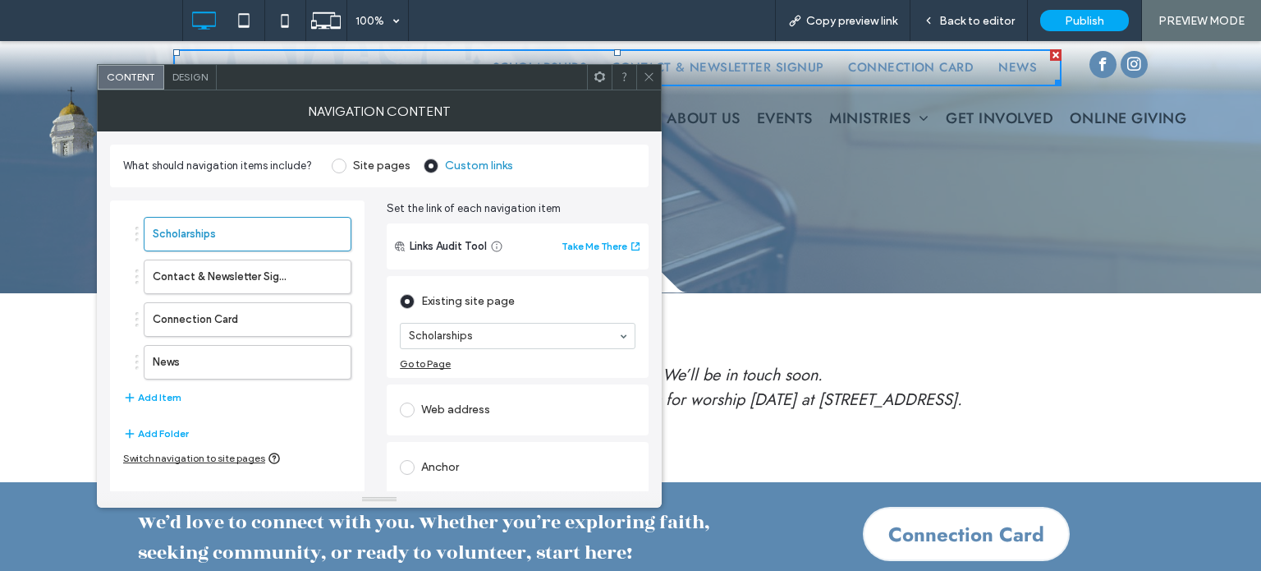
click at [657, 65] on div at bounding box center [648, 77] width 25 height 25
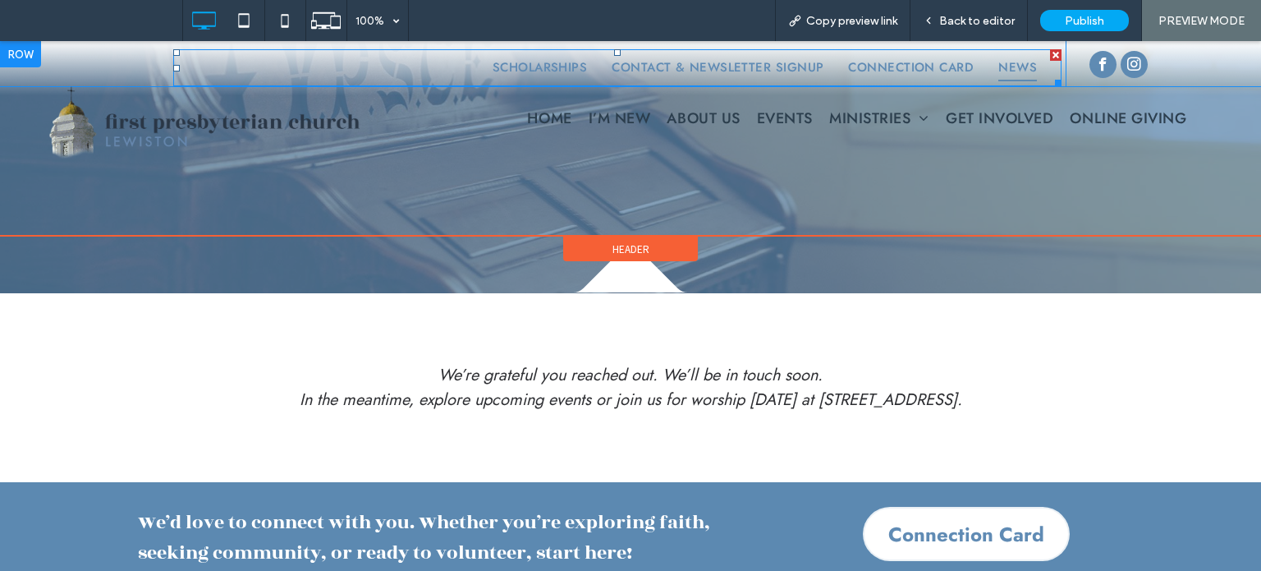
click at [1008, 69] on span "News" at bounding box center [1017, 67] width 39 height 27
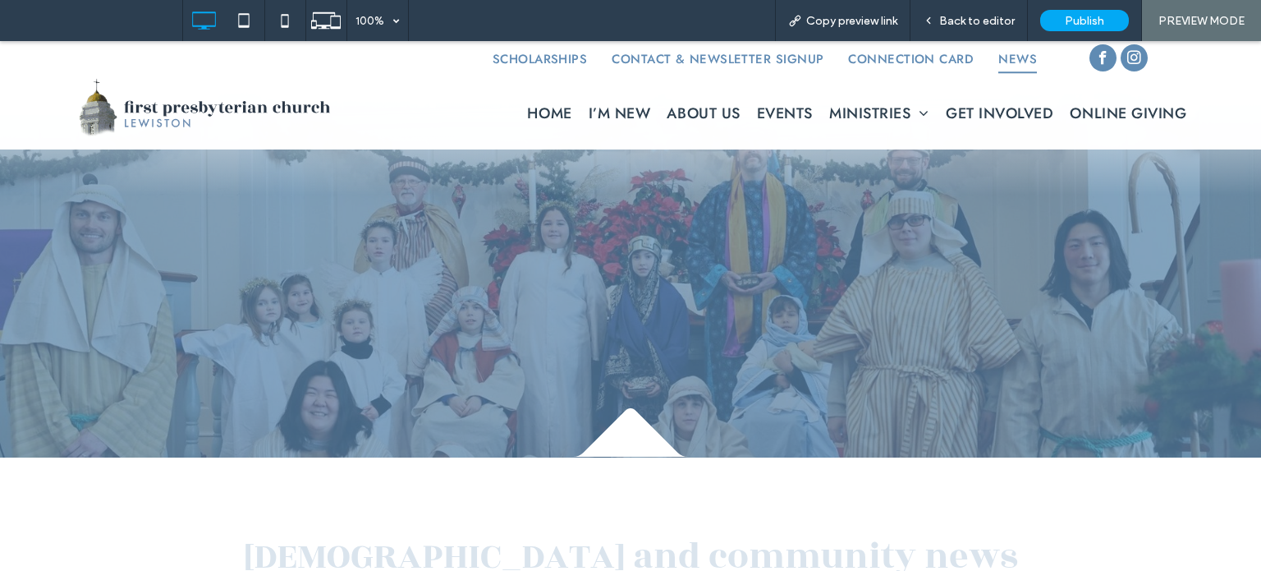
scroll to position [328, 0]
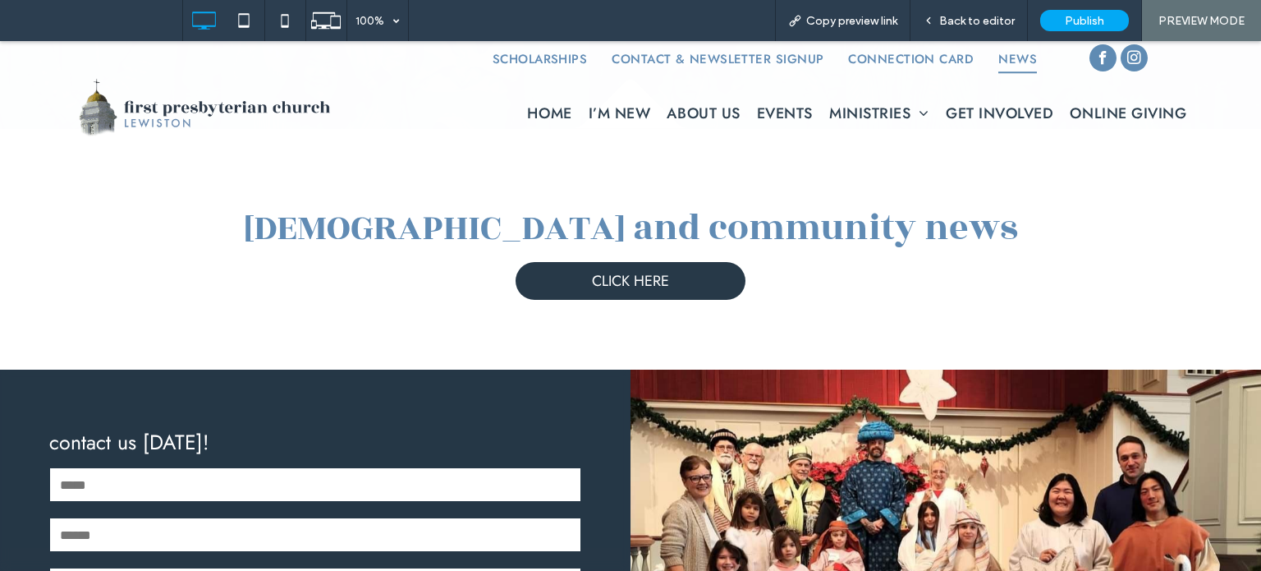
click at [593, 273] on span "CLICK HERE" at bounding box center [630, 280] width 77 height 21
click at [659, 273] on span "CLICK HERE" at bounding box center [630, 280] width 77 height 21
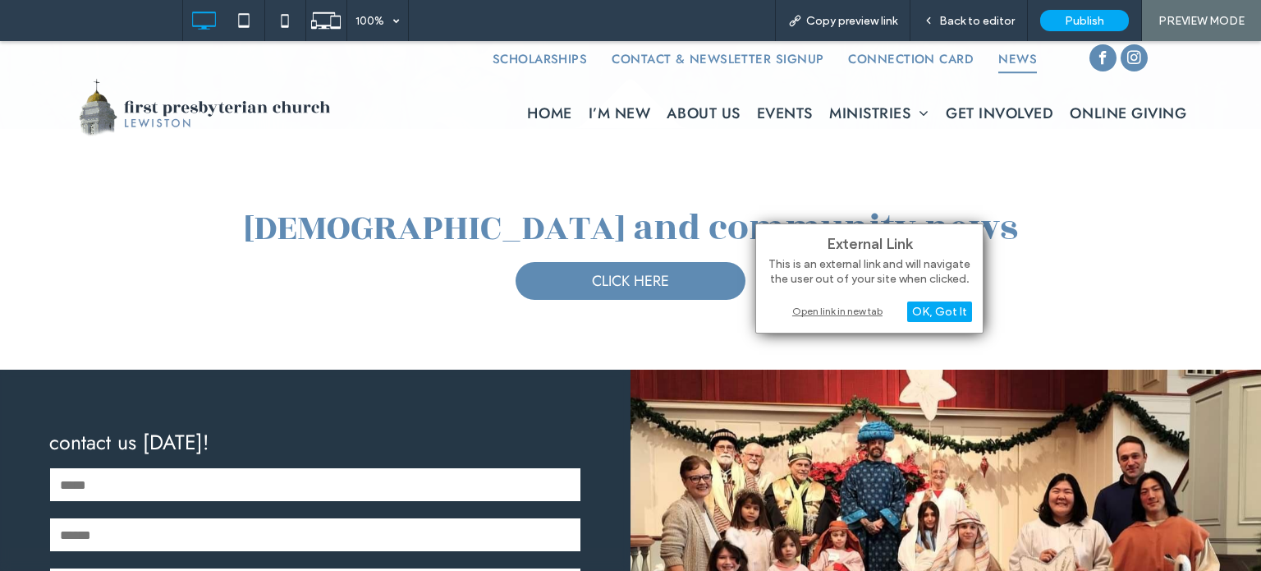
click at [832, 311] on div "Open link in new tab" at bounding box center [869, 310] width 205 height 17
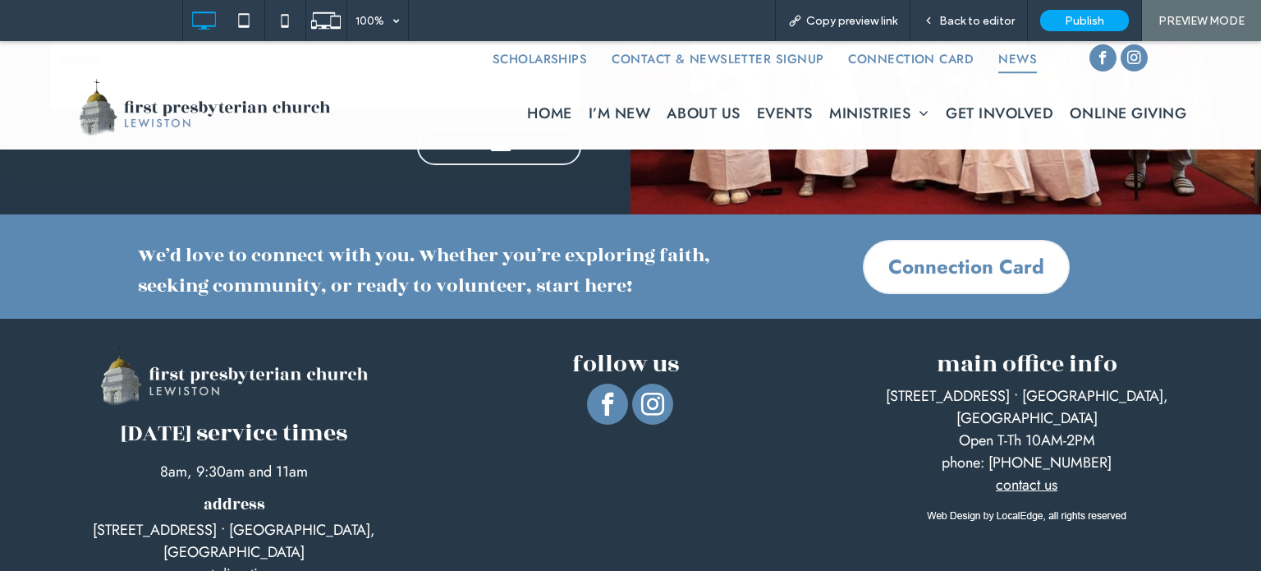
scroll to position [11, 0]
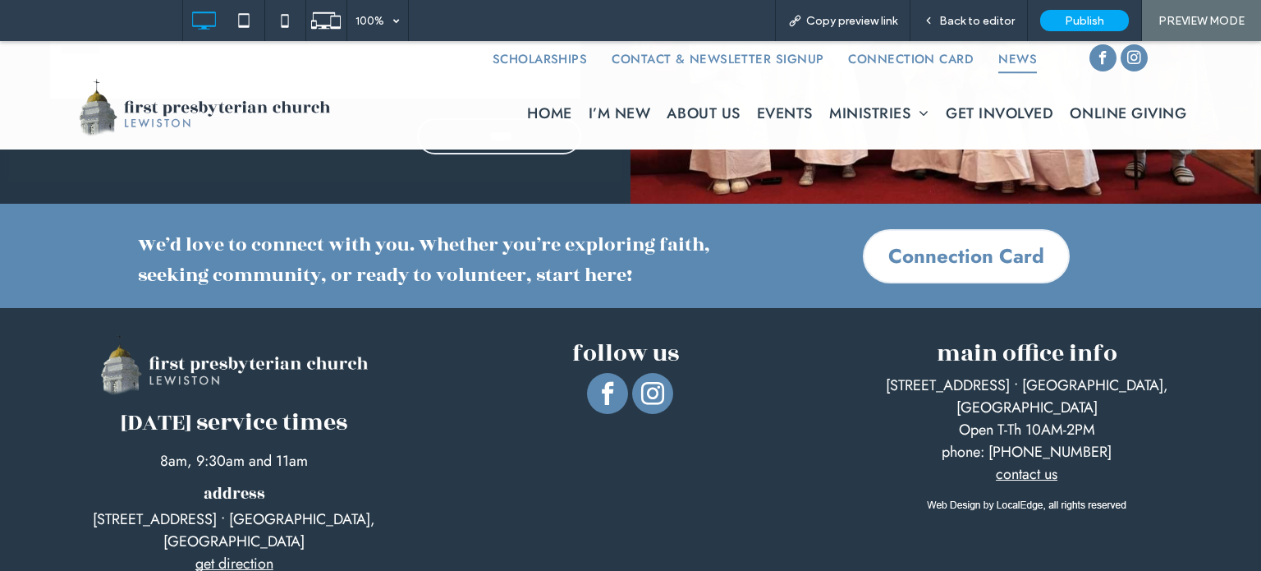
click at [82, 274] on div "We’d love to connect with you. Whether you’re exploring faith, seeking communit…" at bounding box center [630, 256] width 1261 height 104
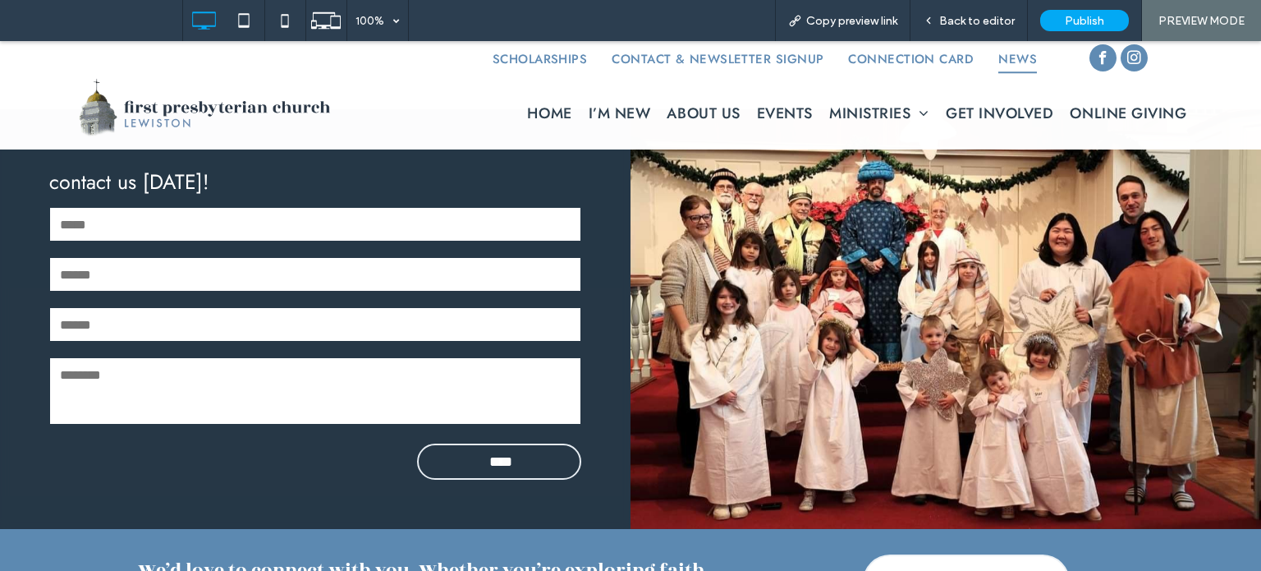
scroll to position [493, 0]
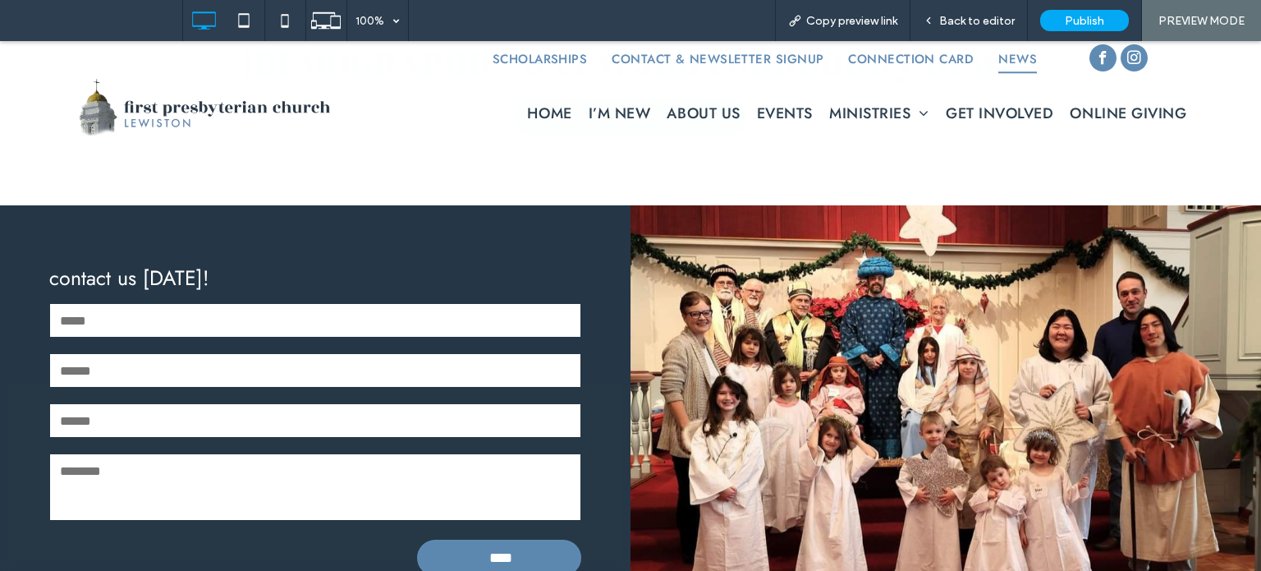
click at [475, 557] on input "****" at bounding box center [501, 557] width 158 height 33
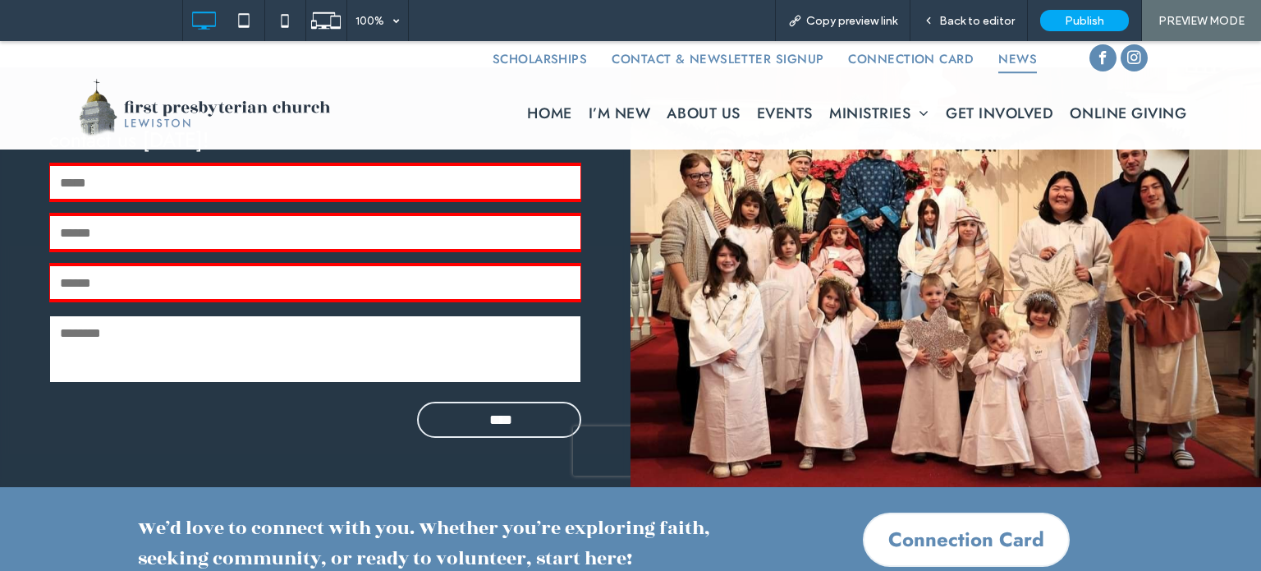
scroll to position [384, 0]
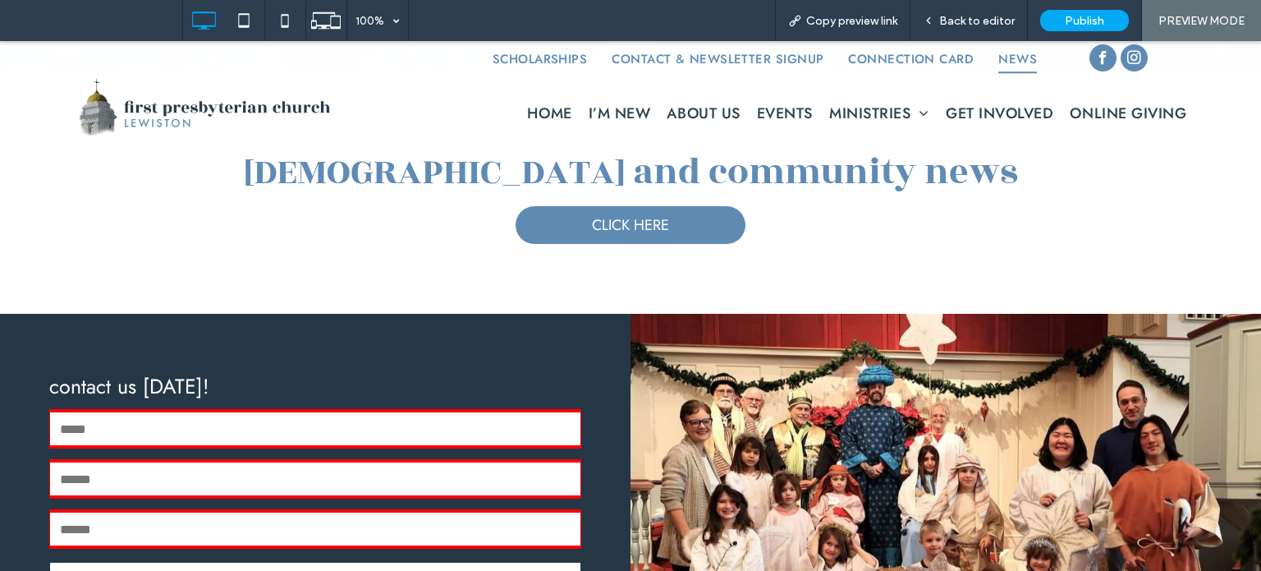
click at [232, 445] on div "Name:" at bounding box center [315, 429] width 543 height 50
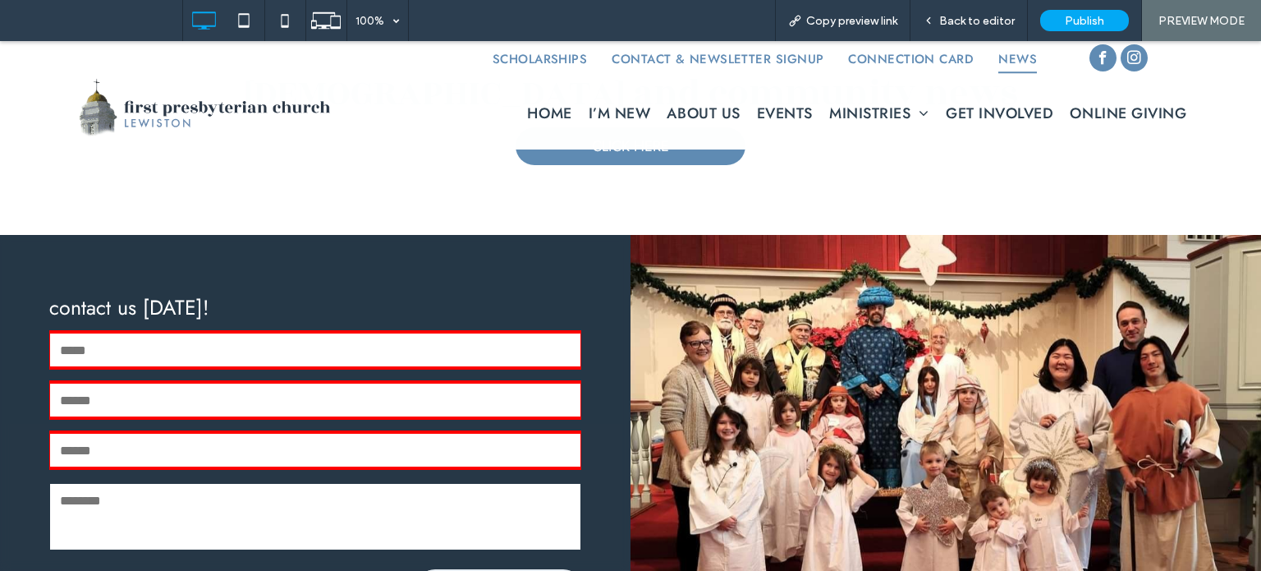
scroll to position [548, 0]
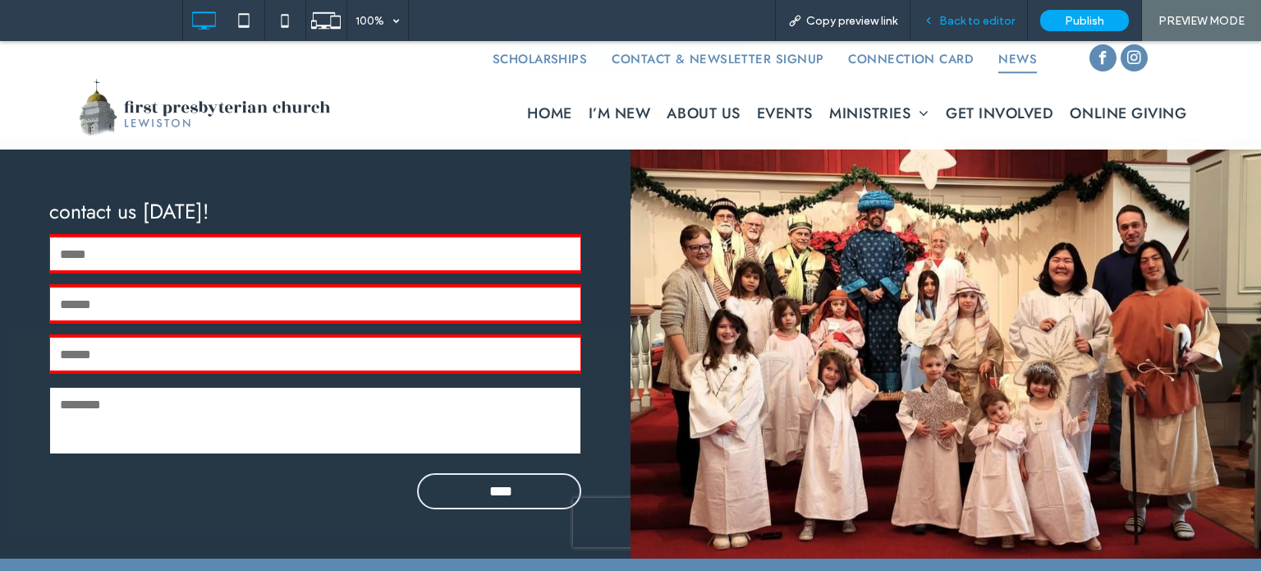
click at [970, 29] on div "Back to editor" at bounding box center [968, 20] width 117 height 41
click at [236, 372] on div "Phone:" at bounding box center [315, 354] width 543 height 50
click at [962, 16] on span "Back to editor" at bounding box center [977, 21] width 76 height 14
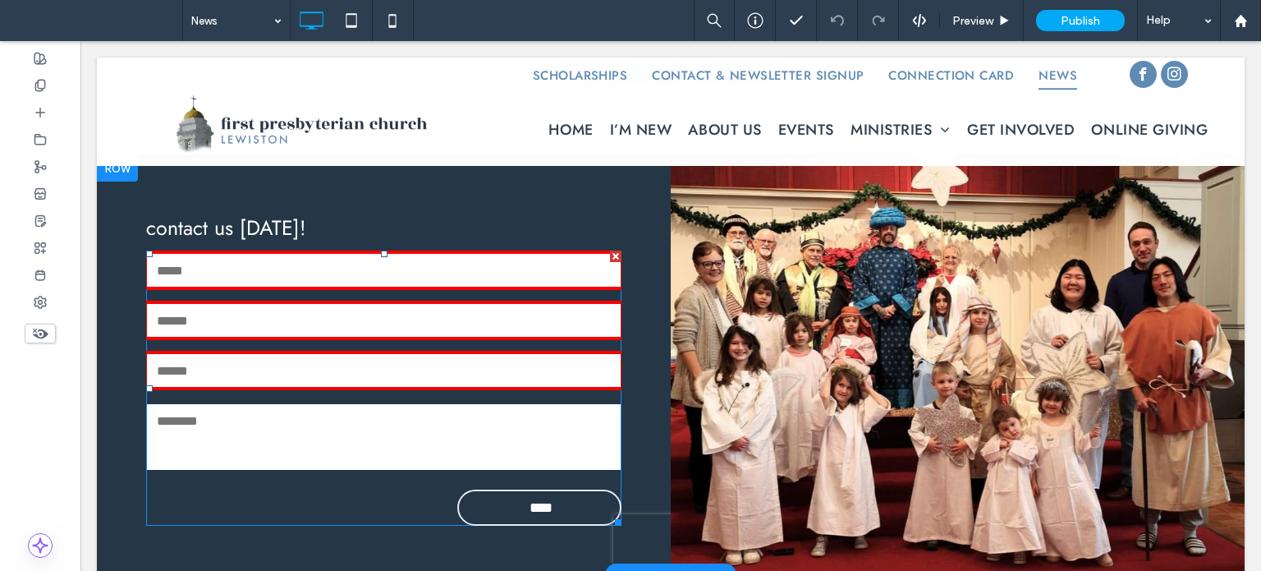
click at [424, 347] on div "Phone:" at bounding box center [384, 371] width 486 height 50
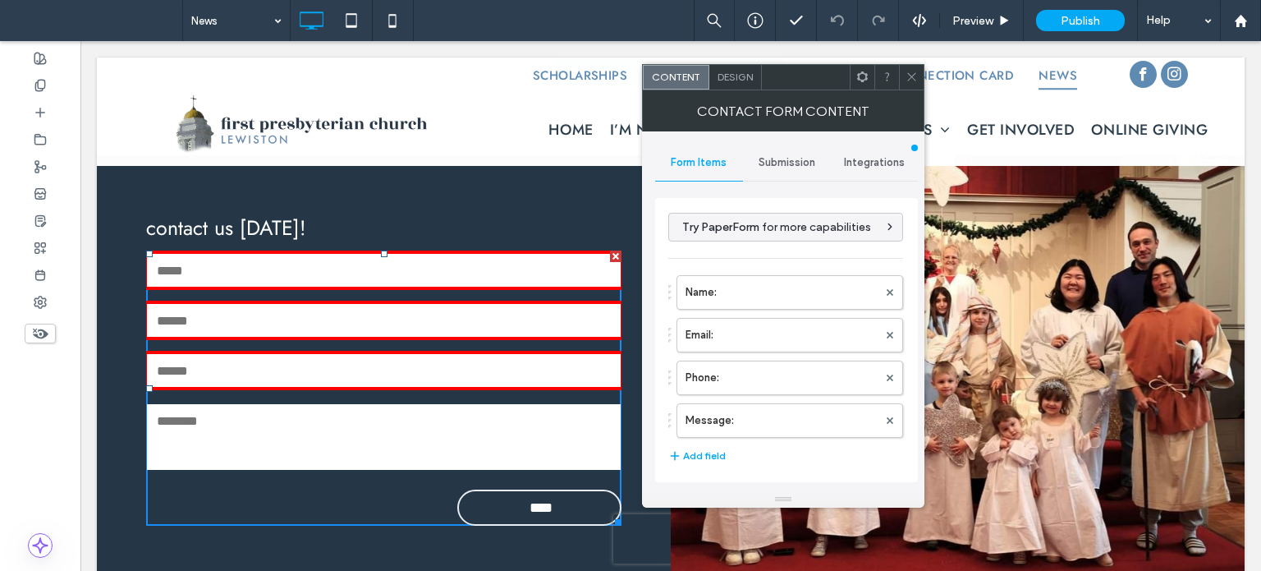
click at [781, 163] on span "Submission" at bounding box center [787, 162] width 57 height 13
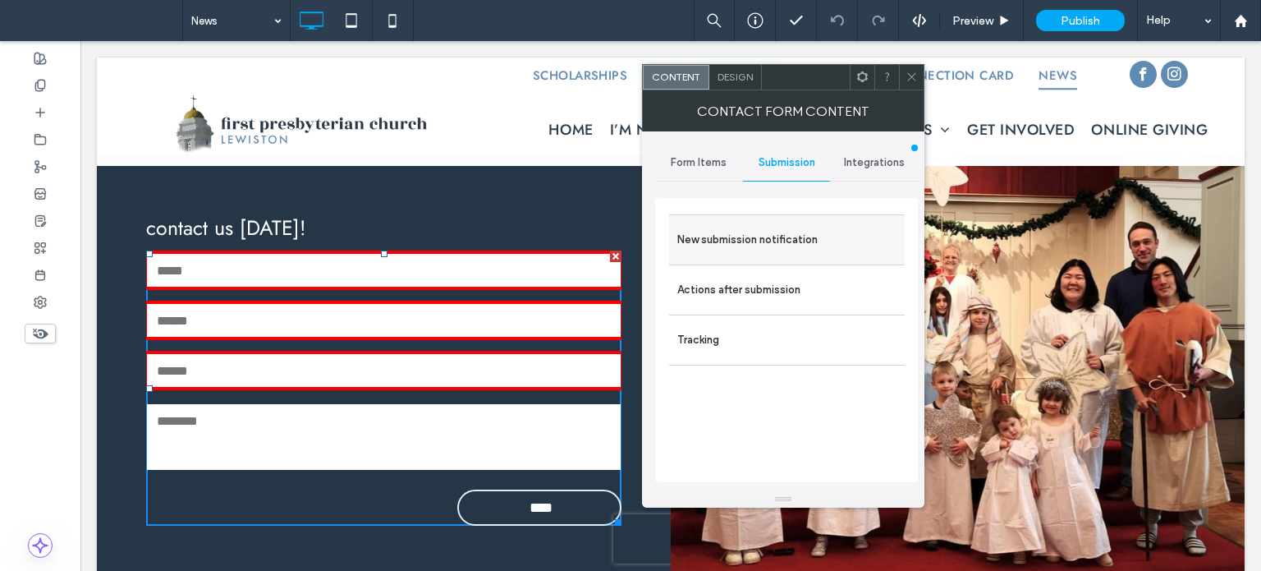
click at [758, 235] on label "New submission notification" at bounding box center [786, 239] width 219 height 33
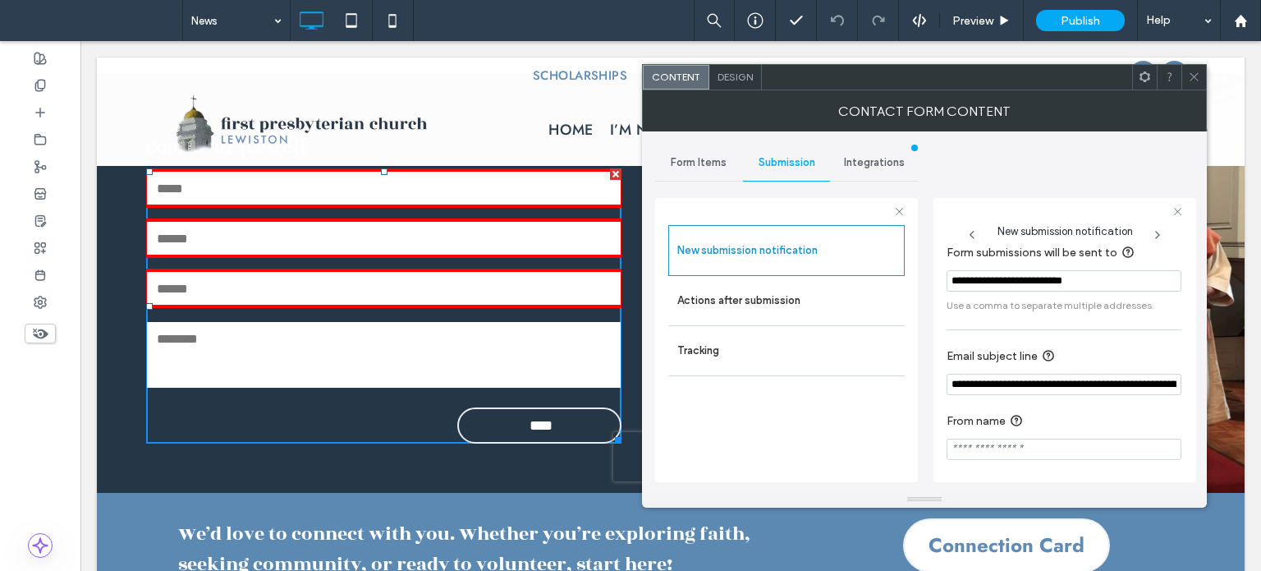
scroll to position [13, 0]
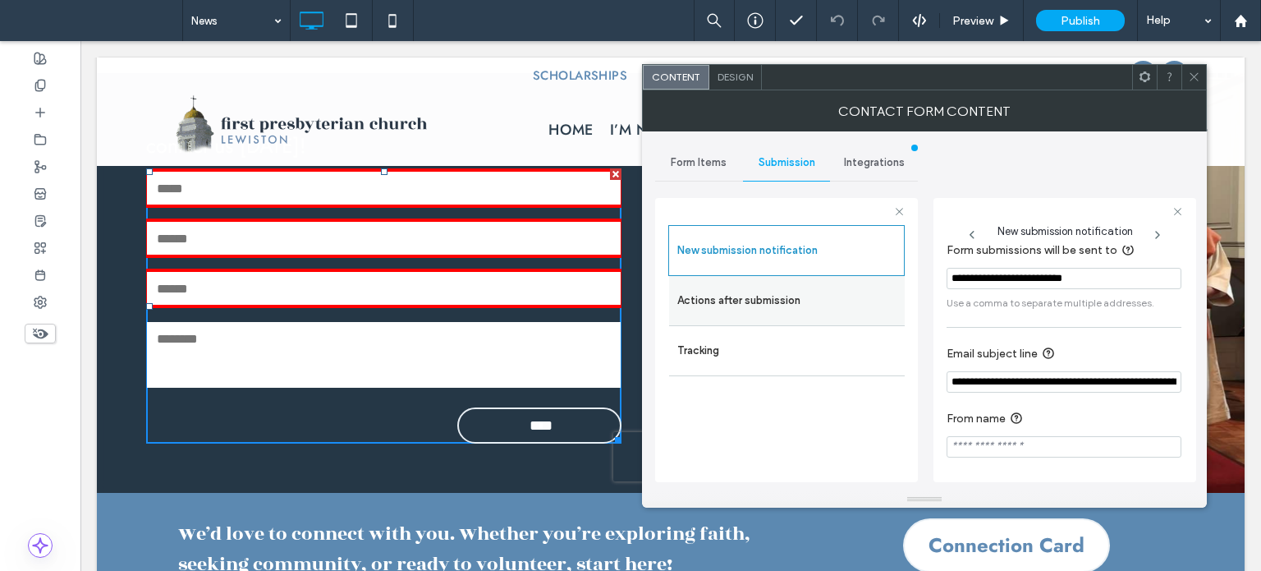
click at [719, 305] on label "Actions after submission" at bounding box center [786, 300] width 219 height 33
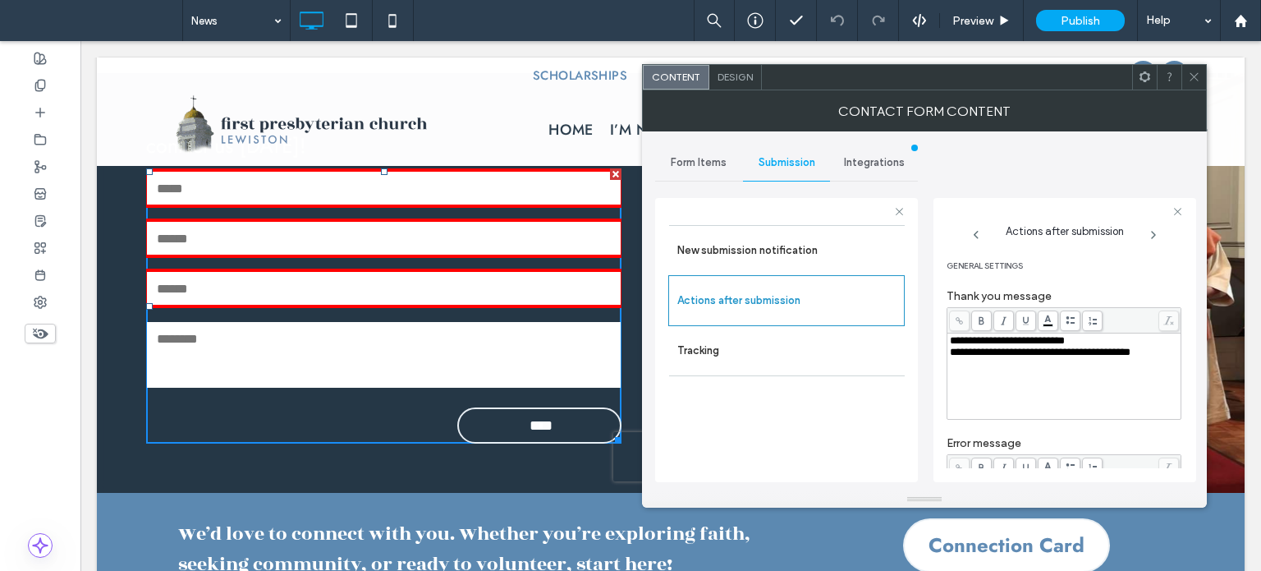
scroll to position [0, 0]
click at [1199, 77] on icon at bounding box center [1194, 77] width 12 height 12
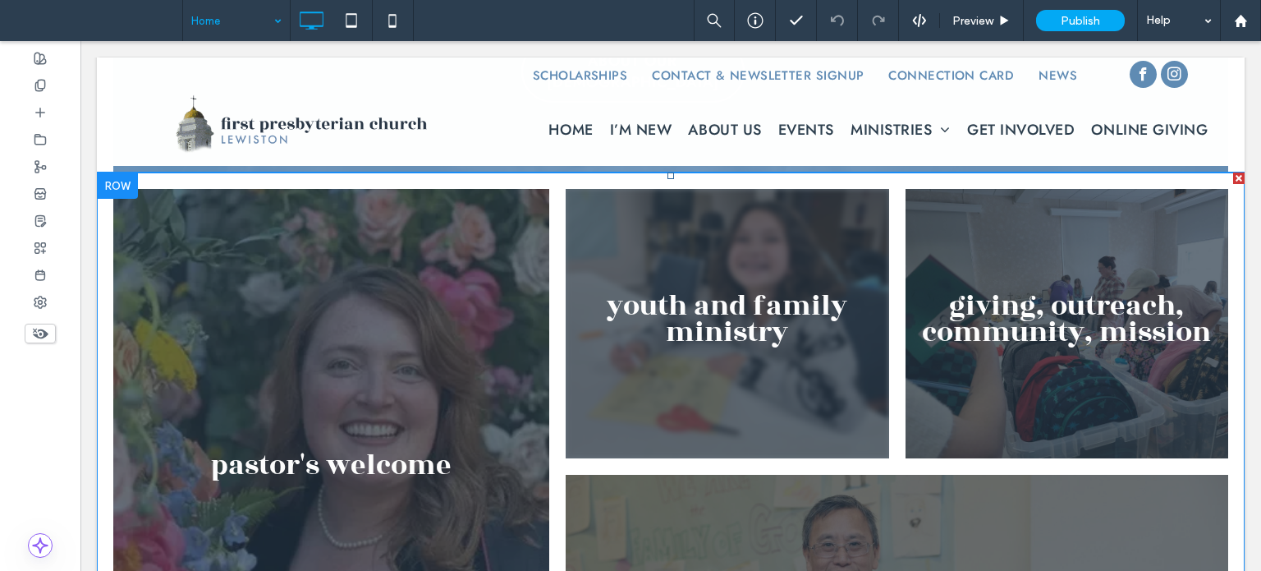
scroll to position [1724, 0]
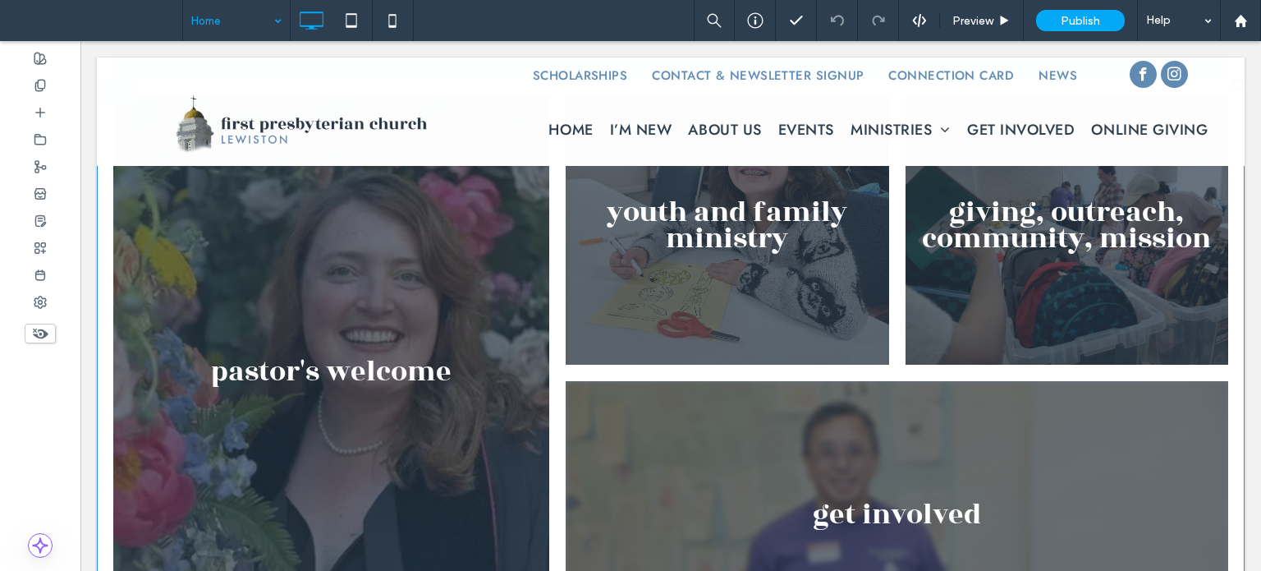
click at [756, 381] on link at bounding box center [897, 519] width 663 height 276
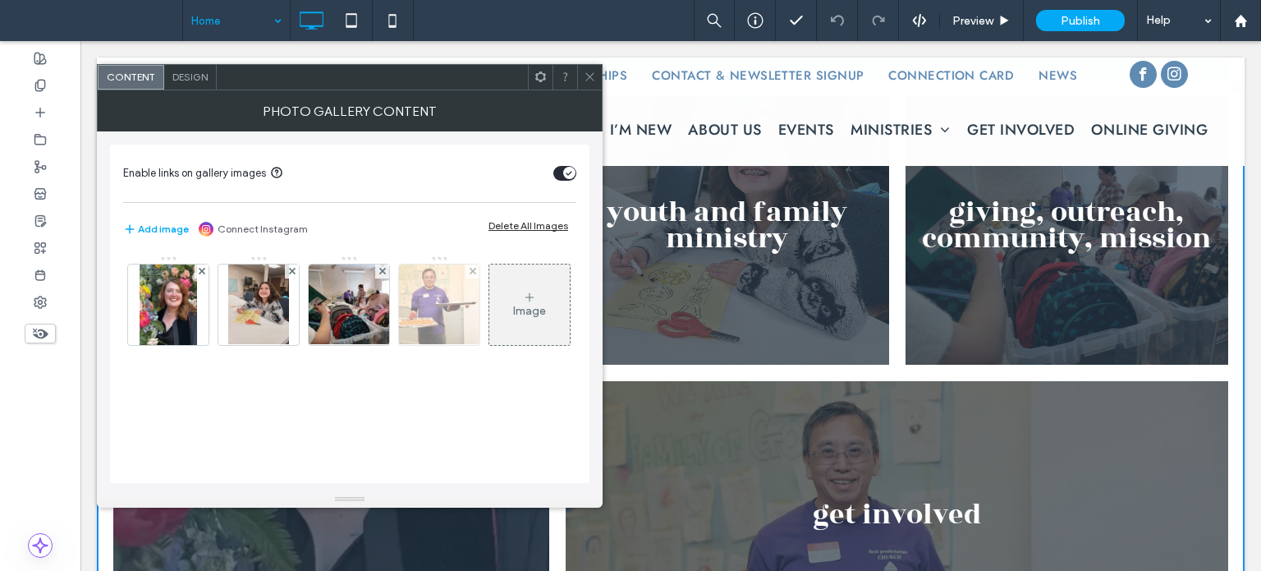
click at [433, 321] on img at bounding box center [439, 304] width 121 height 80
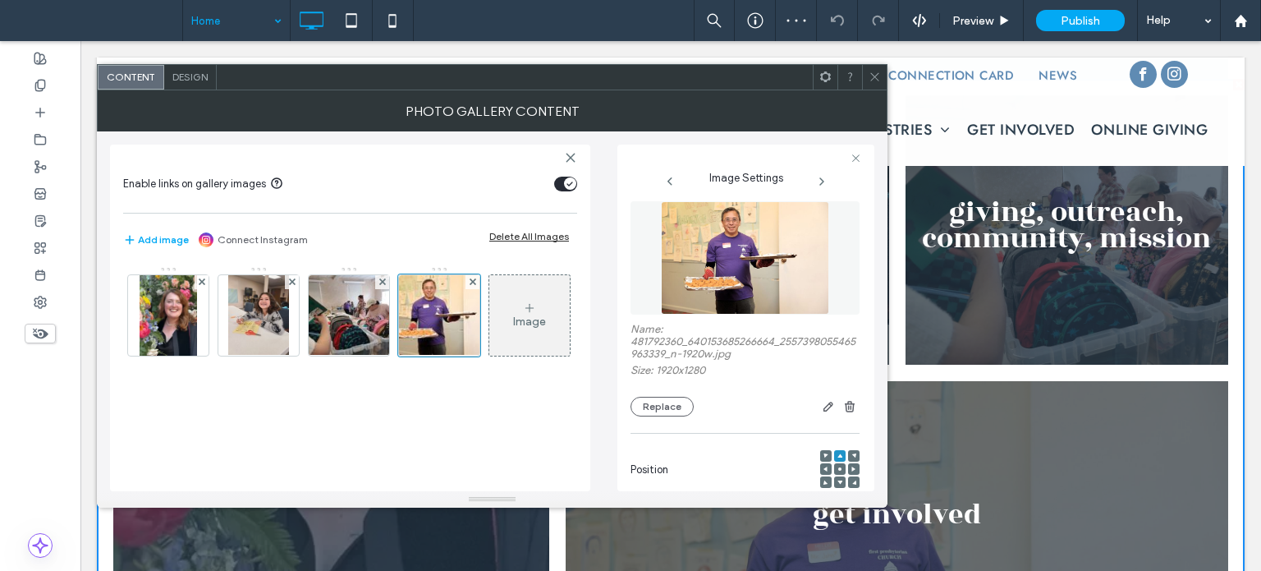
scroll to position [0, 0]
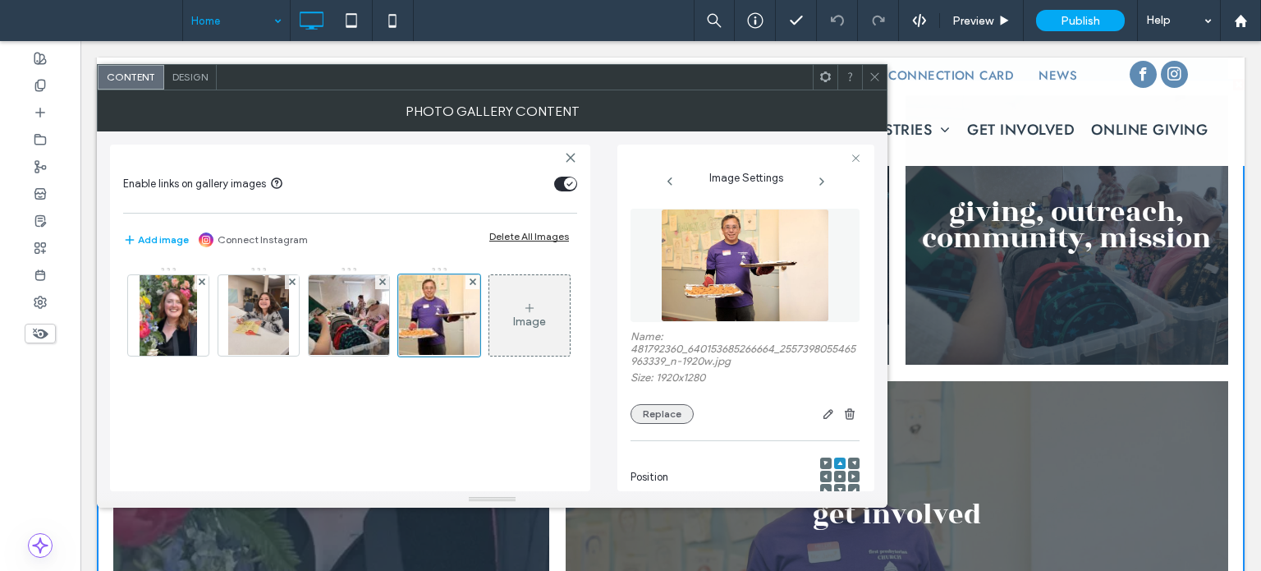
click at [671, 410] on button "Replace" at bounding box center [661, 414] width 63 height 20
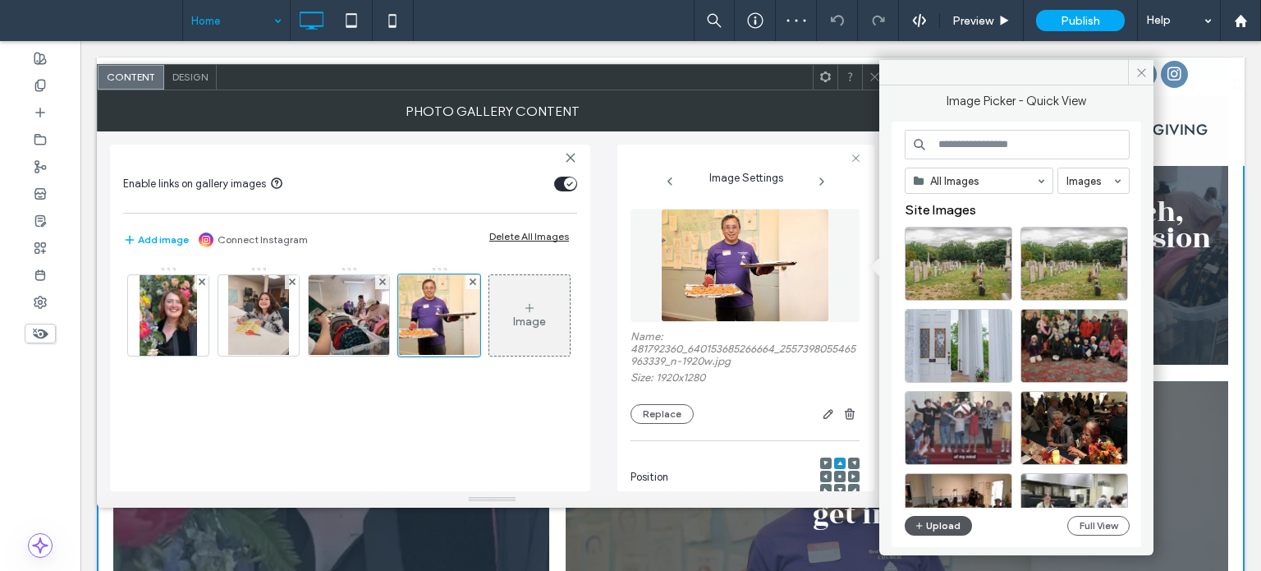
click at [952, 525] on button "Upload" at bounding box center [938, 526] width 67 height 20
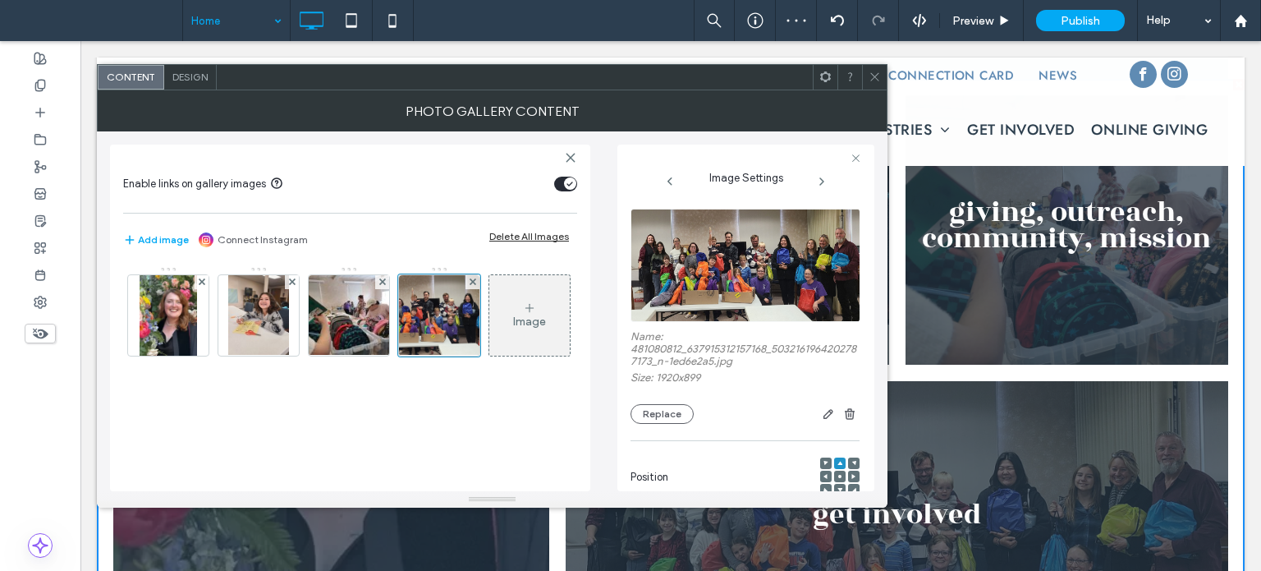
drag, startPoint x: 878, startPoint y: 74, endPoint x: 813, endPoint y: 48, distance: 70.0
click at [878, 74] on icon at bounding box center [875, 77] width 12 height 12
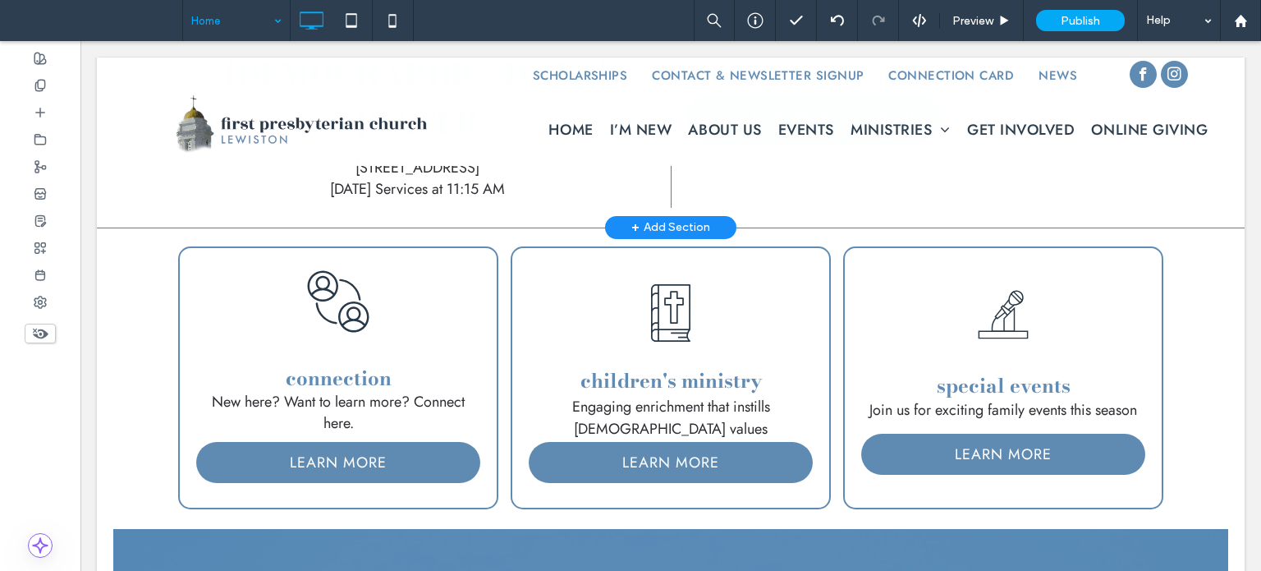
scroll to position [493, 0]
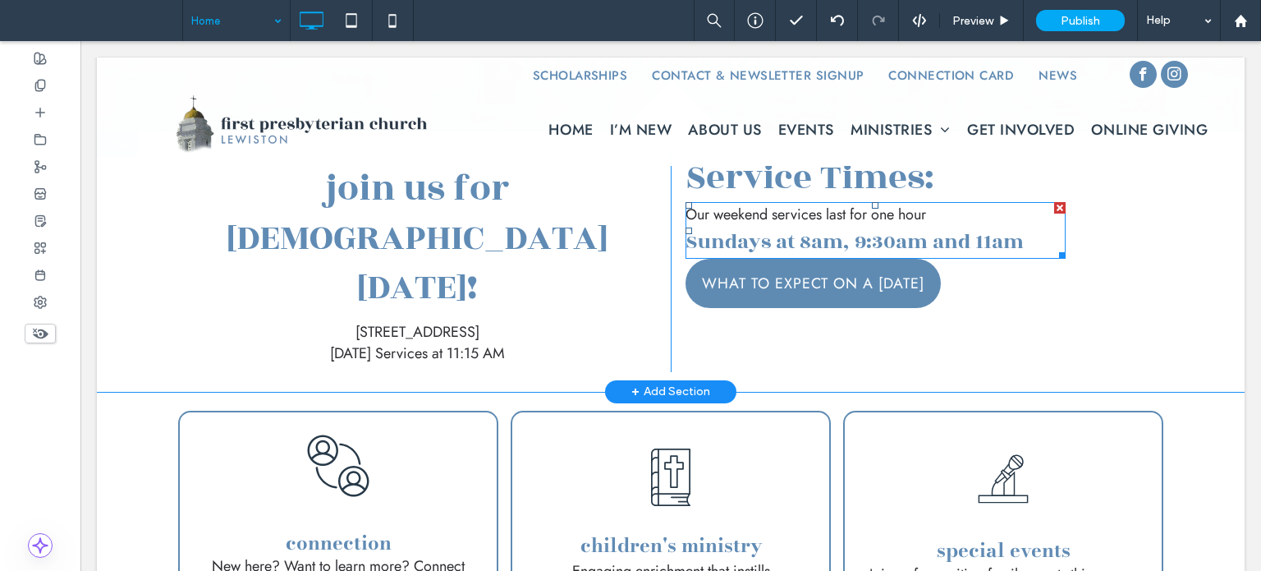
click at [731, 240] on span "Sundays at 8am, 9:30am and 11am" at bounding box center [854, 242] width 338 height 30
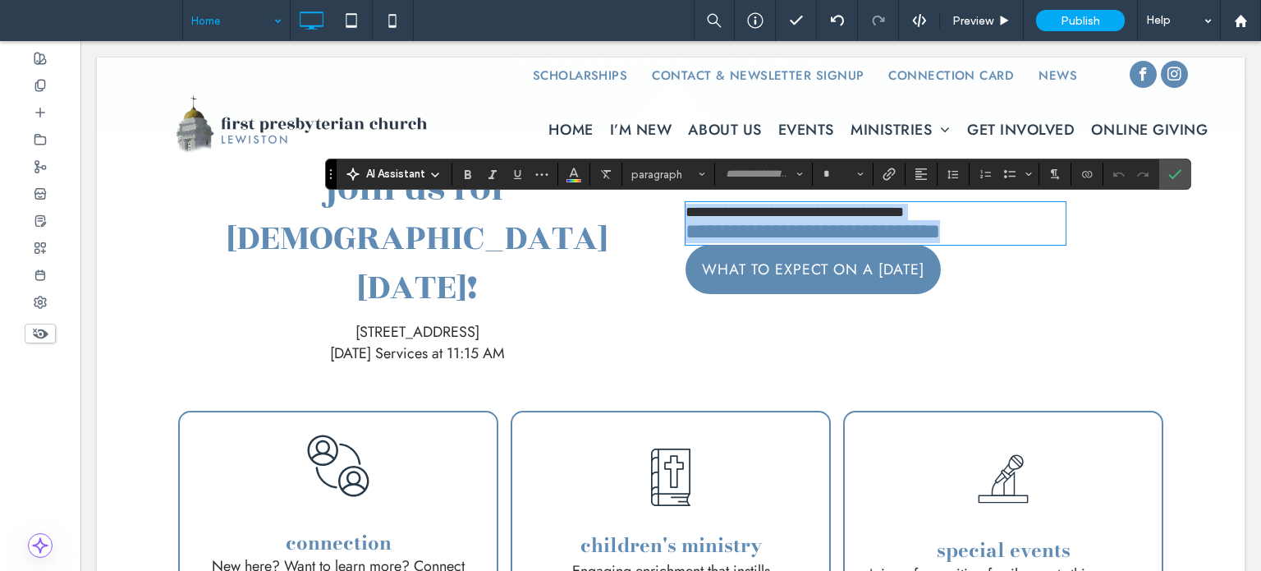
click at [731, 240] on span "**********" at bounding box center [812, 231] width 254 height 21
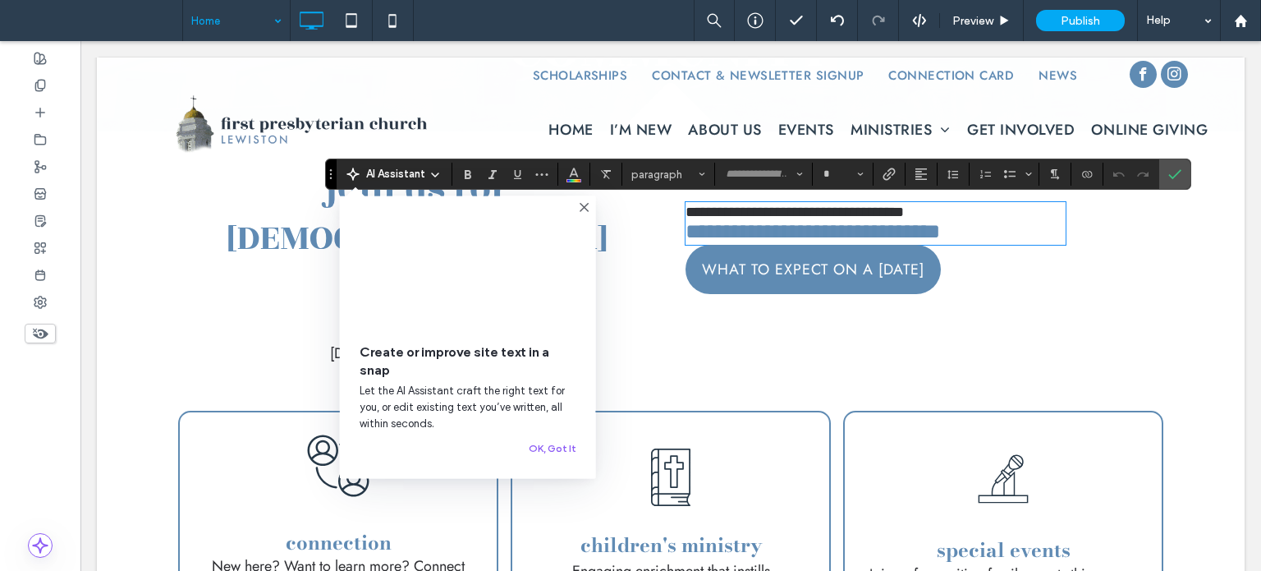
type input "*********"
type input "**"
click at [731, 240] on span "**********" at bounding box center [812, 231] width 254 height 21
click at [1172, 177] on icon "Confirm" at bounding box center [1174, 173] width 13 height 13
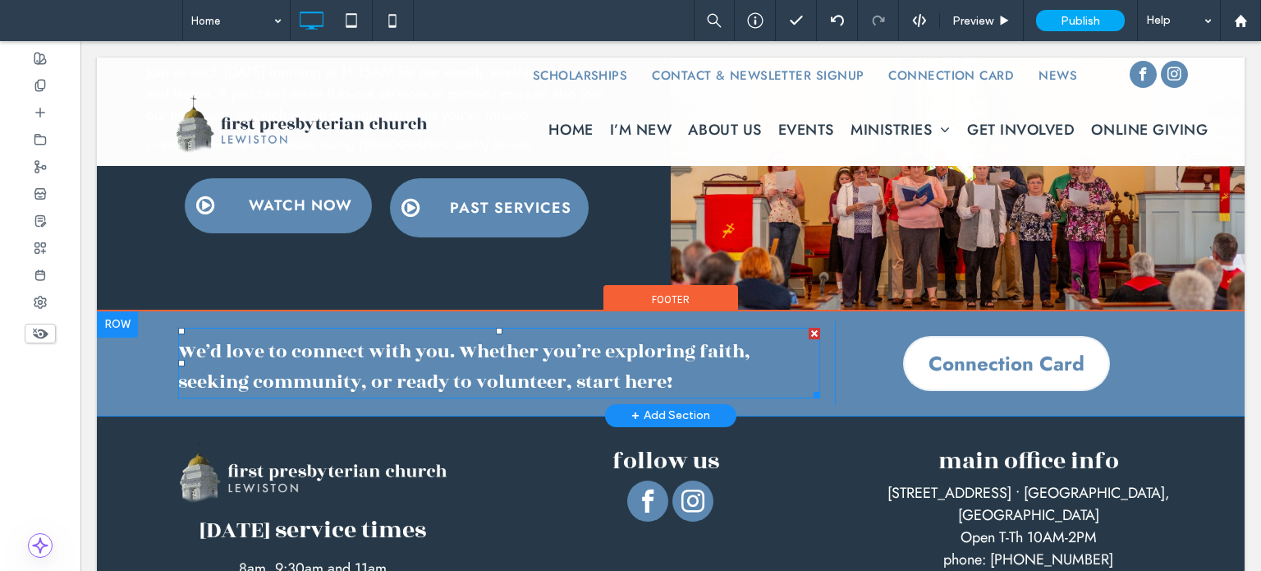
scroll to position [2484, 0]
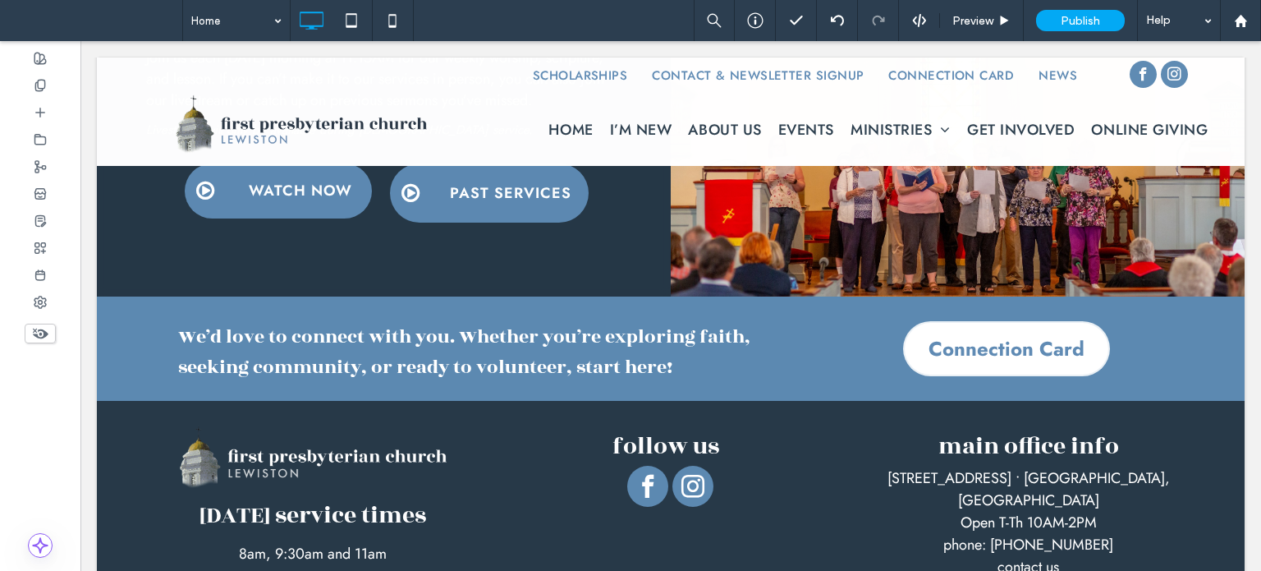
click at [704, 455] on div "sunday service times 8am, 9:30am and 11am address 505 Cayuga Street • Lewiston,…" at bounding box center [671, 551] width 1148 height 300
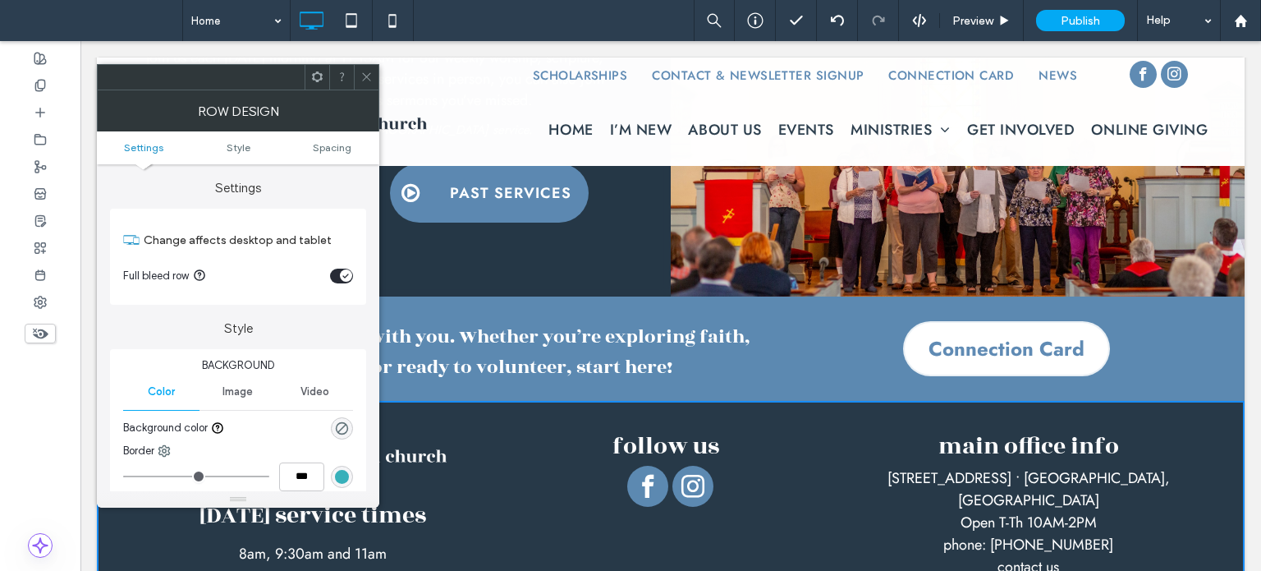
click at [364, 74] on icon at bounding box center [366, 77] width 12 height 12
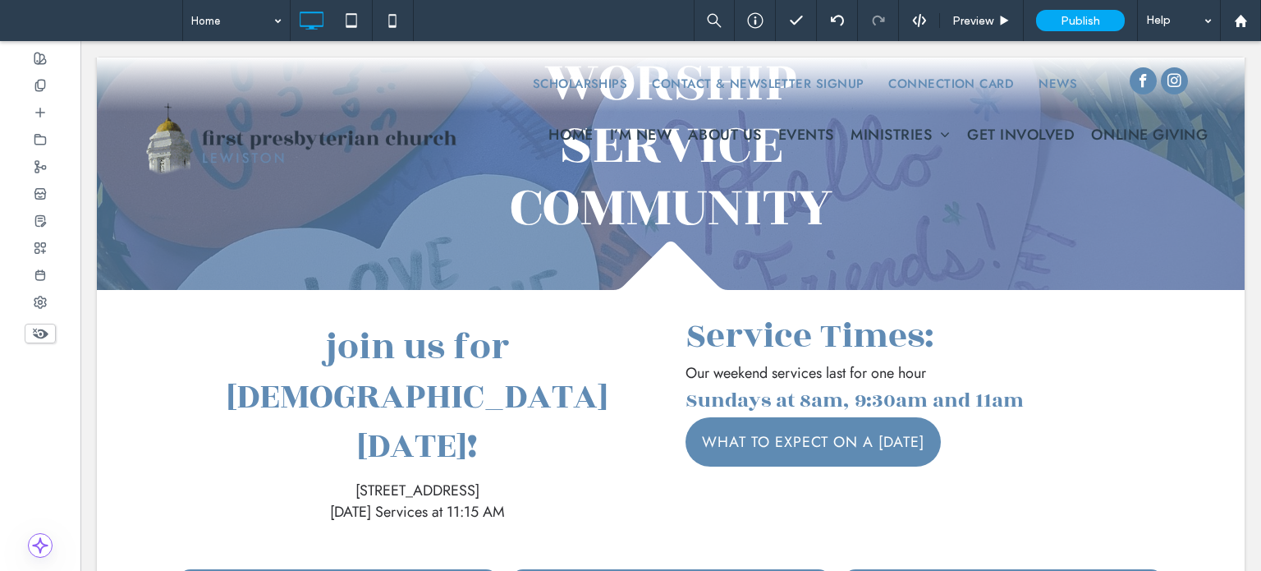
scroll to position [432, 0]
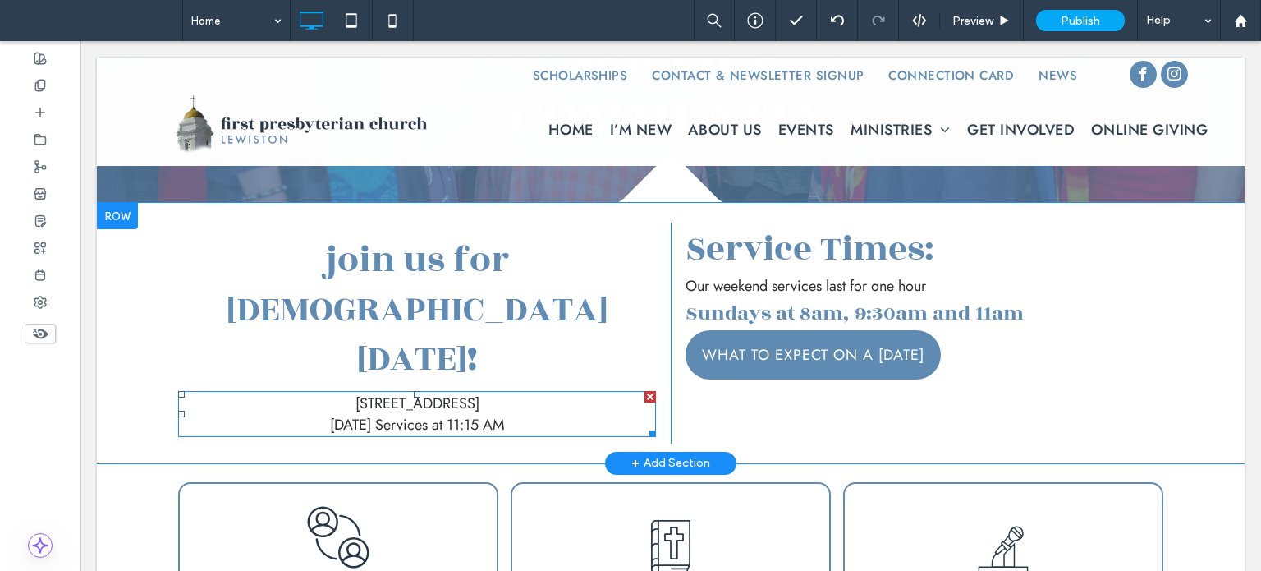
click at [446, 414] on span "[DATE] Services at 11:15 AM" at bounding box center [417, 424] width 175 height 21
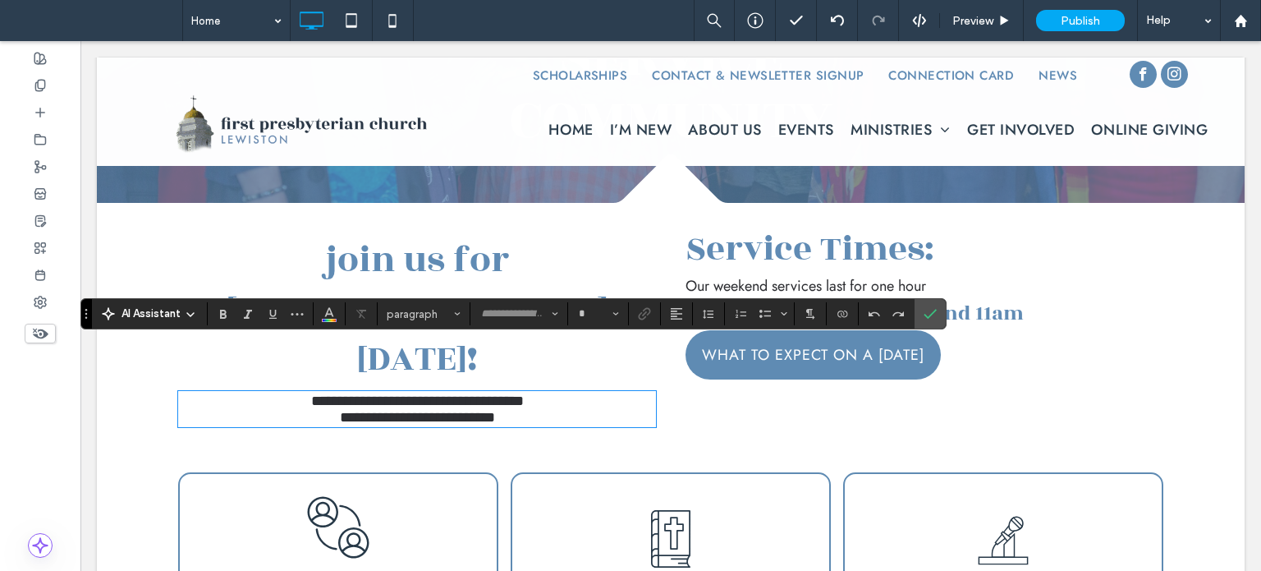
type input "****"
type input "**"
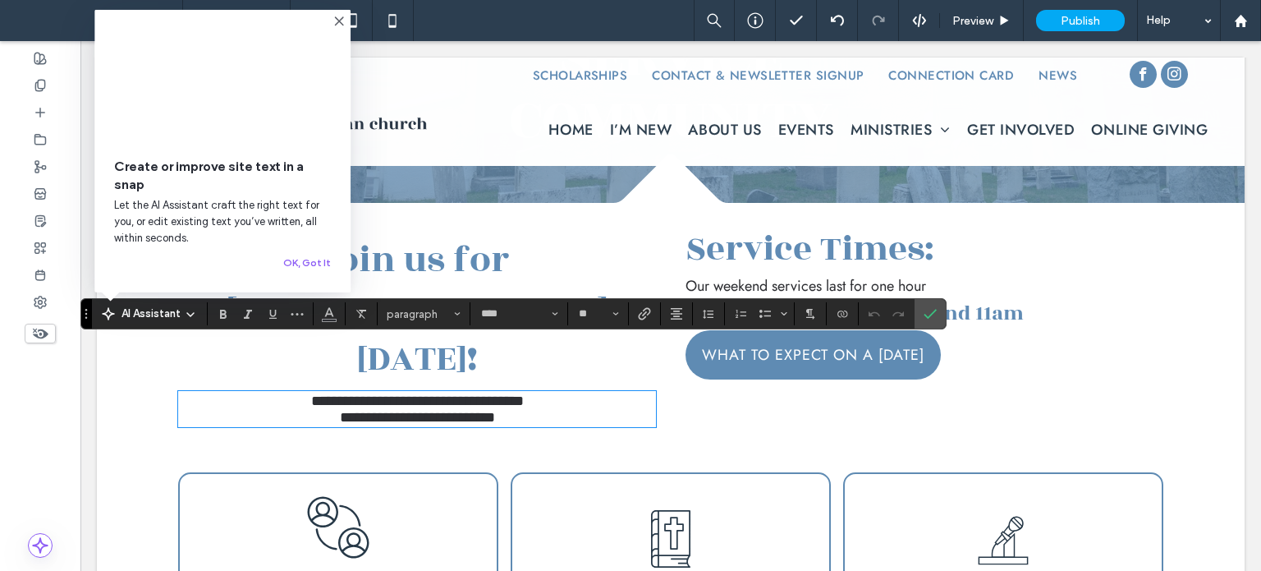
click at [342, 16] on icon at bounding box center [338, 21] width 13 height 13
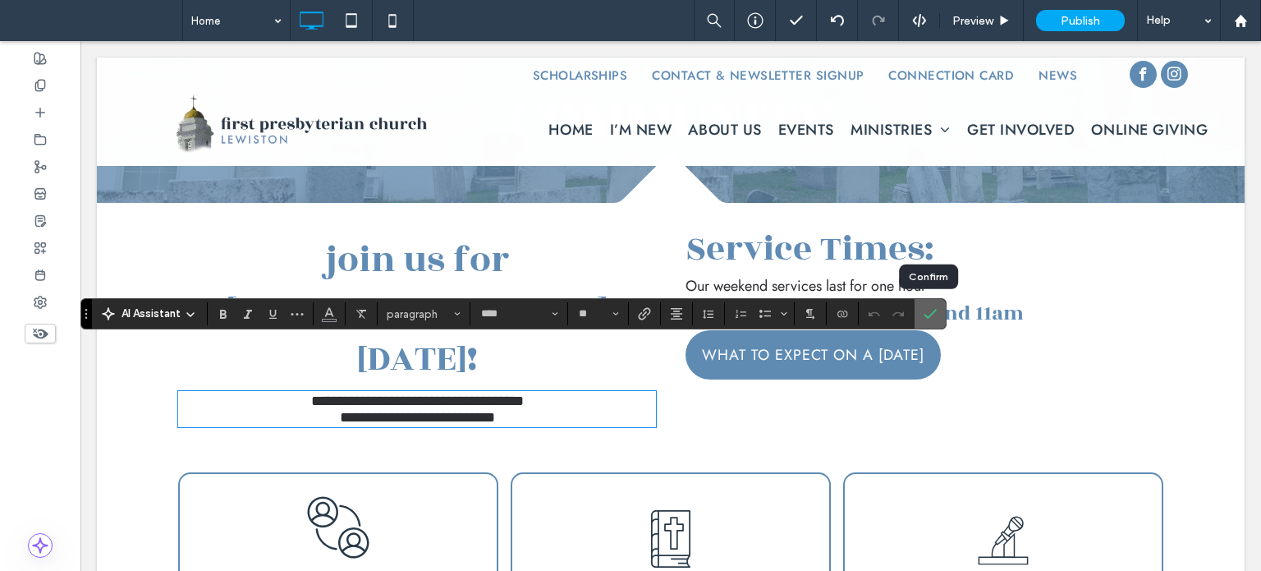
click at [924, 315] on icon "Confirm" at bounding box center [930, 313] width 13 height 13
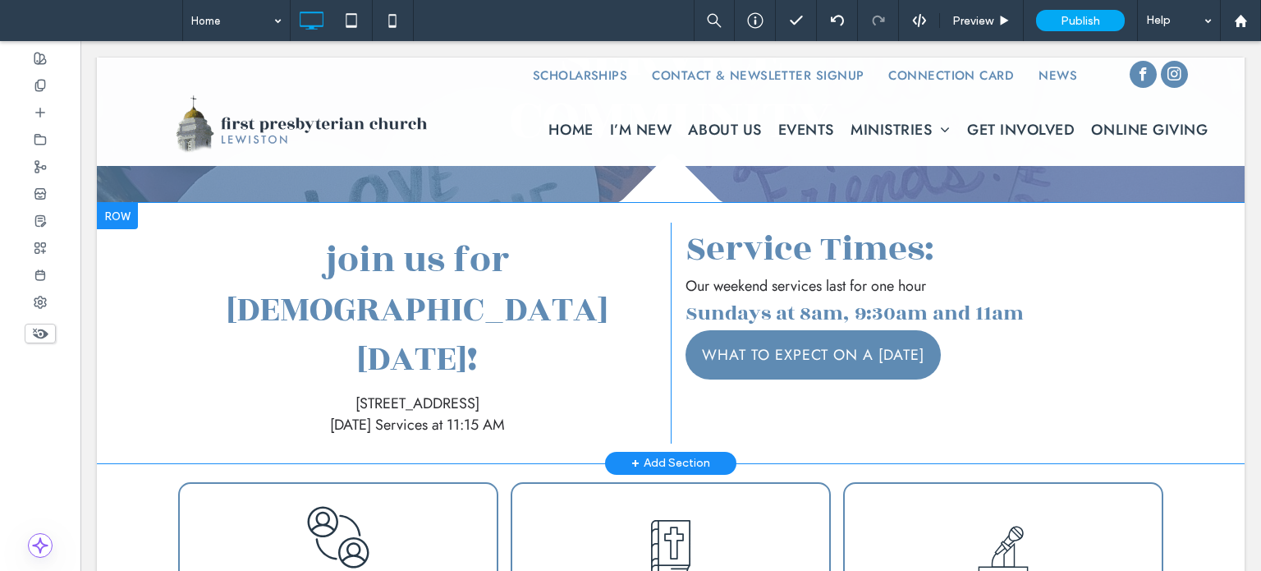
drag, startPoint x: 1145, startPoint y: 278, endPoint x: 1052, endPoint y: 288, distance: 94.1
click at [1146, 278] on div "Service Times: Our weekend services last for one hour Sundays at 8am, 9:30am an…" at bounding box center [917, 332] width 493 height 221
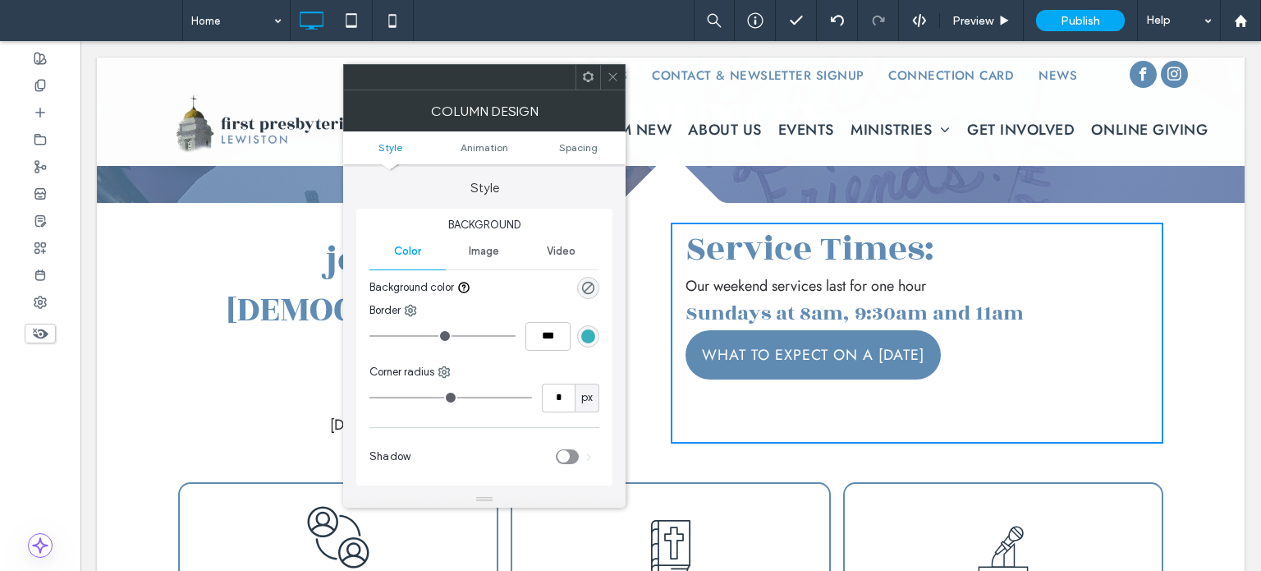
click at [266, 414] on p "[DATE] Services at 11:15 AM" at bounding box center [417, 424] width 478 height 21
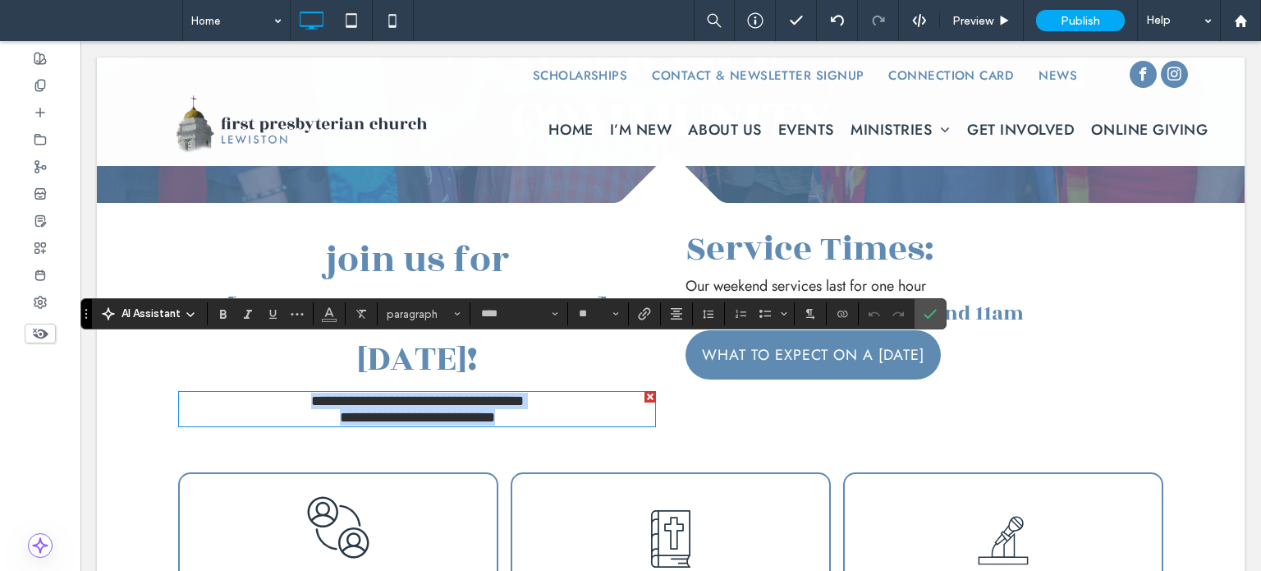
click at [440, 410] on span "**********" at bounding box center [417, 417] width 155 height 15
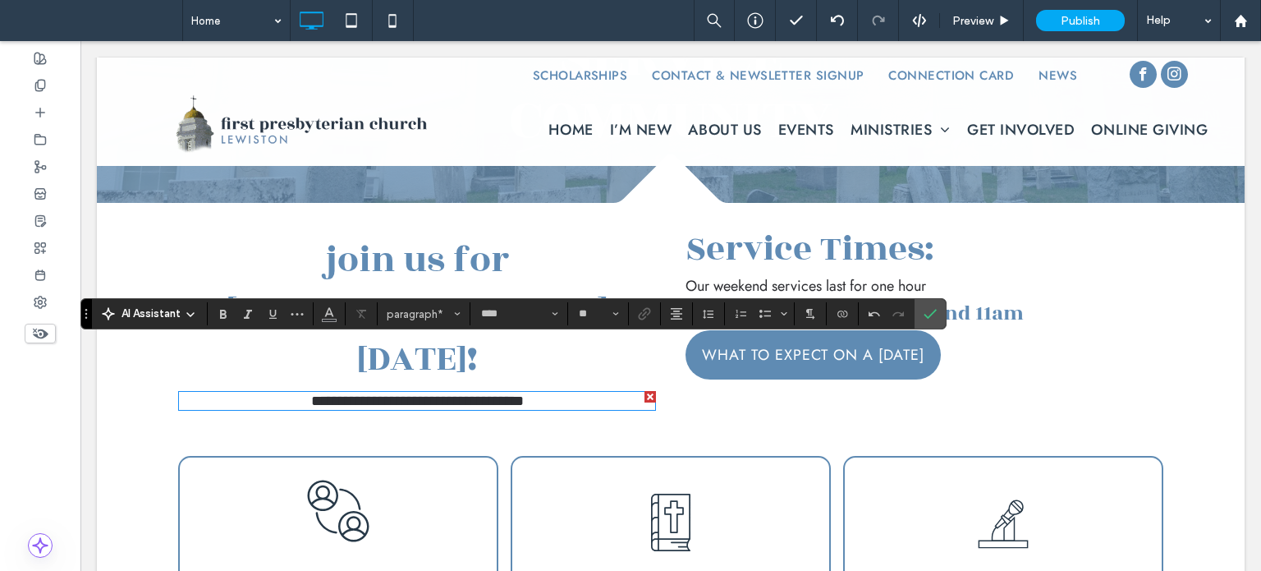
click at [409, 393] on span "**********" at bounding box center [417, 400] width 213 height 15
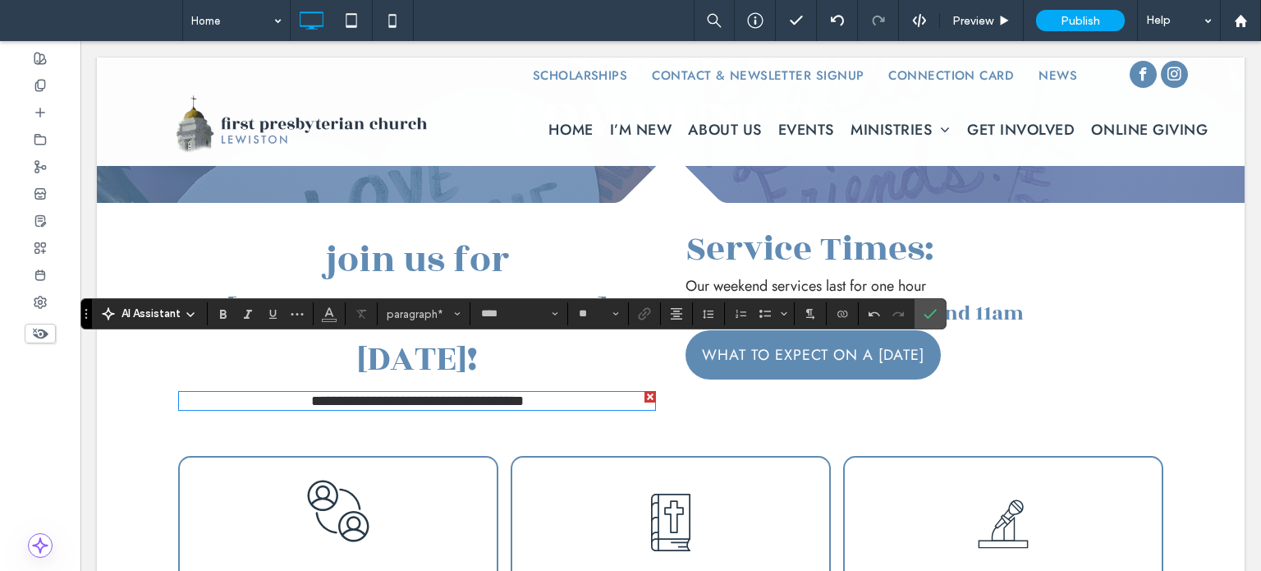
click at [408, 393] on span "**********" at bounding box center [417, 400] width 213 height 15
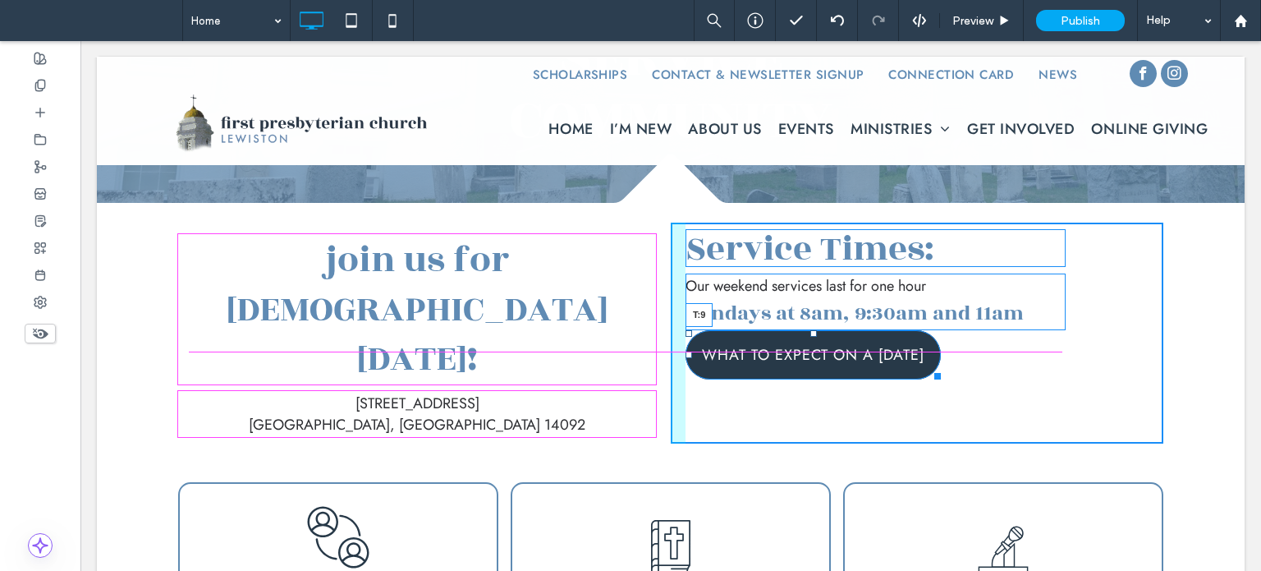
drag, startPoint x: 798, startPoint y: 333, endPoint x: 859, endPoint y: 383, distance: 78.2
click at [779, 341] on div "Service Times: Our weekend services last for one hour Sundays at 8am, 9:30am an…" at bounding box center [917, 332] width 493 height 221
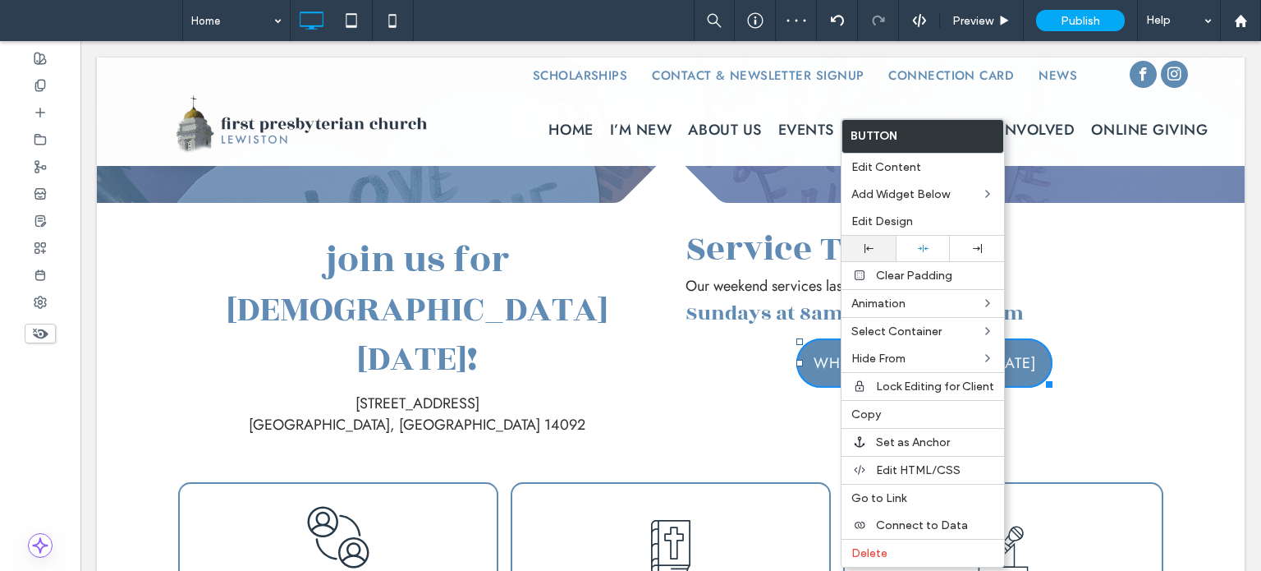
click at [864, 249] on icon at bounding box center [868, 248] width 9 height 9
